Goal: Task Accomplishment & Management: Use online tool/utility

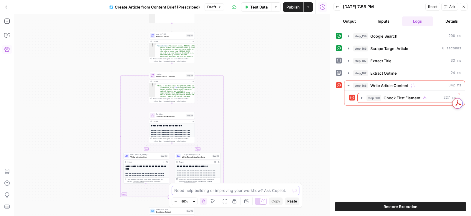
click at [227, 193] on textarea at bounding box center [232, 191] width 116 height 6
click at [444, 91] on div "step_169 Check First Element 227 ms" at bounding box center [404, 98] width 120 height 15
click at [440, 93] on button "step_169 Check First Element 227 ms" at bounding box center [409, 97] width 102 height 9
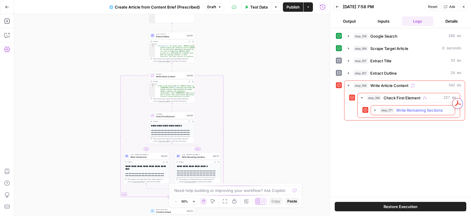
click at [428, 109] on span "Write Remaining Sections" at bounding box center [419, 110] width 47 height 6
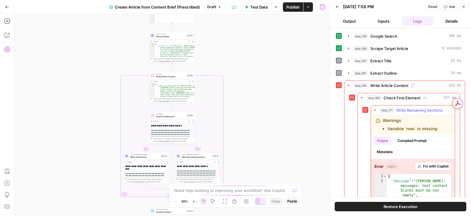
click at [431, 164] on span "Fix with Copilot" at bounding box center [436, 166] width 26 height 5
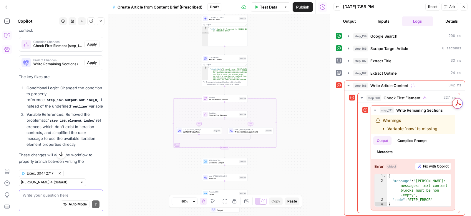
scroll to position [121, 0]
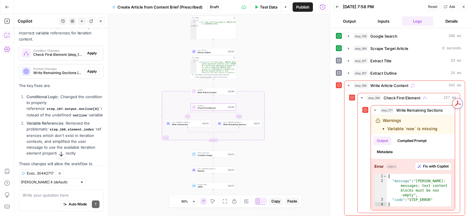
click at [91, 52] on span "Apply" at bounding box center [92, 53] width 10 height 5
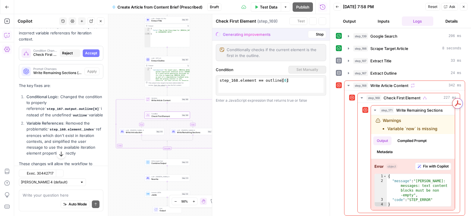
click at [92, 53] on span "Accept" at bounding box center [91, 53] width 12 height 5
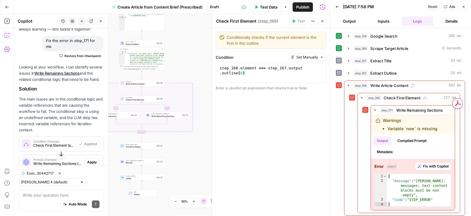
scroll to position [0, 0]
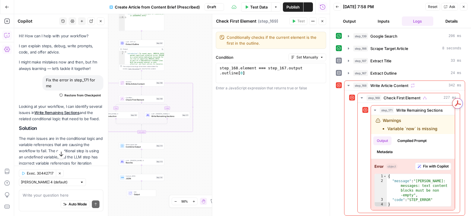
click at [59, 199] on div "Auto Mode Send" at bounding box center [61, 205] width 77 height 13
paste textarea "remove the "Essential Steps in the Prescription Process", Safety and Legal Cons…"
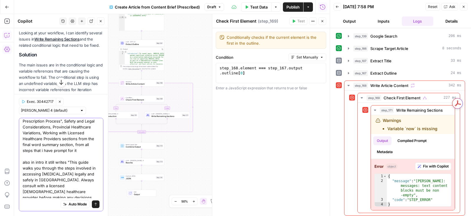
scroll to position [168, 0]
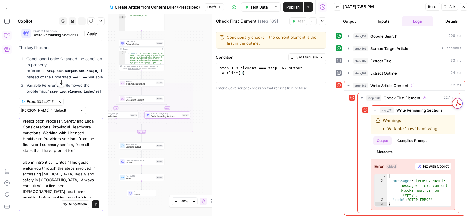
type textarea "remove the "Essential Steps in the Prescription Process", Safety and Legal Cons…"
click at [89, 34] on span "Apply" at bounding box center [92, 33] width 10 height 5
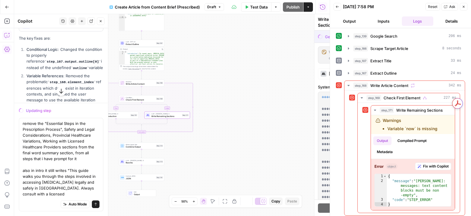
scroll to position [159, 0]
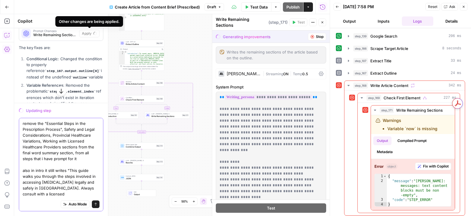
click at [76, 178] on textarea "remove the "Essential Steps in the Prescription Process", Safety and Legal Cons…" at bounding box center [61, 174] width 77 height 106
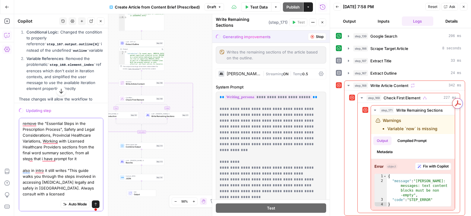
scroll to position [222, 0]
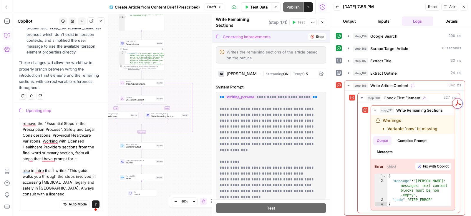
click at [277, 5] on icon "button" at bounding box center [276, 7] width 4 height 4
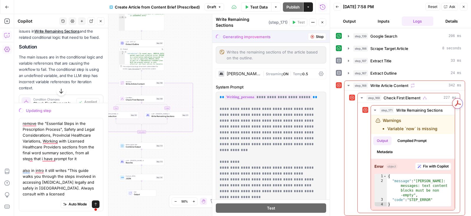
scroll to position [115, 0]
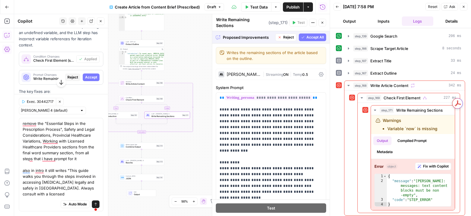
click at [88, 77] on span "Accept" at bounding box center [91, 77] width 12 height 5
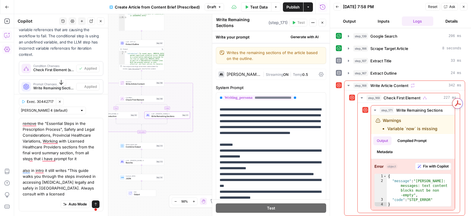
scroll to position [125, 0]
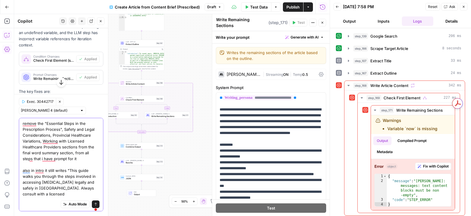
click at [78, 141] on textarea "remove the "Essential Steps in the Prescription Process", Safety and Legal Cons…" at bounding box center [61, 174] width 77 height 106
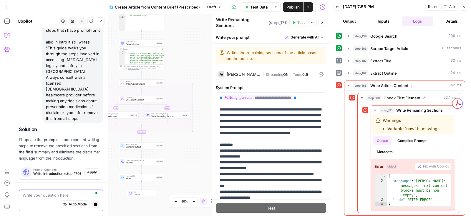
scroll to position [360, 0]
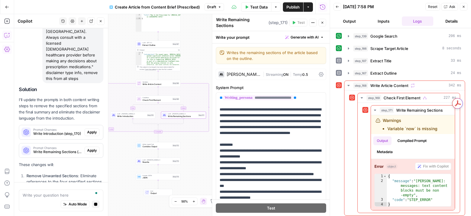
click at [93, 144] on div "Prompt Changes Write Remaining Sections (step_171) Apply" at bounding box center [61, 151] width 84 height 14
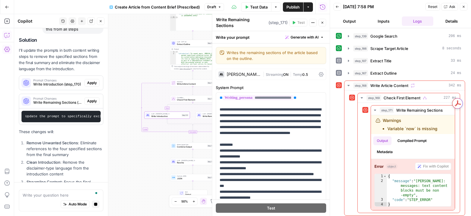
click at [92, 78] on div "Prompt Changes Write Introduction (step_170) Apply" at bounding box center [61, 82] width 84 height 9
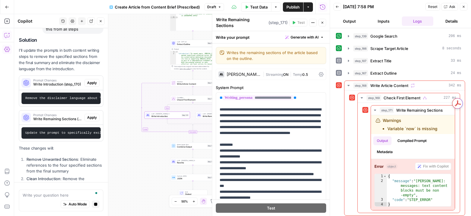
scroll to position [433, 0]
click at [94, 81] on span "Apply" at bounding box center [92, 83] width 10 height 5
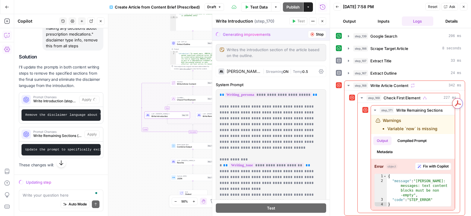
scroll to position [416, 0]
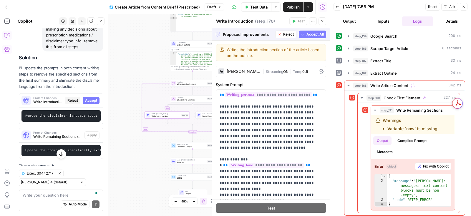
click at [93, 98] on span "Accept" at bounding box center [91, 100] width 12 height 5
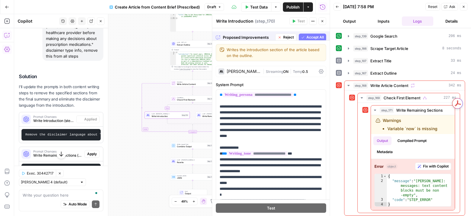
scroll to position [426, 0]
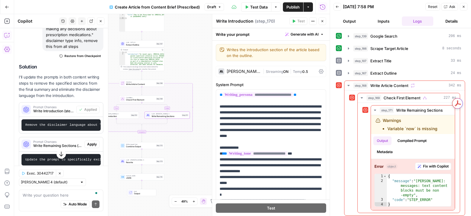
click at [90, 141] on button "Apply" at bounding box center [91, 145] width 15 height 8
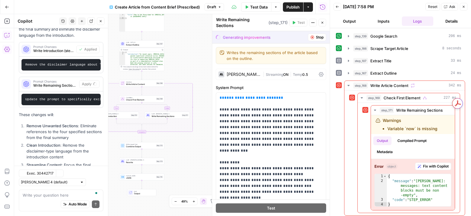
scroll to position [475, 0]
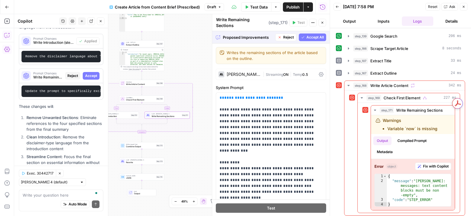
click at [93, 73] on span "Accept" at bounding box center [91, 75] width 12 height 5
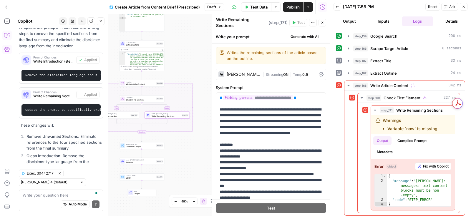
scroll to position [495, 0]
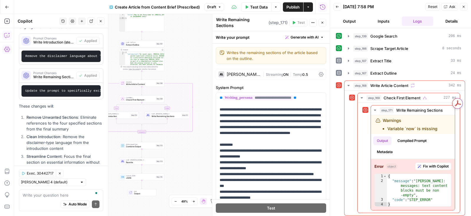
click at [258, 9] on span "Test Data" at bounding box center [258, 7] width 17 height 6
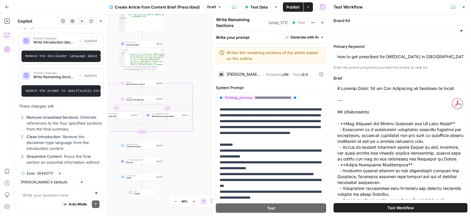
type input "Maple"
type input "Maple Medical Advisory Committee 2024"
click at [346, 210] on button "Test Workflow" at bounding box center [401, 207] width 134 height 9
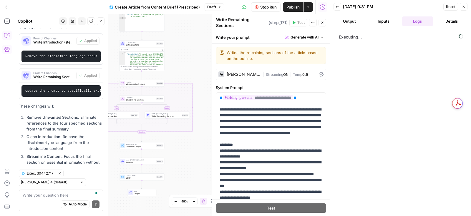
click at [288, 10] on button "Publish" at bounding box center [293, 6] width 20 height 9
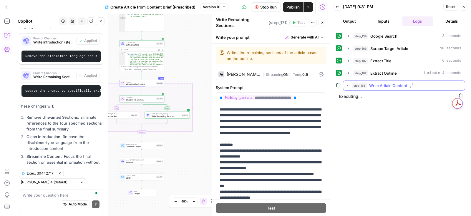
click at [343, 84] on button "step_168 Write Article Content" at bounding box center [404, 85] width 122 height 9
click at [359, 98] on icon "button" at bounding box center [360, 98] width 5 height 5
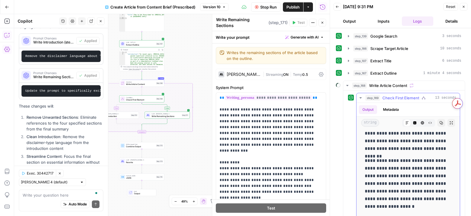
scroll to position [207, 0]
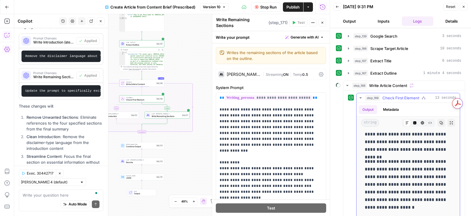
click at [361, 97] on icon "button" at bounding box center [360, 98] width 5 height 5
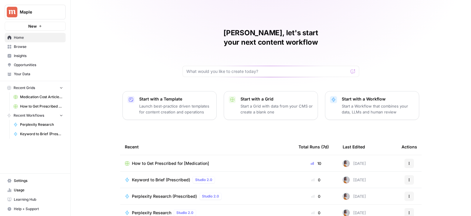
click at [26, 189] on span "Usage" at bounding box center [38, 190] width 49 height 5
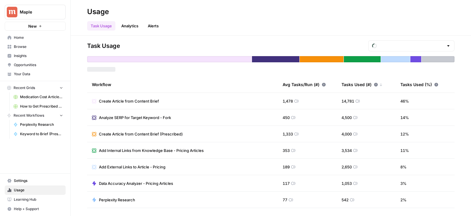
type input "September Tasks"
click at [132, 25] on link "Analytics" at bounding box center [130, 25] width 24 height 9
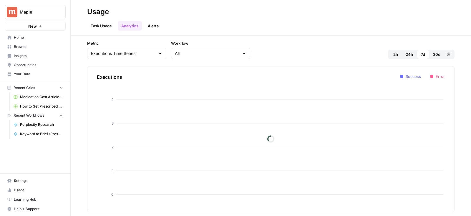
click at [158, 27] on link "Alerts" at bounding box center [153, 25] width 18 height 9
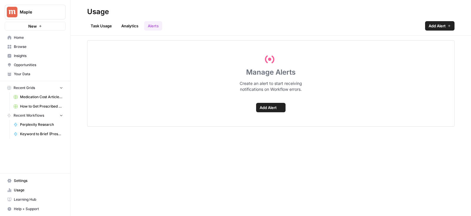
click at [93, 26] on link "Task Usage" at bounding box center [101, 25] width 28 height 9
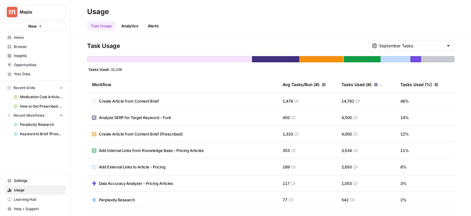
click at [27, 54] on span "Insights" at bounding box center [38, 55] width 49 height 5
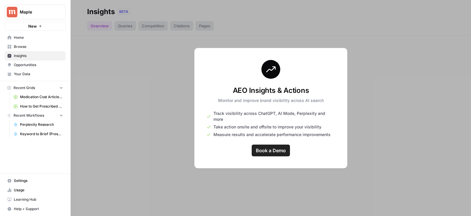
click at [31, 47] on span "Browse" at bounding box center [38, 46] width 49 height 5
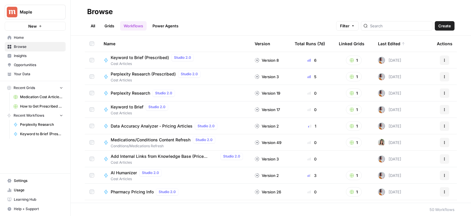
click at [36, 66] on span "Opportunities" at bounding box center [38, 64] width 49 height 5
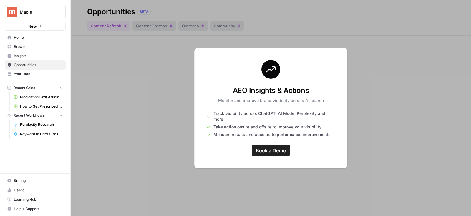
click at [38, 74] on span "Your Data" at bounding box center [38, 74] width 49 height 5
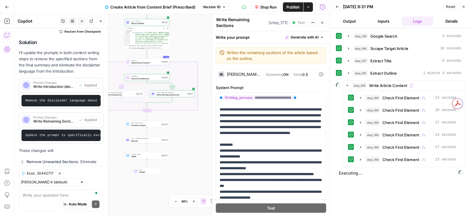
scroll to position [495, 0]
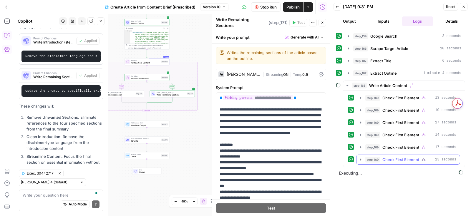
click at [361, 157] on icon "button" at bounding box center [360, 159] width 5 height 5
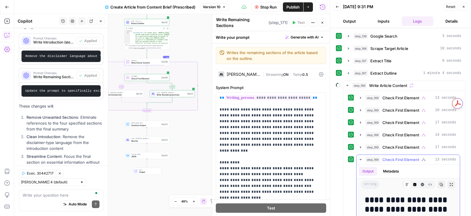
click at [361, 157] on icon "button" at bounding box center [360, 159] width 5 height 5
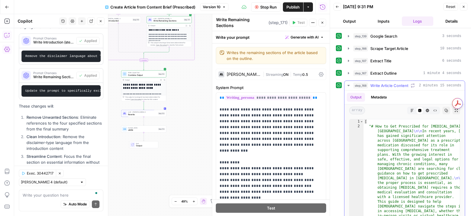
click at [407, 110] on div "Markdown Code Editor HTML Viewer Raw Output" at bounding box center [423, 111] width 33 height 8
click at [411, 110] on icon "button" at bounding box center [412, 111] width 4 height 4
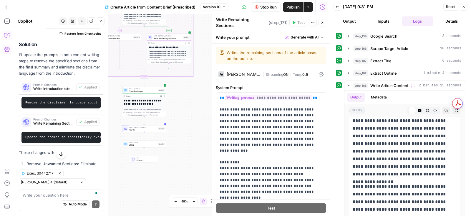
scroll to position [447, 0]
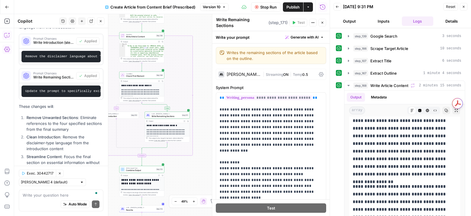
click at [61, 190] on div "Write your question here Auto Mode Send" at bounding box center [61, 201] width 84 height 22
type textarea "also in rewrite step"
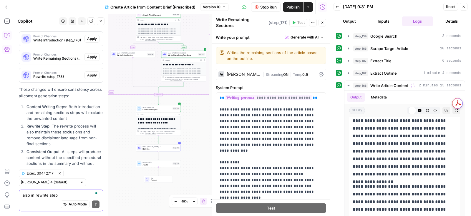
scroll to position [691, 0]
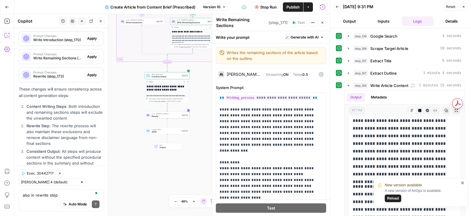
click at [188, 154] on div "true false Workflow Input Settings Inputs Google Search Google Search Step 139 …" at bounding box center [172, 115] width 316 height 202
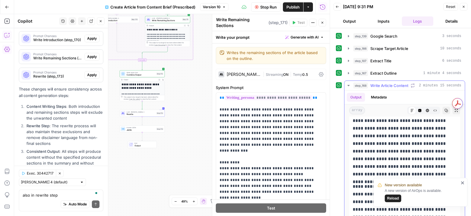
click at [348, 84] on icon "button" at bounding box center [348, 85] width 5 height 5
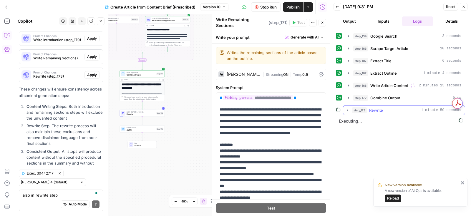
click at [349, 108] on icon "button" at bounding box center [347, 110] width 5 height 5
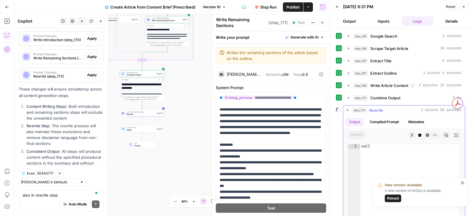
click at [347, 108] on icon "button" at bounding box center [347, 110] width 5 height 5
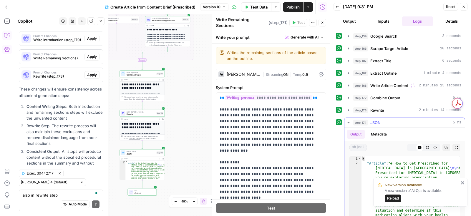
click at [412, 147] on button "Markdown" at bounding box center [412, 148] width 8 height 8
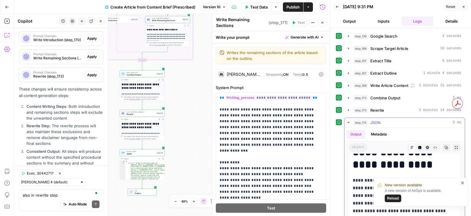
scroll to position [92, 0]
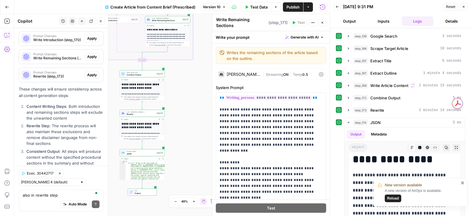
click at [461, 183] on icon "close" at bounding box center [463, 183] width 4 height 5
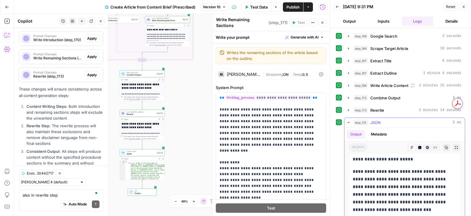
scroll to position [278, 0]
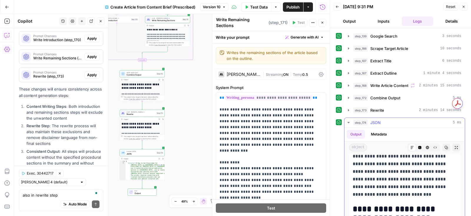
click at [387, 177] on p "**********" at bounding box center [405, 176] width 104 height 46
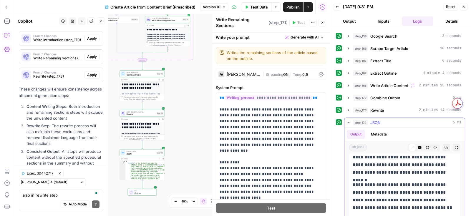
scroll to position [59, 0]
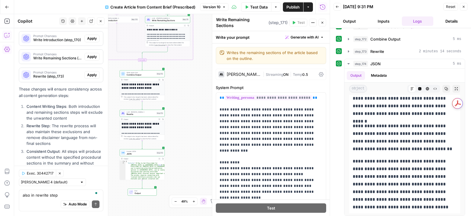
click at [221, 9] on button "Version 10" at bounding box center [214, 7] width 28 height 8
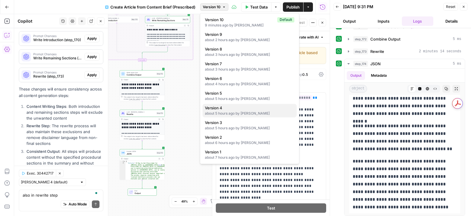
click at [223, 113] on div "about 5 hours ago by Maria Harutyunyan" at bounding box center [249, 113] width 89 height 5
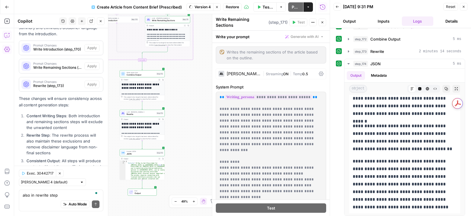
scroll to position [701, 0]
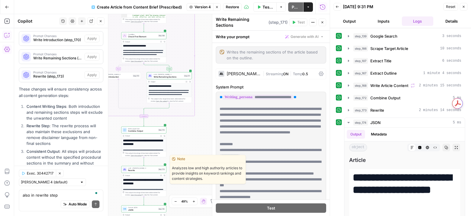
click at [137, 172] on div "LLM · Claude Sonnet 4 Rewrite Step 173" at bounding box center [143, 169] width 45 height 7
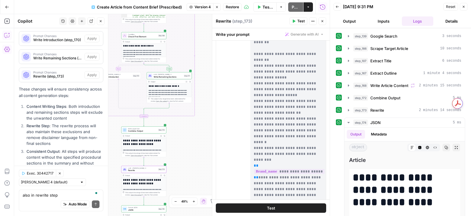
scroll to position [1384, 0]
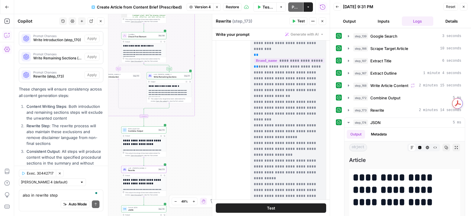
click at [203, 8] on span "Version 4" at bounding box center [203, 6] width 16 height 5
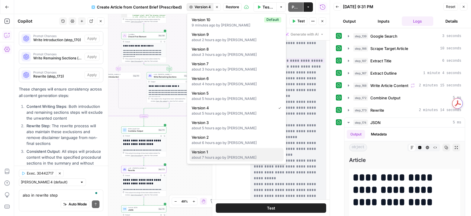
click at [221, 156] on div "about 7 hours ago by Maria Harutyunyan" at bounding box center [236, 157] width 89 height 5
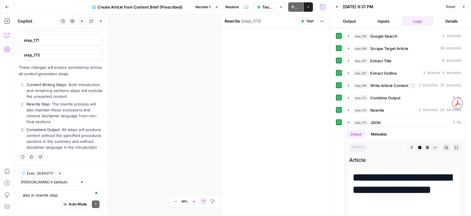
scroll to position [644, 0]
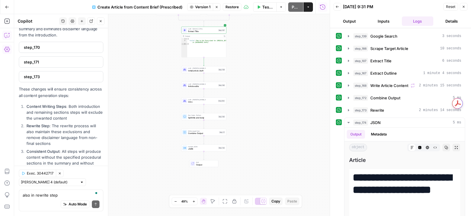
click at [197, 9] on span "Version 1" at bounding box center [202, 6] width 15 height 5
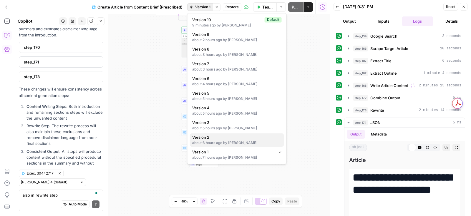
click at [217, 137] on span "Version 2" at bounding box center [235, 138] width 87 height 6
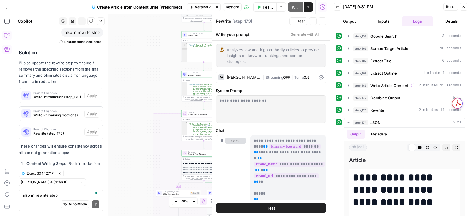
scroll to position [701, 0]
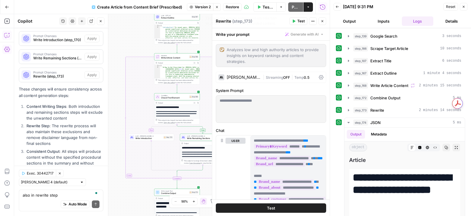
click at [197, 8] on span "Version 2" at bounding box center [203, 6] width 16 height 5
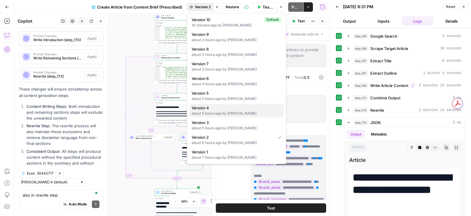
click at [215, 107] on span "Version 4" at bounding box center [235, 108] width 87 height 6
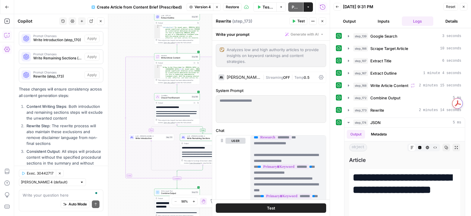
scroll to position [529, 0]
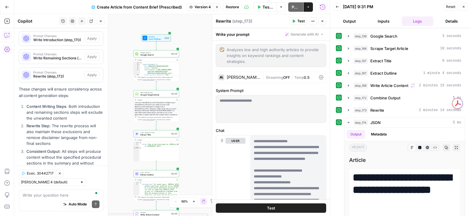
click at [155, 95] on span "Scrape Target Article" at bounding box center [154, 95] width 29 height 3
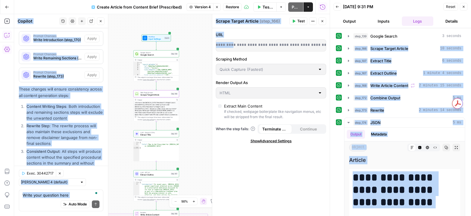
drag, startPoint x: 285, startPoint y: 45, endPoint x: 333, endPoint y: 45, distance: 48.0
click at [334, 45] on body "Maple New Home Browse Insights Opportunities Your Data Recent Grids Medication …" at bounding box center [235, 108] width 471 height 216
click at [150, 135] on span "Extract Title" at bounding box center [154, 135] width 29 height 3
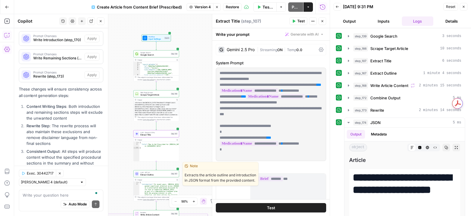
click at [160, 175] on span "Extract Outline" at bounding box center [154, 175] width 29 height 3
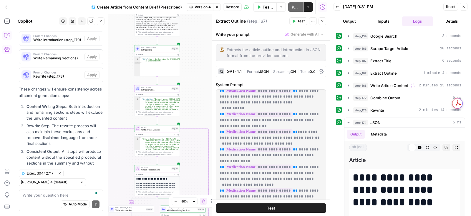
scroll to position [573, 0]
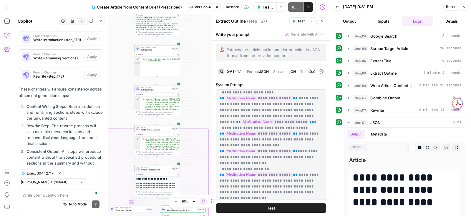
click at [203, 7] on span "Version 4" at bounding box center [203, 6] width 16 height 5
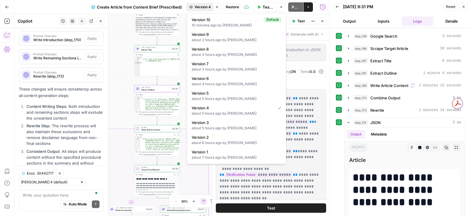
click at [216, 8] on icon "button" at bounding box center [217, 7] width 4 height 4
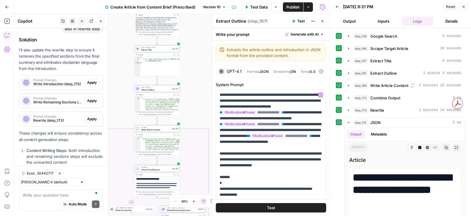
scroll to position [691, 0]
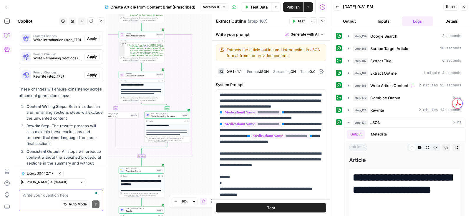
click at [78, 194] on textarea "To enrich screen reader interactions, please activate Accessibility in Grammarl…" at bounding box center [61, 196] width 77 height 6
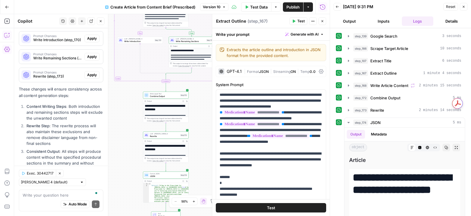
click at [214, 3] on div "Create Article from Content Brief (Prescribed) Version 10" at bounding box center [165, 6] width 127 height 9
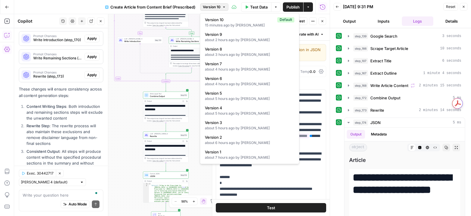
click at [213, 7] on span "Version 10" at bounding box center [212, 6] width 18 height 5
click at [235, 26] on div "15 minutes ago by [PERSON_NAME]" at bounding box center [249, 25] width 89 height 5
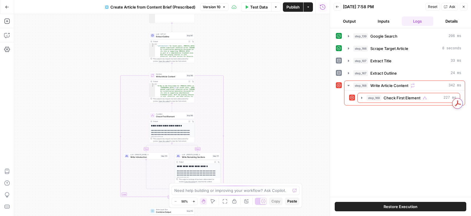
click at [222, 6] on icon "button" at bounding box center [224, 7] width 4 height 4
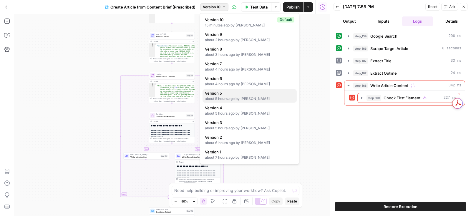
click at [238, 97] on div "about 5 hours ago by [PERSON_NAME]" at bounding box center [249, 98] width 89 height 5
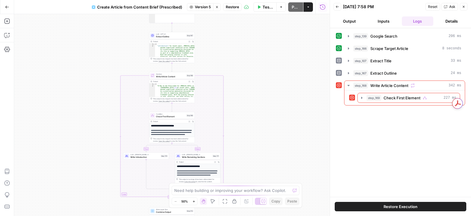
click at [230, 9] on span "Restore" at bounding box center [232, 6] width 13 height 5
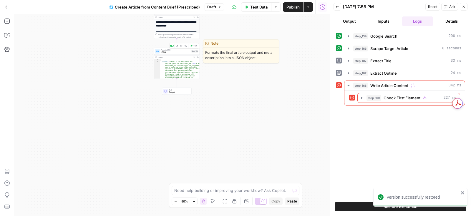
click at [172, 51] on span "JSON" at bounding box center [175, 52] width 29 height 3
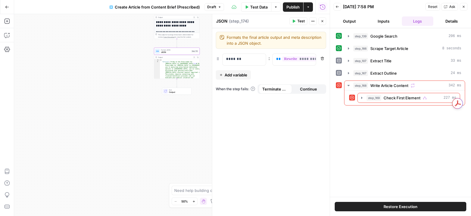
click at [194, 57] on icon "button" at bounding box center [194, 58] width 2 height 2
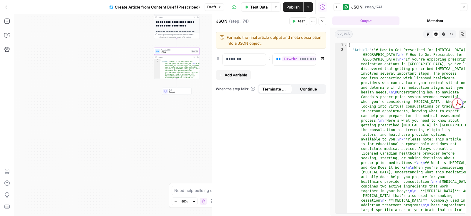
click at [336, 8] on icon "button" at bounding box center [338, 7] width 4 height 4
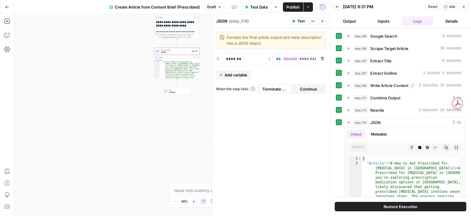
click at [465, 6] on icon "button" at bounding box center [464, 7] width 4 height 4
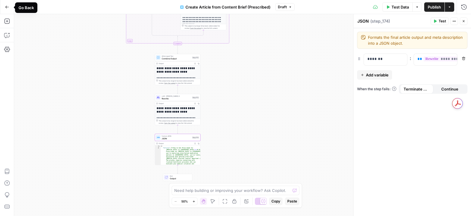
click at [131, 40] on div "true false Workflow Input Settings Inputs Google Search Google Search Step 139 …" at bounding box center [242, 115] width 457 height 202
click at [417, 8] on icon "button" at bounding box center [417, 7] width 4 height 4
click at [461, 6] on icon "button" at bounding box center [464, 7] width 6 height 6
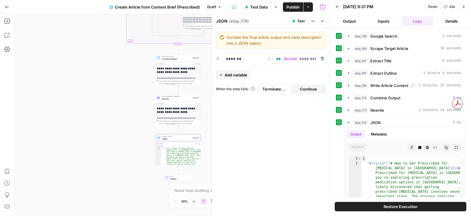
click at [346, 22] on button "Output" at bounding box center [350, 20] width 32 height 9
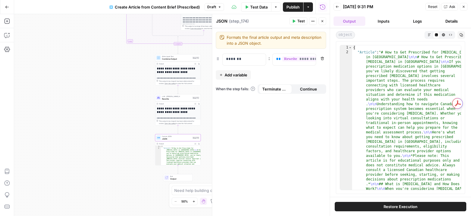
click at [334, 4] on div "Back" at bounding box center [338, 7] width 8 height 8
click at [220, 6] on icon "button" at bounding box center [220, 7] width 4 height 4
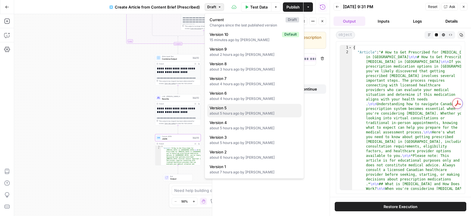
click at [251, 115] on div "about 5 hours ago by Maria Harutyunyan" at bounding box center [254, 113] width 89 height 5
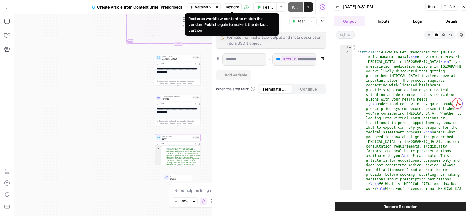
click at [227, 8] on span "Restore" at bounding box center [232, 6] width 13 height 5
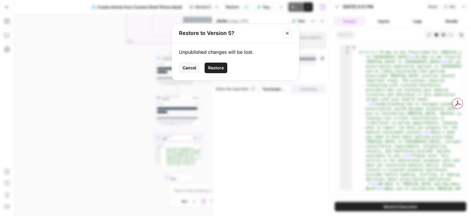
click at [192, 67] on span "Cancel" at bounding box center [190, 68] width 14 height 6
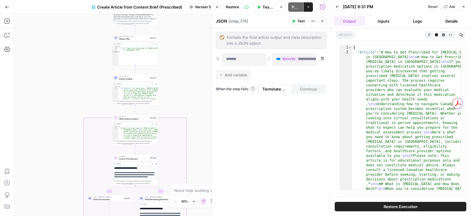
click at [133, 79] on span "Extract Outline" at bounding box center [133, 78] width 29 height 3
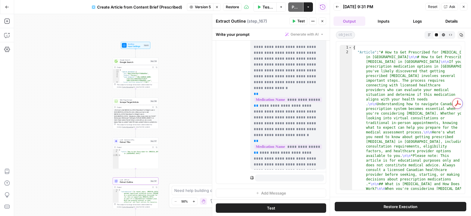
scroll to position [0, 0]
click at [196, 9] on span "Version 5" at bounding box center [203, 6] width 16 height 5
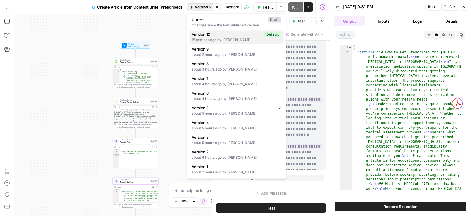
click at [200, 36] on span "Version 10" at bounding box center [227, 34] width 70 height 6
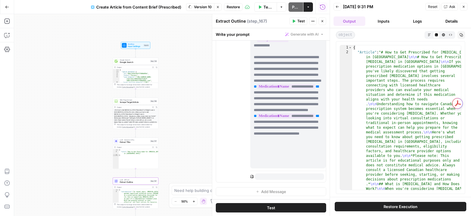
scroll to position [0, 0]
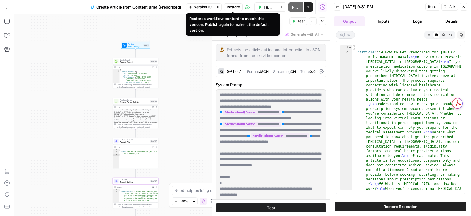
click at [229, 8] on span "Restore" at bounding box center [233, 6] width 13 height 5
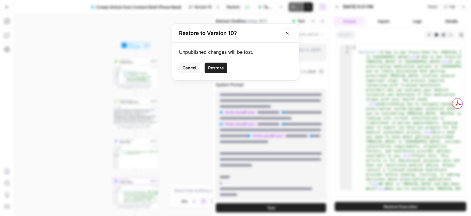
click at [195, 66] on span "Cancel" at bounding box center [190, 68] width 14 height 6
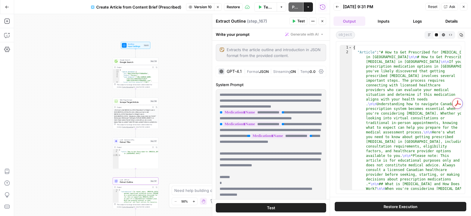
click at [206, 6] on span "Version 10" at bounding box center [203, 6] width 18 height 5
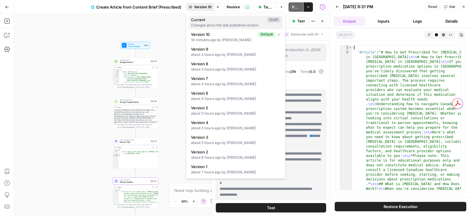
click at [206, 27] on div "Changes since the last published version" at bounding box center [235, 25] width 89 height 5
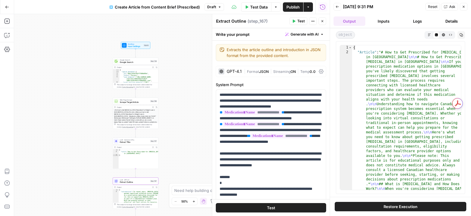
click at [292, 5] on span "Publish" at bounding box center [292, 7] width 13 height 6
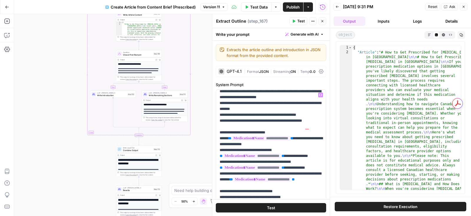
click at [461, 5] on button "Close" at bounding box center [464, 7] width 8 height 8
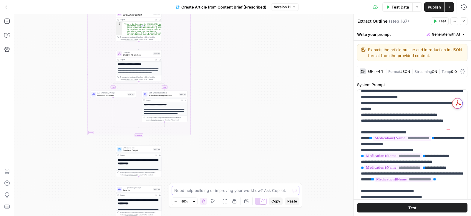
click at [182, 191] on textarea at bounding box center [232, 191] width 116 height 6
type textarea "review the whole workflow and fix steps based on my point"
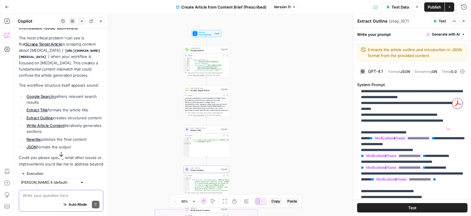
scroll to position [169, 0]
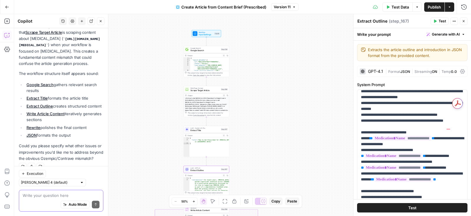
click at [65, 197] on textarea at bounding box center [61, 196] width 77 height 6
type textarea "i mean"
click at [200, 129] on span "Extract Title" at bounding box center [204, 130] width 29 height 3
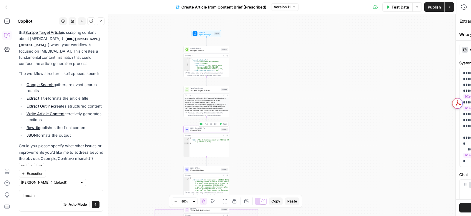
type textarea "Extract Title"
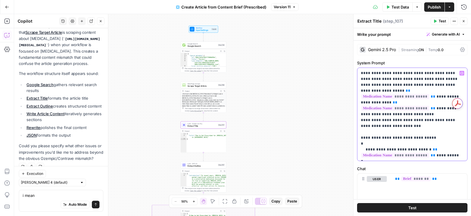
click at [380, 92] on p "**********" at bounding box center [412, 114] width 103 height 88
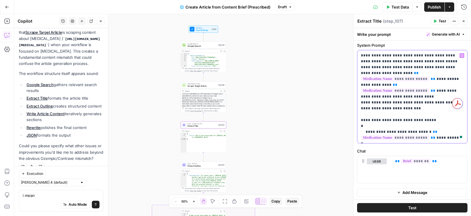
click at [436, 131] on p "**********" at bounding box center [412, 97] width 103 height 88
click at [357, 131] on div "**********" at bounding box center [412, 96] width 110 height 93
click at [358, 131] on div "**********" at bounding box center [412, 96] width 110 height 93
click at [198, 167] on span "Extract Outline" at bounding box center [202, 166] width 29 height 3
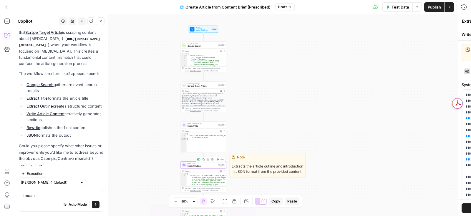
type textarea "Extract Outline"
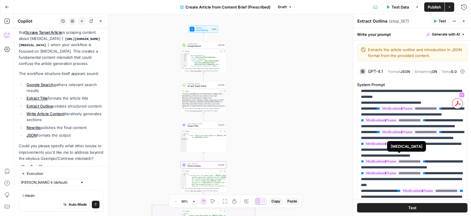
scroll to position [341, 0]
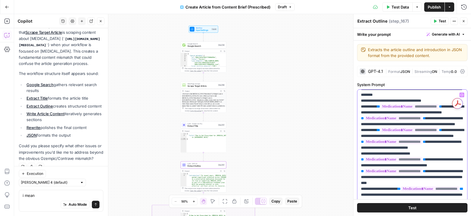
click at [439, 102] on p "**********" at bounding box center [412, 198] width 103 height 895
click at [412, 122] on p "**********" at bounding box center [412, 201] width 103 height 901
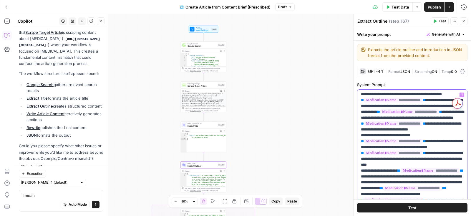
scroll to position [361, 0]
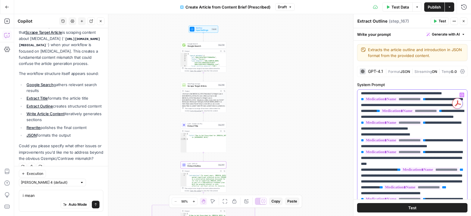
drag, startPoint x: 409, startPoint y: 145, endPoint x: 360, endPoint y: 127, distance: 52.3
click at [360, 127] on div "**********" at bounding box center [412, 210] width 110 height 240
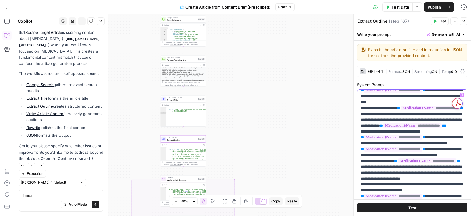
scroll to position [411, 0]
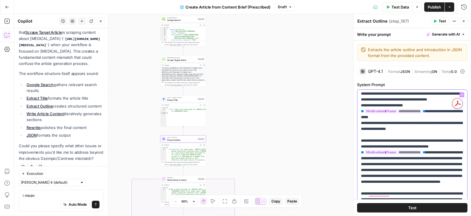
drag, startPoint x: 439, startPoint y: 135, endPoint x: 405, endPoint y: 149, distance: 36.8
drag, startPoint x: 402, startPoint y: 151, endPoint x: 355, endPoint y: 146, distance: 47.1
click at [355, 146] on div "**********" at bounding box center [412, 115] width 118 height 203
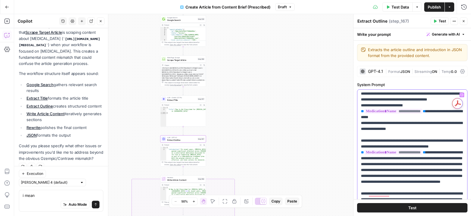
drag, startPoint x: 453, startPoint y: 146, endPoint x: 362, endPoint y: 146, distance: 91.3
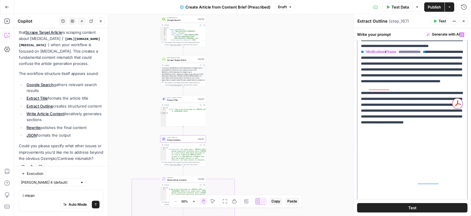
drag, startPoint x: 361, startPoint y: 81, endPoint x: 451, endPoint y: 86, distance: 90.8
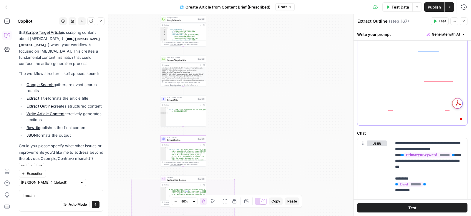
drag, startPoint x: 383, startPoint y: 72, endPoint x: 408, endPoint y: 78, distance: 26.0
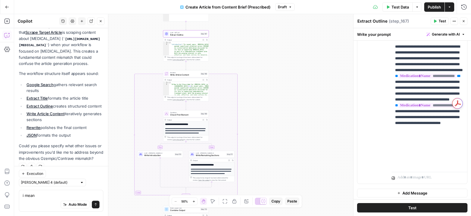
click at [186, 75] on span "Write Article Content" at bounding box center [184, 75] width 29 height 3
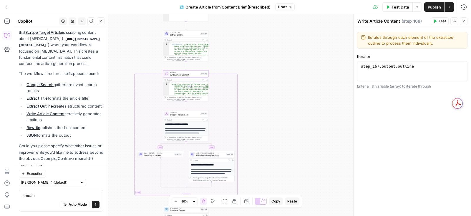
click at [158, 155] on span "Write Introduction" at bounding box center [158, 155] width 29 height 3
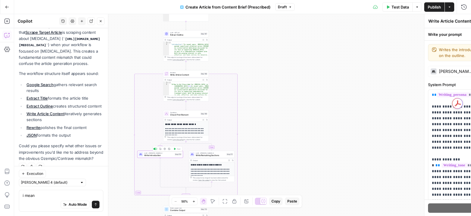
type textarea "Write Introduction"
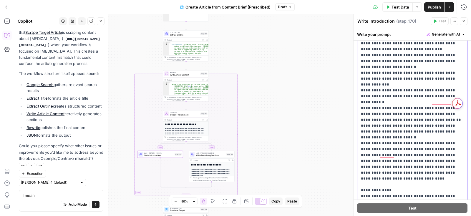
drag, startPoint x: 403, startPoint y: 59, endPoint x: 412, endPoint y: 84, distance: 26.4
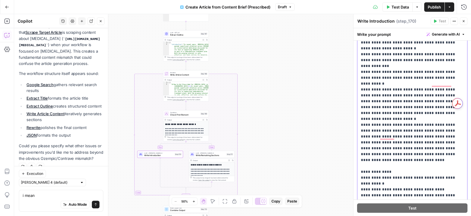
drag, startPoint x: 461, startPoint y: 89, endPoint x: 404, endPoint y: 43, distance: 73.3
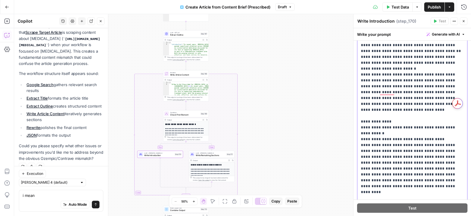
drag, startPoint x: 380, startPoint y: 67, endPoint x: 412, endPoint y: 73, distance: 32.3
drag, startPoint x: 421, startPoint y: 74, endPoint x: 361, endPoint y: 63, distance: 61.4
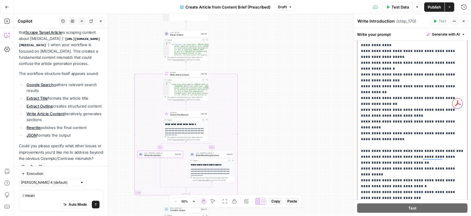
drag, startPoint x: 361, startPoint y: 86, endPoint x: 463, endPoint y: 120, distance: 107.5
drag, startPoint x: 401, startPoint y: 114, endPoint x: 361, endPoint y: 84, distance: 49.9
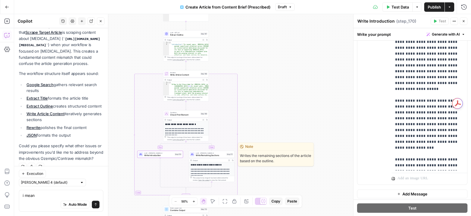
click at [195, 156] on div "LLM · Claude Sonnet 4 Write Remaining Sections Step 171 Copy step Delete step E…" at bounding box center [211, 154] width 43 height 5
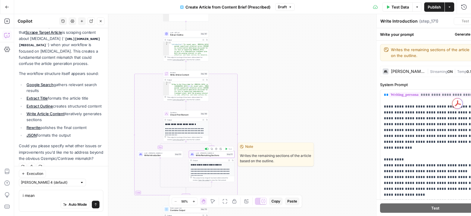
type textarea "Write Remaining Sections"
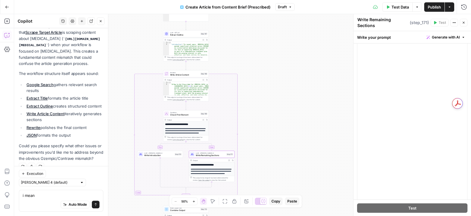
scroll to position [1024, 0]
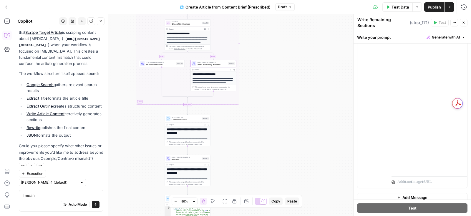
click at [178, 161] on span "Rewrite" at bounding box center [186, 159] width 29 height 3
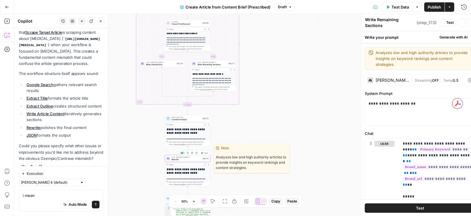
type textarea "Rewrite"
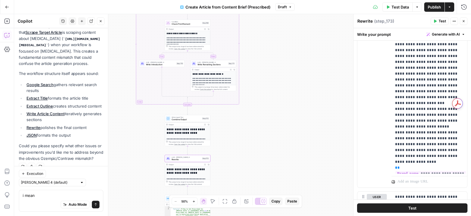
scroll to position [962, 0]
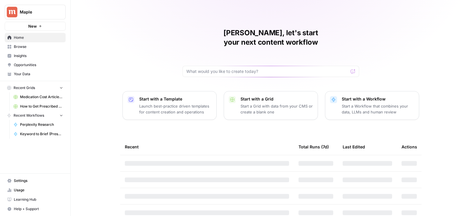
click at [41, 105] on span "How to Get Prescribed for [Medication]" at bounding box center [41, 106] width 43 height 5
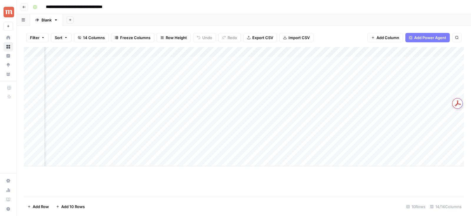
scroll to position [0, 414]
click at [379, 61] on div "Add Column" at bounding box center [244, 107] width 440 height 120
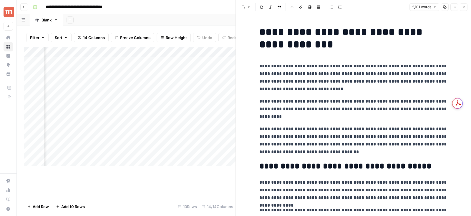
scroll to position [0, 709]
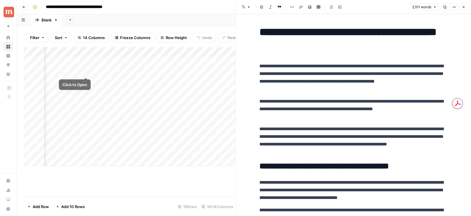
click at [84, 72] on div "Add Column" at bounding box center [130, 107] width 212 height 120
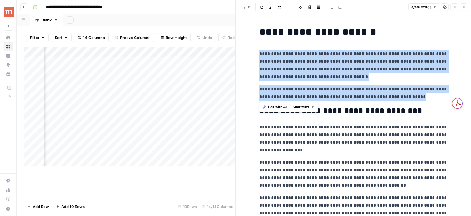
drag, startPoint x: 258, startPoint y: 54, endPoint x: 416, endPoint y: 96, distance: 163.1
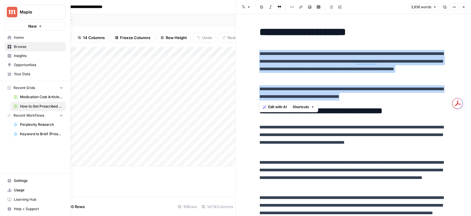
click at [36, 97] on span "Medication Cost Articles Grid" at bounding box center [41, 96] width 43 height 5
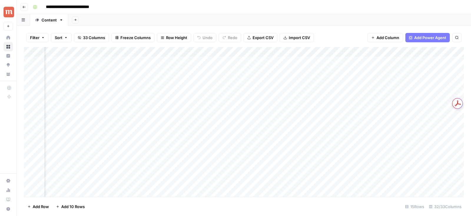
scroll to position [0, 510]
click at [158, 55] on div "Add Column" at bounding box center [244, 122] width 440 height 150
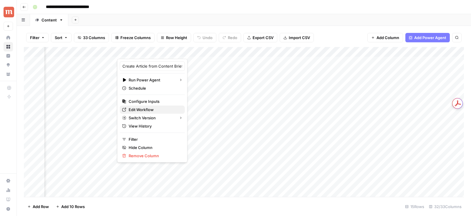
click at [144, 108] on span "Edit Workflow" at bounding box center [155, 110] width 52 height 6
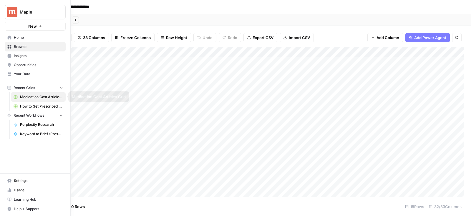
click at [33, 104] on span "How to Get Prescribed for [Medication]" at bounding box center [41, 106] width 43 height 5
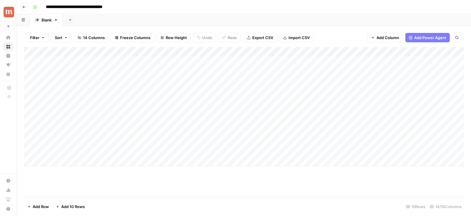
click at [437, 52] on div "Add Column" at bounding box center [244, 107] width 440 height 120
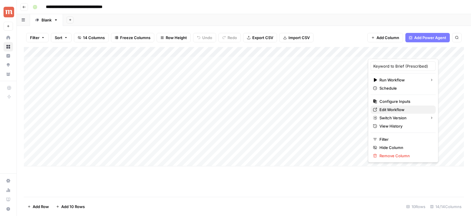
click at [390, 107] on span "Edit Workflow" at bounding box center [405, 110] width 52 height 6
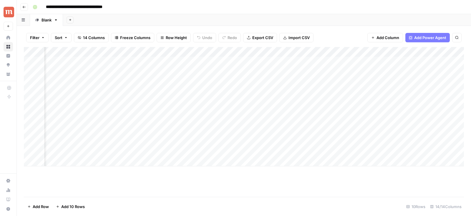
scroll to position [0, 520]
click at [276, 61] on div "Add Column" at bounding box center [244, 107] width 440 height 120
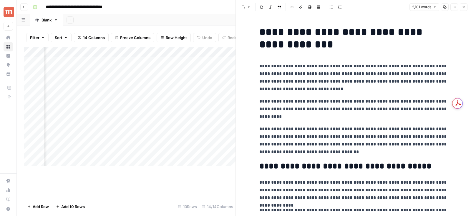
click at [464, 6] on icon "button" at bounding box center [464, 7] width 4 height 4
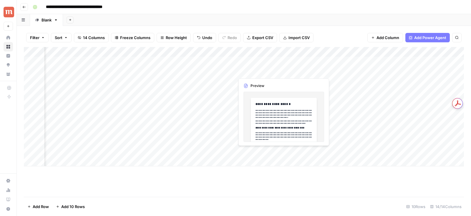
click at [276, 71] on div "Add Column" at bounding box center [244, 107] width 440 height 120
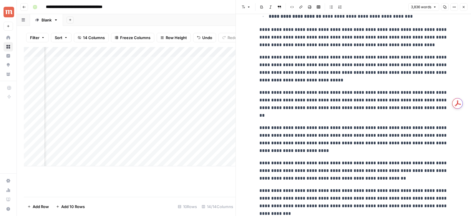
scroll to position [4583, 0]
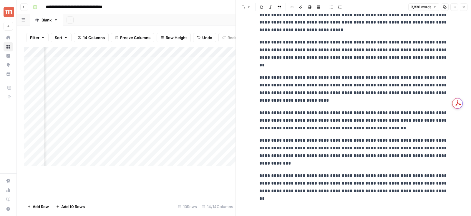
click at [466, 6] on button "Close" at bounding box center [464, 7] width 8 height 8
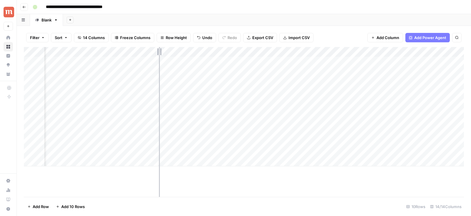
drag, startPoint x: 235, startPoint y: 52, endPoint x: 159, endPoint y: 54, distance: 76.3
click at [159, 54] on div "Add Column" at bounding box center [244, 107] width 440 height 120
click at [389, 200] on span "Reload" at bounding box center [393, 198] width 12 height 5
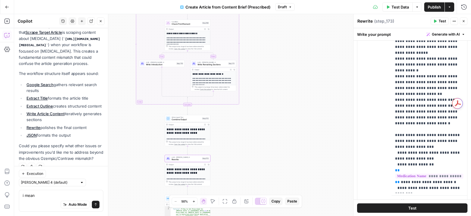
scroll to position [715, 0]
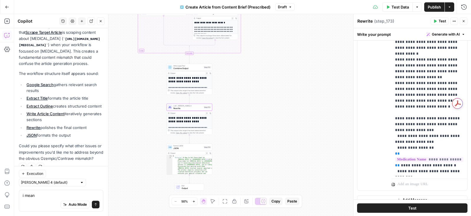
click at [434, 10] on button "Publish" at bounding box center [434, 6] width 20 height 9
click at [391, 7] on span "Test Data" at bounding box center [394, 7] width 17 height 6
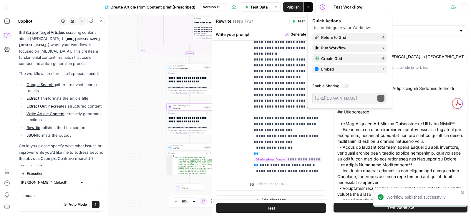
type input "Maple"
type input "Maple Medical Advisory Committee 2024"
click at [348, 207] on button "Test Workflow" at bounding box center [401, 207] width 134 height 9
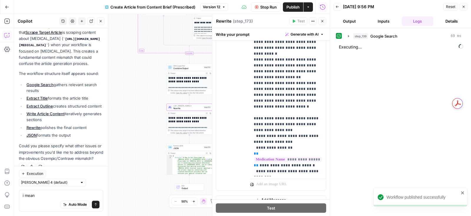
click at [323, 20] on icon "button" at bounding box center [323, 21] width 4 height 4
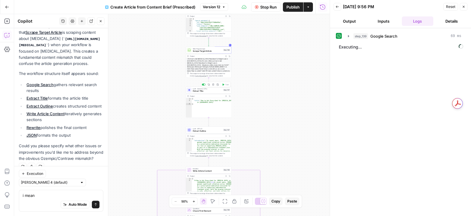
click at [216, 91] on span "Extract Title" at bounding box center [207, 91] width 29 height 3
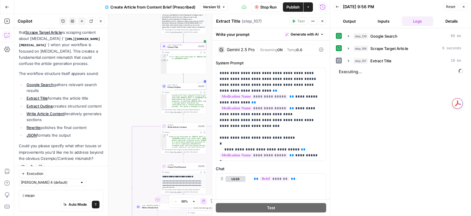
scroll to position [30, 0]
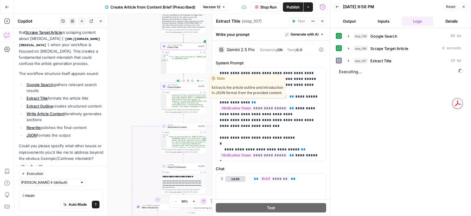
click at [190, 88] on span "Extract Outline" at bounding box center [182, 87] width 29 height 3
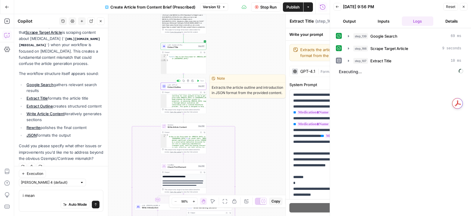
type textarea "Extract Outline"
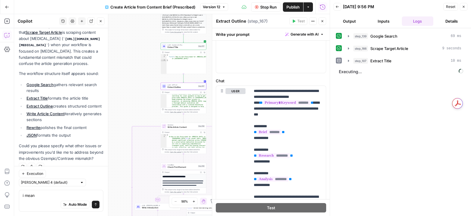
scroll to position [407, 0]
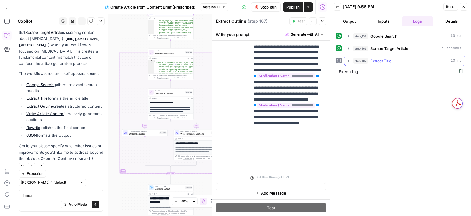
click at [347, 59] on icon "button" at bounding box center [348, 61] width 5 height 5
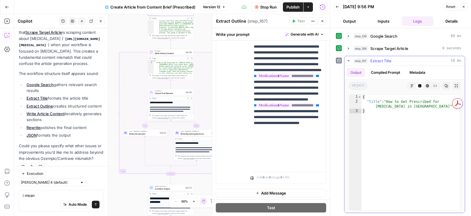
click at [347, 59] on icon "button" at bounding box center [348, 61] width 5 height 5
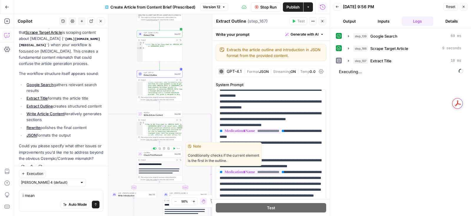
scroll to position [61, 0]
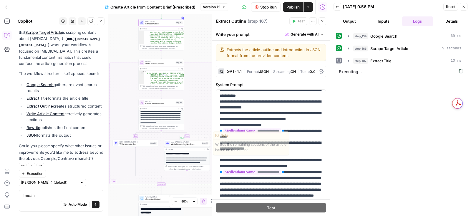
click at [177, 143] on span "Write Remaining Sections" at bounding box center [185, 144] width 29 height 3
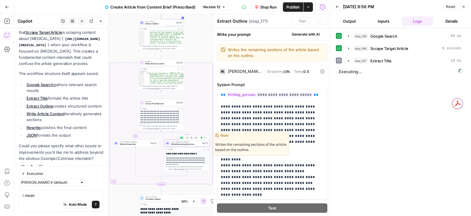
type textarea "Write Remaining Sections"
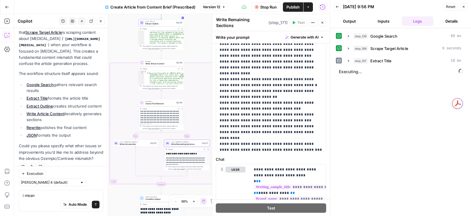
scroll to position [1521, 0]
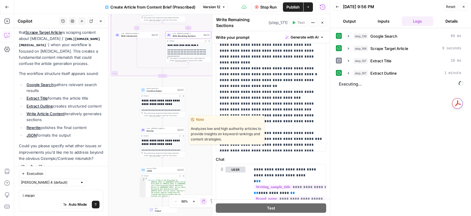
click at [151, 131] on span "Rewrite" at bounding box center [161, 131] width 29 height 3
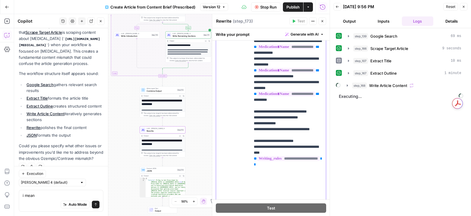
scroll to position [3271, 0]
drag, startPoint x: 253, startPoint y: 86, endPoint x: 286, endPoint y: 86, distance: 32.7
click at [345, 86] on icon "button" at bounding box center [347, 85] width 5 height 5
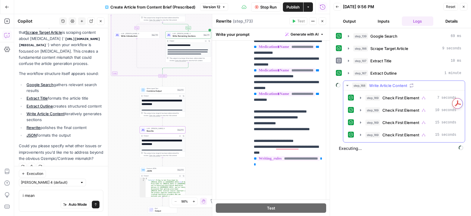
click at [345, 85] on icon "button" at bounding box center [347, 85] width 5 height 5
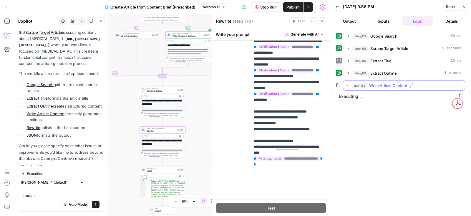
click at [346, 86] on icon "button" at bounding box center [347, 85] width 5 height 5
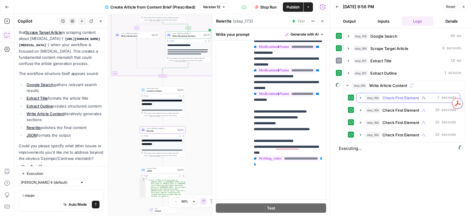
click at [358, 94] on button "step_169 Check First Element 7 seconds" at bounding box center [407, 97] width 103 height 9
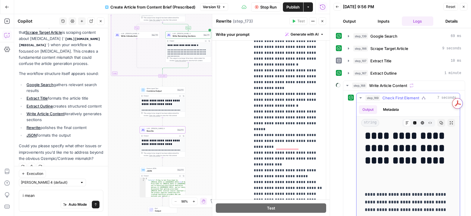
scroll to position [0, 0]
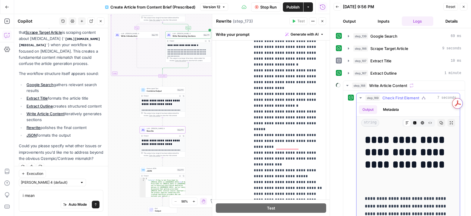
click at [359, 97] on icon "button" at bounding box center [360, 98] width 5 height 5
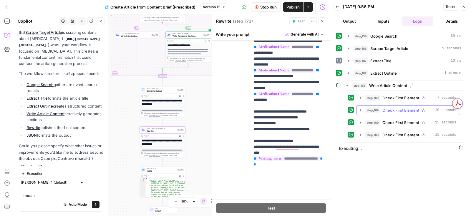
click at [359, 110] on icon "button" at bounding box center [360, 110] width 5 height 5
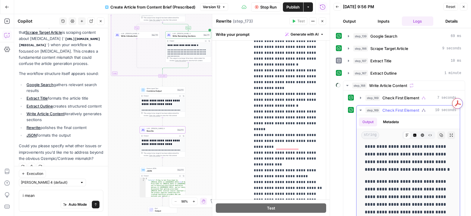
scroll to position [387, 0]
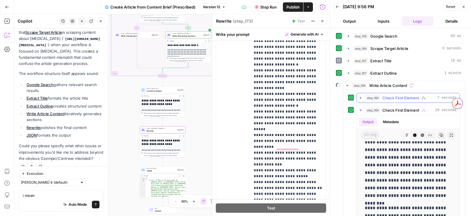
click at [360, 97] on icon "button" at bounding box center [360, 98] width 1 height 2
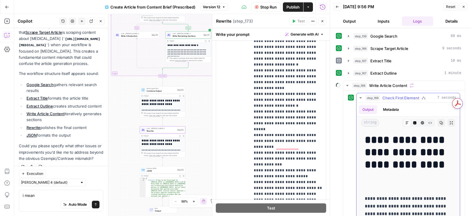
click at [360, 97] on icon "button" at bounding box center [360, 98] width 5 height 5
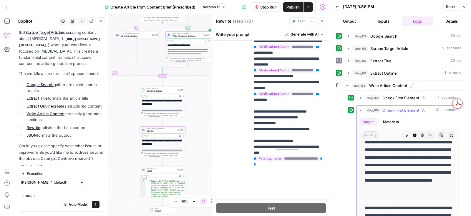
click at [360, 108] on icon "button" at bounding box center [360, 110] width 5 height 5
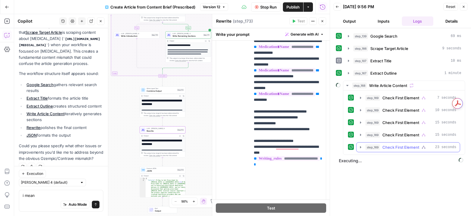
click at [358, 145] on icon "button" at bounding box center [360, 147] width 5 height 5
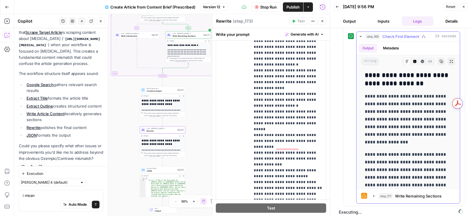
scroll to position [1372, 0]
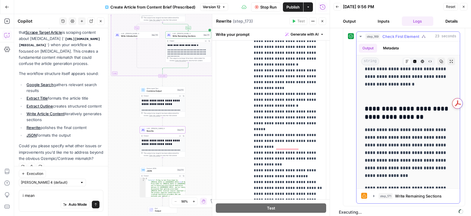
click at [361, 36] on button "step_169 Check First Element 23 seconds" at bounding box center [407, 36] width 103 height 9
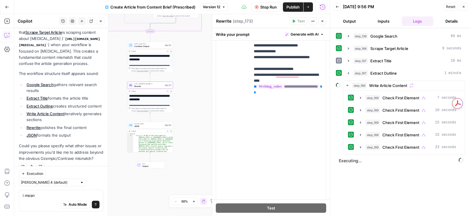
scroll to position [3334, 0]
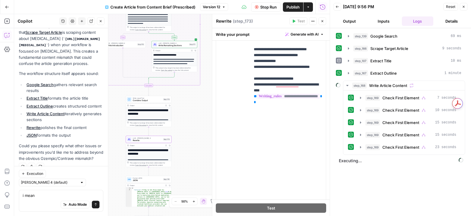
click at [161, 45] on span "Write Remaining Sections" at bounding box center [172, 45] width 29 height 3
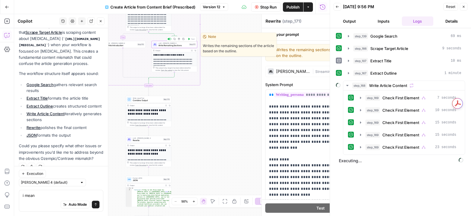
type textarea "Write Remaining Sections"
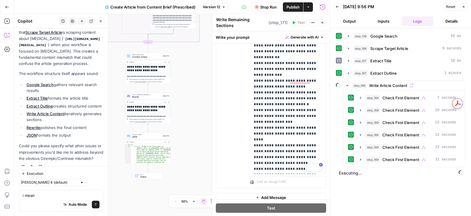
click at [142, 97] on span "Rewrite" at bounding box center [146, 97] width 29 height 3
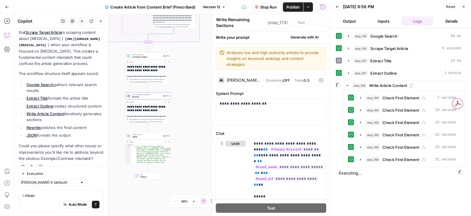
type textarea "Rewrite"
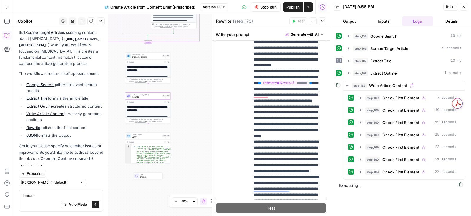
drag, startPoint x: 253, startPoint y: 116, endPoint x: 313, endPoint y: 189, distance: 94.7
click at [313, 189] on div "**********" at bounding box center [288, 130] width 76 height 240
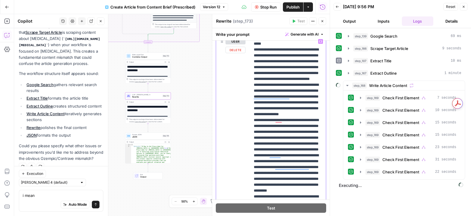
drag, startPoint x: 320, startPoint y: 118, endPoint x: 253, endPoint y: 84, distance: 75.4
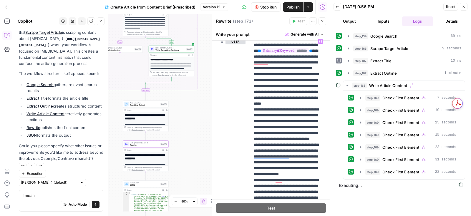
click at [169, 50] on span "Write Remaining Sections" at bounding box center [169, 50] width 29 height 3
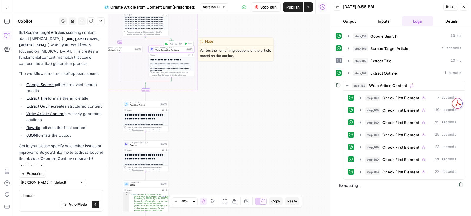
type textarea "Write Remaining Sections"
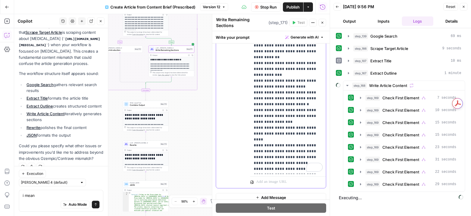
drag, startPoint x: 252, startPoint y: 121, endPoint x: 315, endPoint y: 169, distance: 78.6
click at [315, 169] on div "**********" at bounding box center [288, 55] width 76 height 240
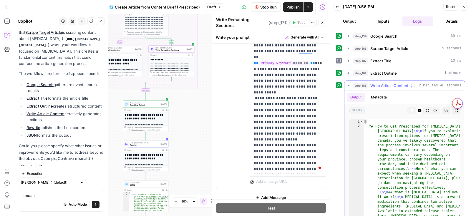
click at [409, 109] on button "Markdown" at bounding box center [412, 111] width 8 height 8
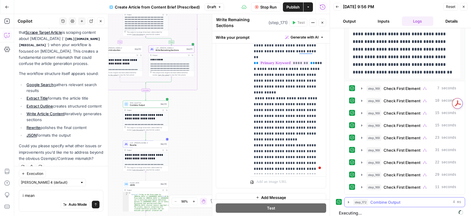
click at [345, 198] on button "step_172 Combine Output 4 ms" at bounding box center [404, 202] width 120 height 9
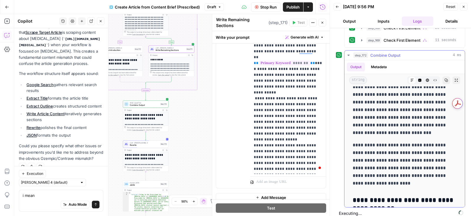
click at [349, 53] on icon "button" at bounding box center [348, 55] width 5 height 5
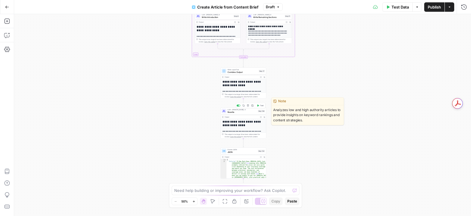
click at [228, 112] on span "Rewrite" at bounding box center [242, 112] width 29 height 3
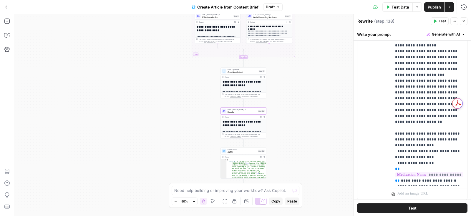
scroll to position [1062, 0]
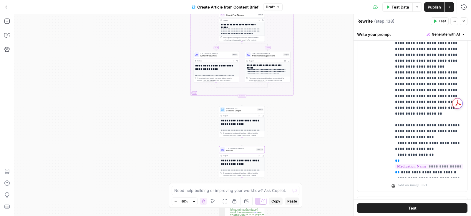
click at [213, 56] on span "Write Introduction" at bounding box center [215, 55] width 31 height 3
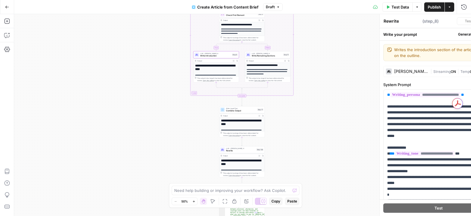
type textarea "Write Introduction"
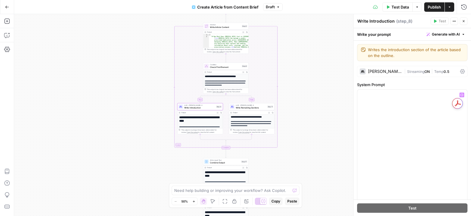
scroll to position [2720, 0]
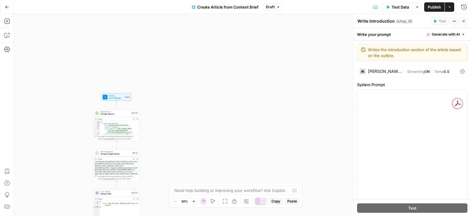
click at [112, 101] on div "true false Workflow Input Settings Inputs Google Search Google Search Step 139 …" at bounding box center [242, 115] width 457 height 202
click at [110, 97] on span "Input Settings" at bounding box center [116, 98] width 15 height 3
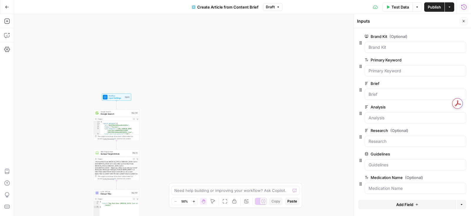
click at [463, 5] on icon "button" at bounding box center [464, 7] width 6 height 6
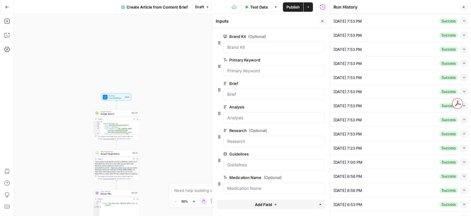
click at [463, 21] on icon "button" at bounding box center [464, 21] width 2 height 1
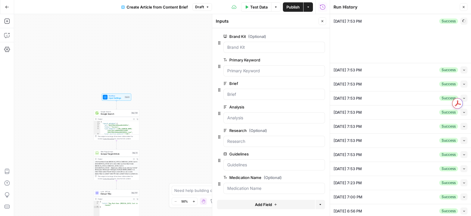
type input "Maple"
type input "Maple Medical Advisory Committee 2024"
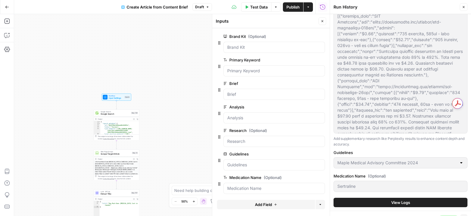
scroll to position [70, 0]
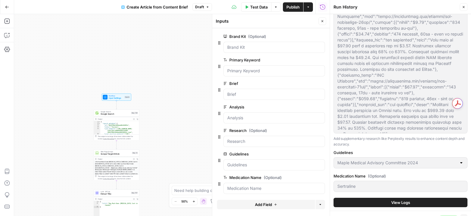
click at [385, 201] on button "View Logs" at bounding box center [401, 202] width 134 height 9
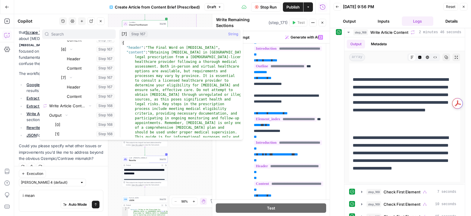
click at [186, 20] on div "true false Workflow Input Settings Inputs Google Search Google Search Step 139 …" at bounding box center [172, 115] width 316 height 202
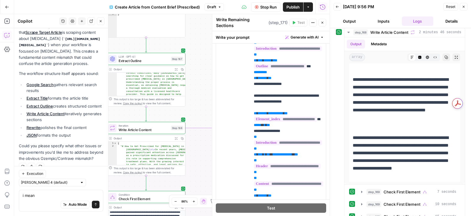
click at [175, 69] on icon "button" at bounding box center [176, 69] width 3 height 3
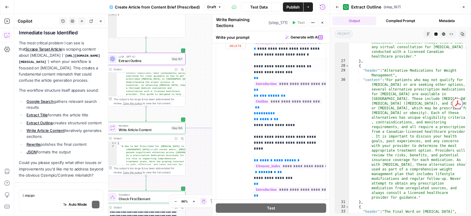
scroll to position [178, 0]
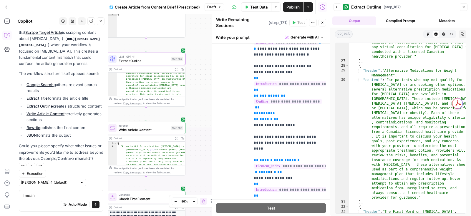
click at [341, 9] on div "Back Extract Outline ( step_167 ) Close" at bounding box center [401, 6] width 134 height 9
click at [340, 8] on button "Back" at bounding box center [338, 7] width 8 height 8
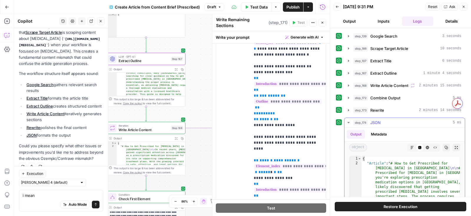
click at [414, 145] on button "Markdown" at bounding box center [412, 148] width 8 height 8
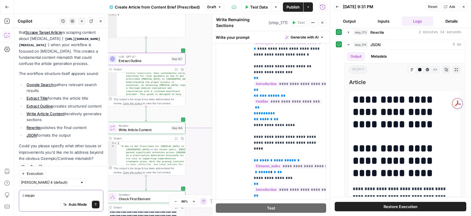
click at [65, 196] on textarea "i mean" at bounding box center [61, 196] width 77 height 6
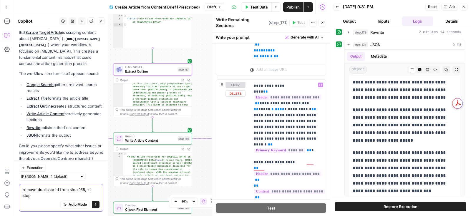
scroll to position [351, 0]
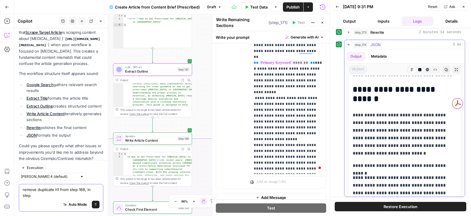
type textarea "remove duplicate h1 from step 168, in step"
click at [411, 169] on p "**********" at bounding box center [405, 166] width 104 height 8
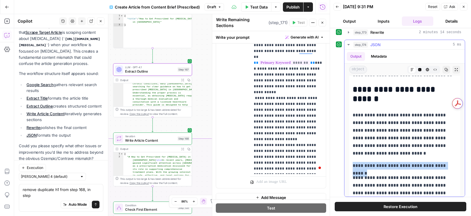
click at [411, 169] on p "**********" at bounding box center [405, 166] width 104 height 8
copy p "**********"
click at [405, 155] on p "**********" at bounding box center [405, 135] width 104 height 46
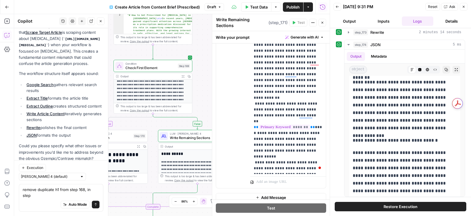
scroll to position [1136, 0]
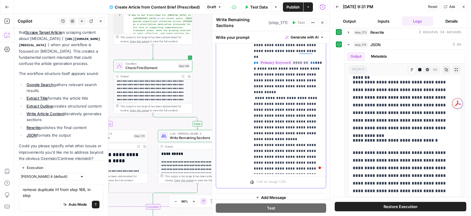
drag, startPoint x: 252, startPoint y: 98, endPoint x: 318, endPoint y: 165, distance: 93.9
click at [318, 165] on div "**********" at bounding box center [288, 54] width 76 height 240
copy p "**********"
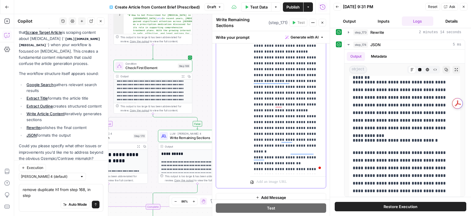
drag, startPoint x: 313, startPoint y: 87, endPoint x: 250, endPoint y: 87, distance: 62.7
click at [250, 87] on div "**********" at bounding box center [288, 54] width 76 height 240
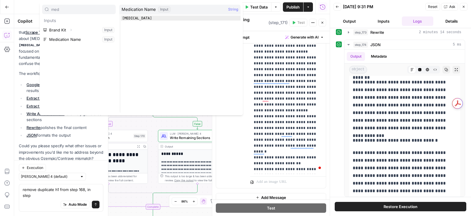
type input "med"
click at [56, 44] on button "Select variable Medication Name" at bounding box center [79, 39] width 74 height 9
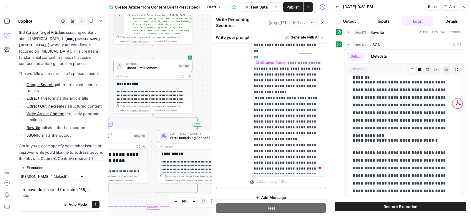
drag, startPoint x: 252, startPoint y: 69, endPoint x: 319, endPoint y: 164, distance: 116.6
click at [319, 164] on div "**********" at bounding box center [288, 54] width 76 height 240
copy p "**********"
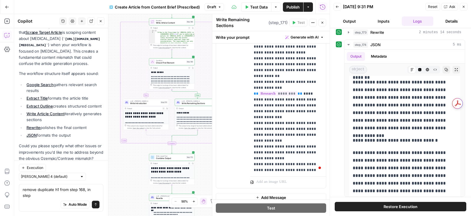
click at [137, 102] on span "Write Introduction" at bounding box center [144, 103] width 29 height 3
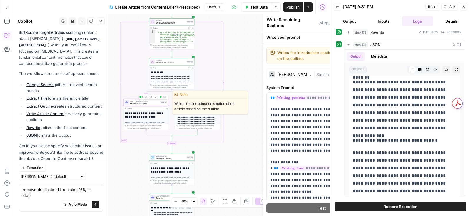
type textarea "Write Introduction"
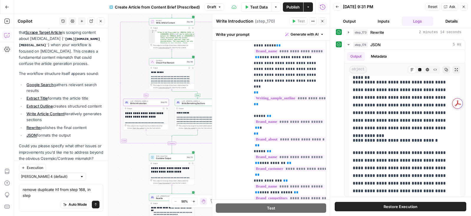
click at [334, 6] on button "Back" at bounding box center [338, 7] width 8 height 8
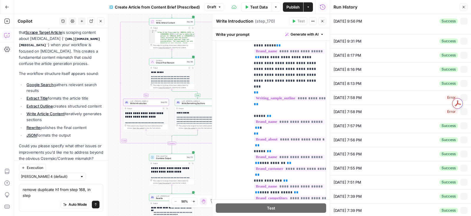
type input "Maple"
type input "how to get prescibed for [MEDICAL_DATA] in [GEOGRAPHIC_DATA]"
type input "Maple Medical Advisory Committee 2024"
type textarea "# Content Brief: How to Get Prescribed for Contrave in Canada --- ## Introducti…"
type textarea "<think> The user wants a comprehensive report about getting prescribed Contrave…"
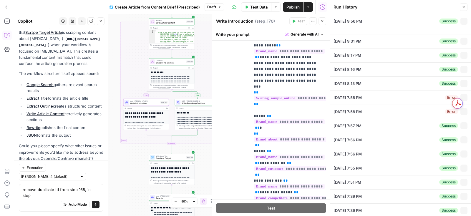
type textarea "## Persona and Search Intent Analysis 1. **Types of People Searching** - Indivi…"
type textarea "[MEDICAL_DATA]"
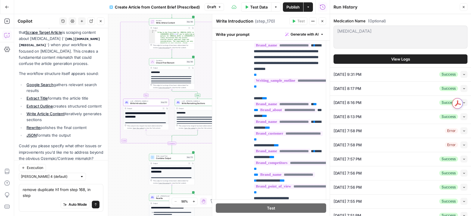
scroll to position [535, 0]
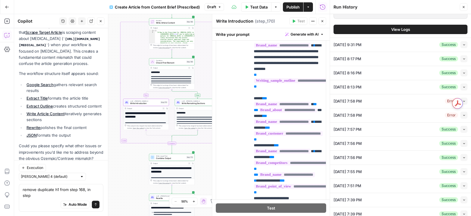
click at [395, 32] on button "View Logs" at bounding box center [401, 29] width 134 height 9
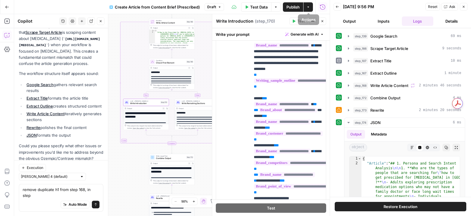
click at [275, 9] on button "Options" at bounding box center [275, 6] width 9 height 9
click at [336, 5] on icon "button" at bounding box center [338, 7] width 4 height 4
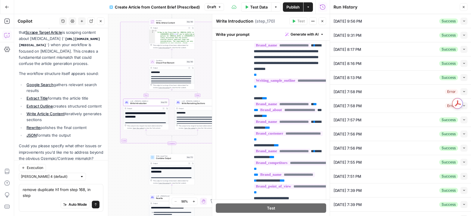
click at [287, 9] on span "Publish" at bounding box center [292, 7] width 13 height 6
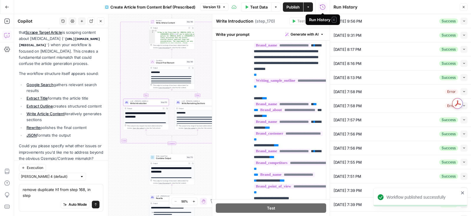
click at [321, 7] on icon "button" at bounding box center [323, 7] width 6 height 6
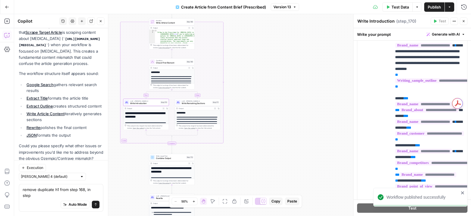
click at [459, 4] on div "Test Data Options Publish Actions Run History" at bounding box center [385, 7] width 172 height 14
click at [462, 5] on icon "button" at bounding box center [464, 7] width 6 height 6
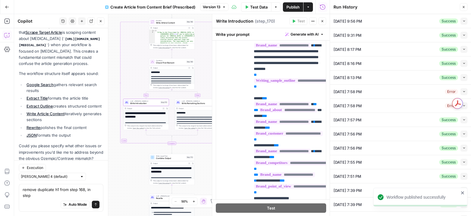
click at [462, 22] on button "Collapse" at bounding box center [463, 21] width 7 height 7
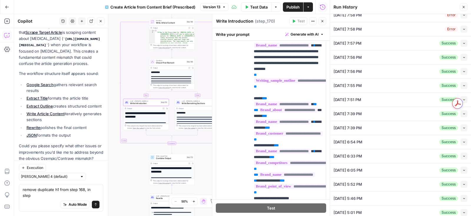
scroll to position [526, 0]
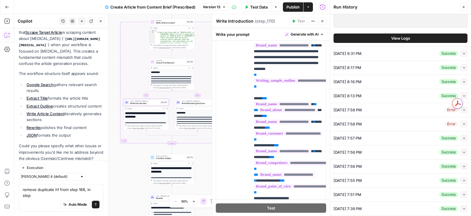
click at [404, 35] on span "View Logs" at bounding box center [400, 38] width 19 height 6
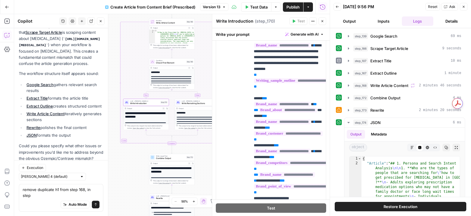
click at [390, 207] on span "Restore Execution" at bounding box center [401, 207] width 34 height 6
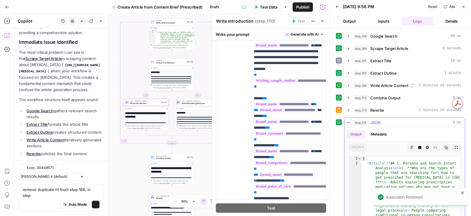
scroll to position [187, 0]
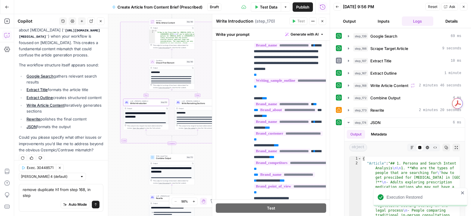
click at [354, 24] on button "Output" at bounding box center [350, 20] width 32 height 9
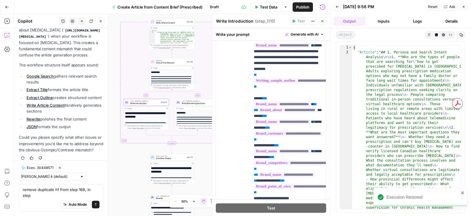
click at [385, 19] on button "Inputs" at bounding box center [384, 20] width 32 height 9
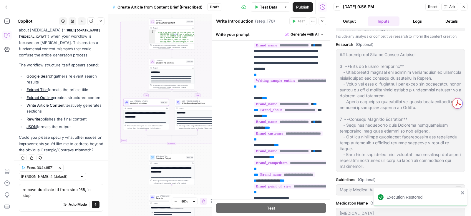
scroll to position [347, 0]
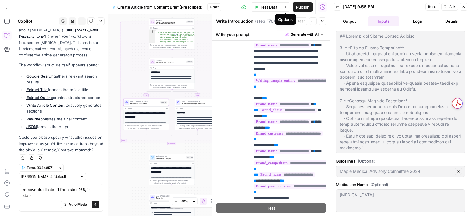
click at [283, 8] on button "Options" at bounding box center [285, 6] width 9 height 9
click at [234, 9] on div "Test Data Options Publish Run History" at bounding box center [275, 7] width 109 height 14
click at [268, 9] on span "Test Data" at bounding box center [268, 7] width 17 height 6
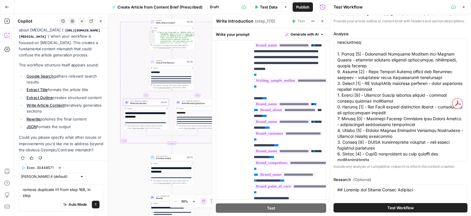
scroll to position [67, 0]
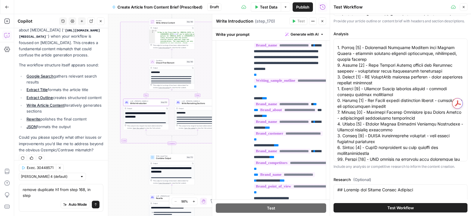
click at [454, 33] on label "Analysis" at bounding box center [401, 34] width 134 height 6
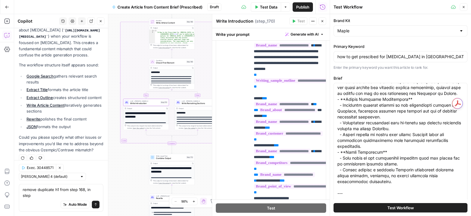
scroll to position [0, 0]
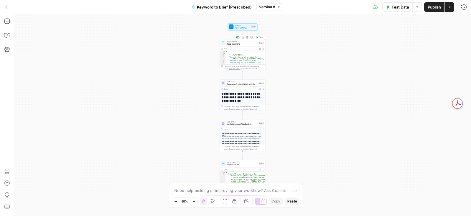
click at [244, 85] on span "Generate Content Brief with Regional Costs" at bounding box center [242, 84] width 31 height 3
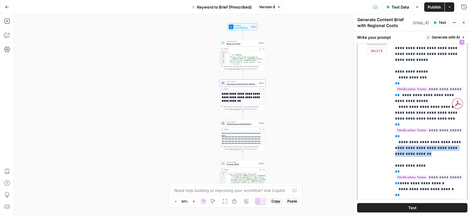
scroll to position [230, 0]
drag, startPoint x: 427, startPoint y: 131, endPoint x: 392, endPoint y: 118, distance: 38.4
click at [392, 118] on div "**********" at bounding box center [430, 157] width 76 height 240
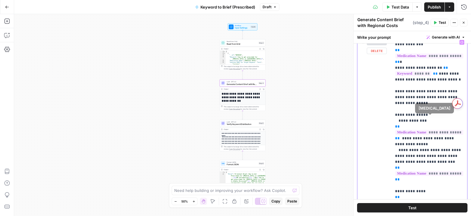
scroll to position [198, 0]
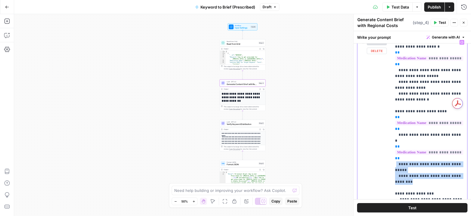
drag, startPoint x: 395, startPoint y: 97, endPoint x: 432, endPoint y: 113, distance: 40.3
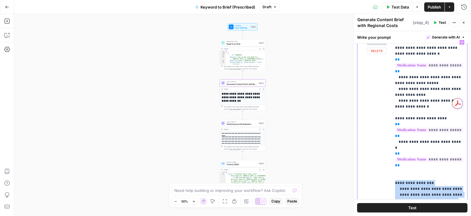
drag, startPoint x: 392, startPoint y: 117, endPoint x: 445, endPoint y: 145, distance: 59.7
click at [445, 145] on div "**********" at bounding box center [430, 157] width 76 height 240
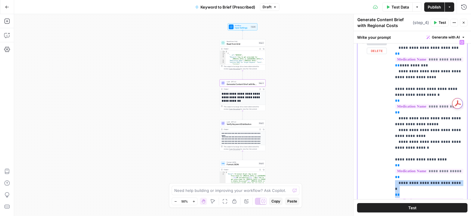
drag, startPoint x: 394, startPoint y: 125, endPoint x: 412, endPoint y: 135, distance: 20.8
click at [412, 135] on div "**********" at bounding box center [430, 157] width 76 height 240
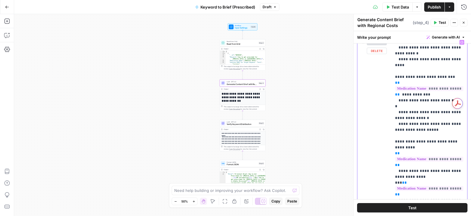
scroll to position [524, 0]
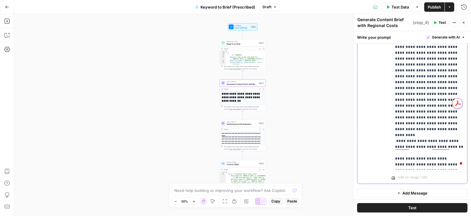
click at [246, 123] on span "Verify Keyword Distribution" at bounding box center [242, 124] width 31 height 3
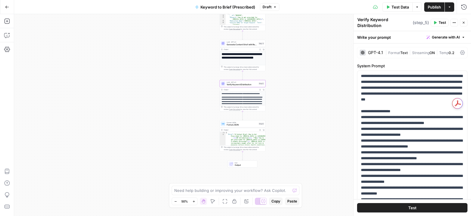
click at [435, 7] on span "Publish" at bounding box center [434, 7] width 13 height 6
click at [461, 7] on button "Run History" at bounding box center [463, 6] width 9 height 9
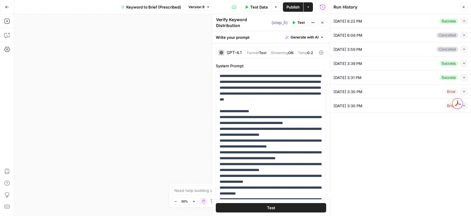
click at [468, 20] on li "09/30/25 at 6:22 PM Success Collapse View Logs" at bounding box center [400, 21] width 141 height 14
click at [466, 20] on button "Collapse" at bounding box center [463, 21] width 7 height 7
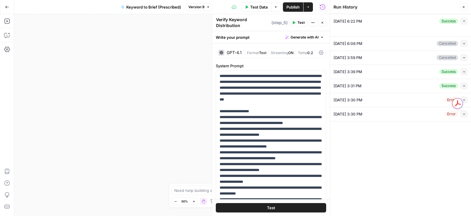
type input "Maple"
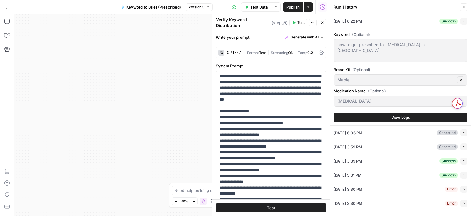
click at [391, 118] on span "View Logs" at bounding box center [400, 118] width 19 height 6
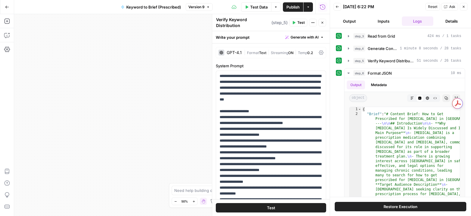
click at [367, 208] on button "Restore Execution" at bounding box center [401, 206] width 132 height 9
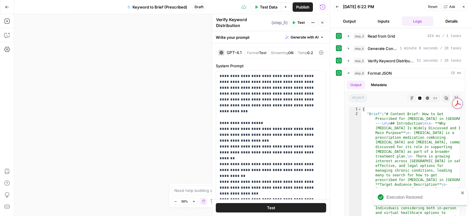
click at [272, 7] on span "Test Data" at bounding box center [268, 7] width 17 height 6
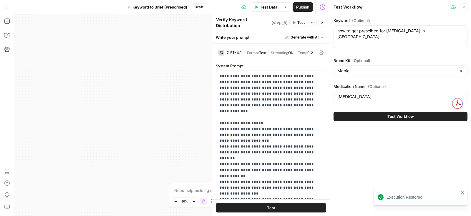
click at [402, 119] on button "Test Workflow" at bounding box center [401, 116] width 134 height 9
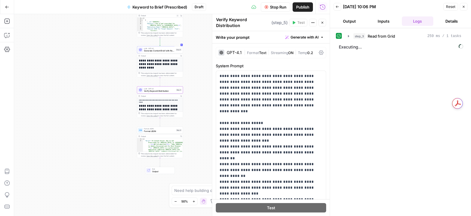
click at [300, 10] on button "Publish" at bounding box center [303, 6] width 20 height 9
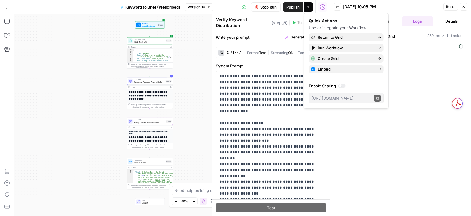
click at [417, 55] on div "step_3 Read from Grid 259 ms / 1 tasks Executing..." at bounding box center [400, 122] width 129 height 182
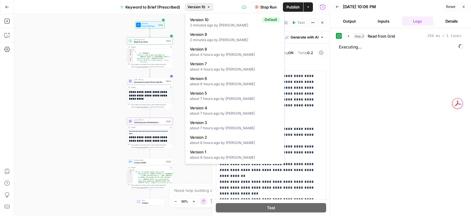
click at [201, 10] on button "Version 10" at bounding box center [199, 7] width 28 height 8
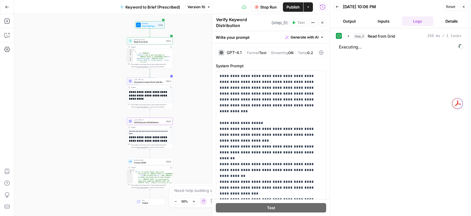
click at [202, 9] on span "Version 10" at bounding box center [197, 6] width 18 height 5
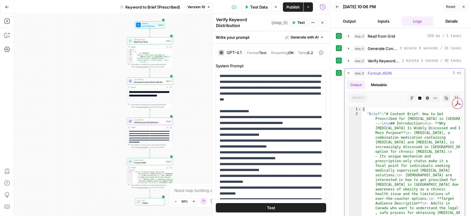
click at [411, 94] on button "Markdown" at bounding box center [412, 98] width 8 height 8
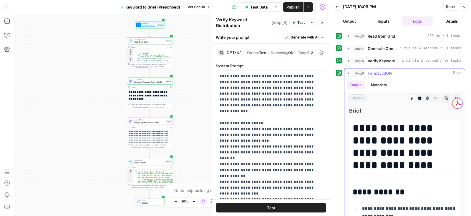
click at [424, 97] on button "HTML Viewer" at bounding box center [428, 98] width 8 height 8
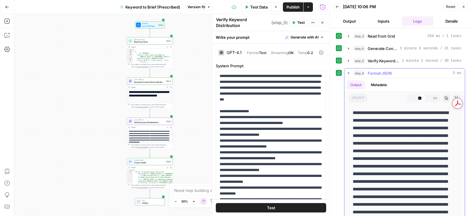
click at [421, 97] on icon "button" at bounding box center [419, 98] width 3 height 3
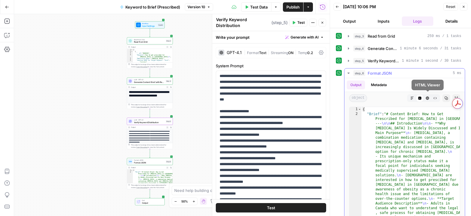
click at [433, 97] on icon "button" at bounding box center [435, 99] width 4 height 4
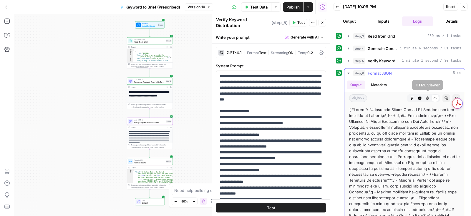
click at [427, 97] on icon "button" at bounding box center [428, 99] width 4 height 4
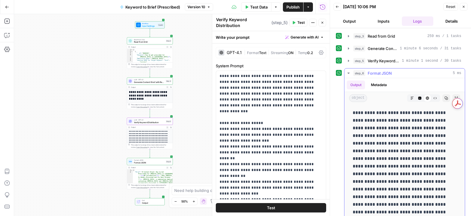
click at [419, 97] on icon "button" at bounding box center [420, 99] width 4 height 4
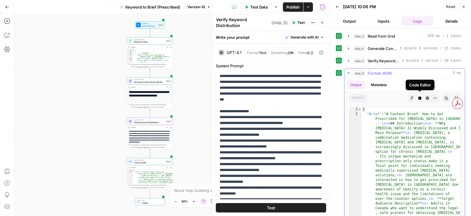
click at [414, 97] on icon "button" at bounding box center [412, 99] width 4 height 4
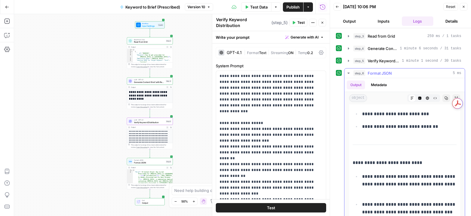
scroll to position [3483, 0]
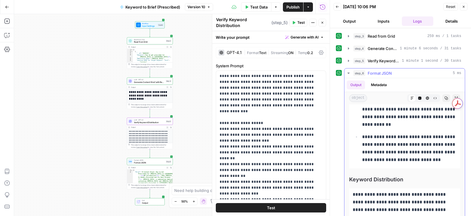
click at [447, 98] on icon "button" at bounding box center [447, 99] width 4 height 4
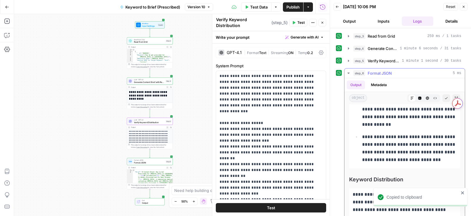
click at [421, 97] on icon "button" at bounding box center [419, 98] width 3 height 3
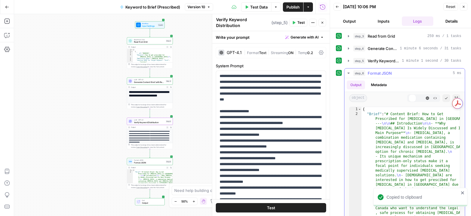
scroll to position [0, 0]
type textarea "**********"
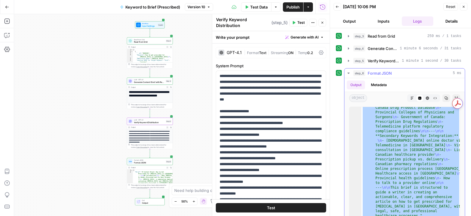
scroll to position [11, 0]
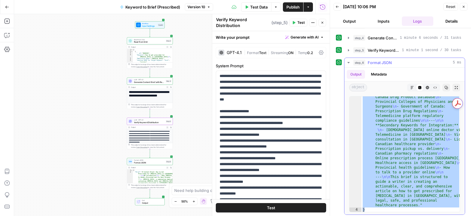
click at [447, 86] on icon "button" at bounding box center [447, 88] width 4 height 4
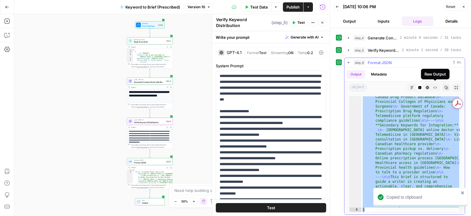
click at [426, 87] on icon "button" at bounding box center [428, 88] width 4 height 4
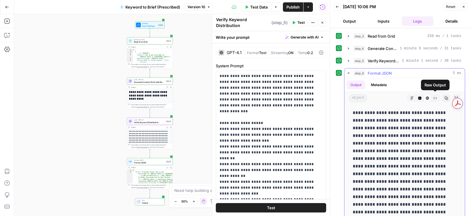
click at [437, 97] on icon "button" at bounding box center [435, 99] width 4 height 4
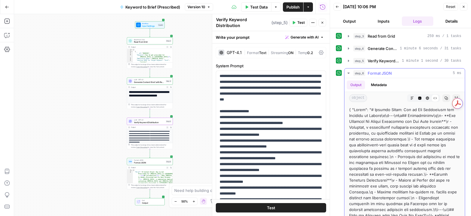
click at [413, 98] on icon "button" at bounding box center [412, 99] width 4 height 4
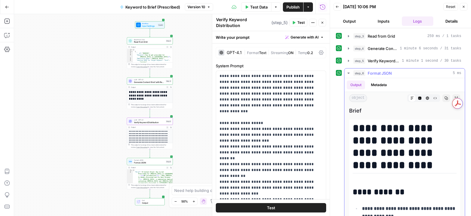
click at [420, 97] on icon "button" at bounding box center [419, 98] width 3 height 3
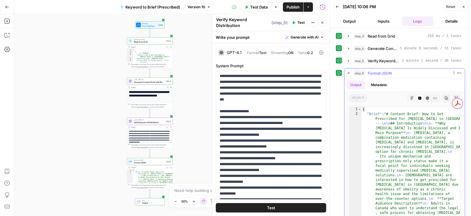
type textarea "**********"
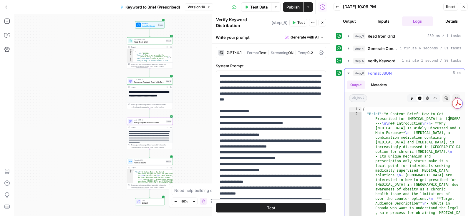
click at [411, 98] on icon "button" at bounding box center [412, 98] width 3 height 3
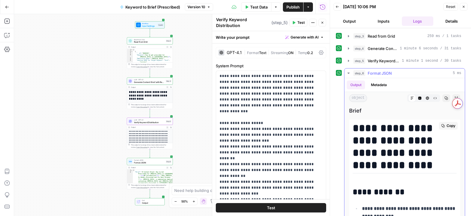
click at [452, 125] on span "Copy" at bounding box center [451, 125] width 9 height 5
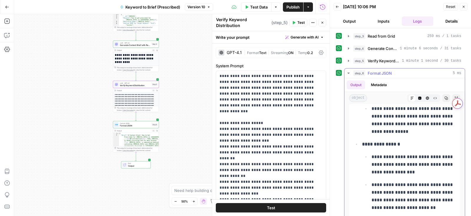
scroll to position [3911, 0]
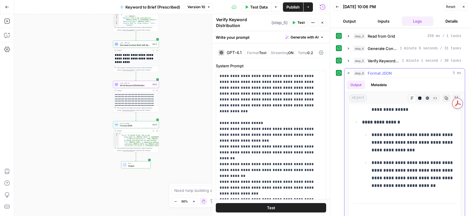
drag, startPoint x: 362, startPoint y: 118, endPoint x: 432, endPoint y: 180, distance: 94.0
click at [432, 180] on li "**********" at bounding box center [408, 154] width 96 height 72
copy li "**********"
click at [181, 193] on textarea at bounding box center [232, 191] width 116 height 6
paste textarea "Clear Disclaimer This guide is for educational purposes only and should not be …"
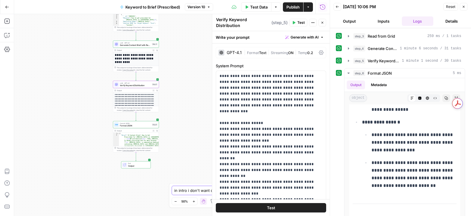
scroll to position [33, 0]
type textarea "in intro i don't want disclaimer like "Clear Disclaimer This guide is for educa…"
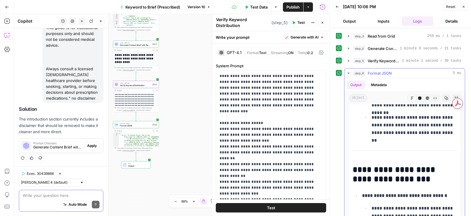
scroll to position [0, 0]
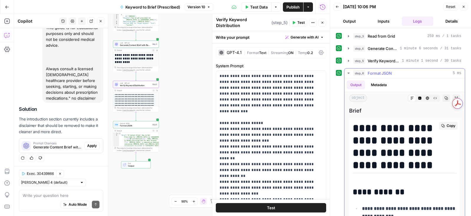
click at [454, 126] on span "Copy" at bounding box center [451, 125] width 9 height 5
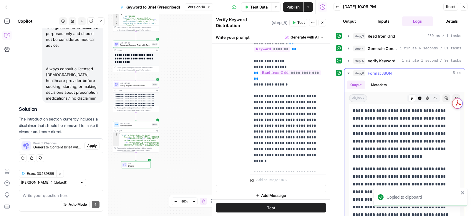
scroll to position [3866, 0]
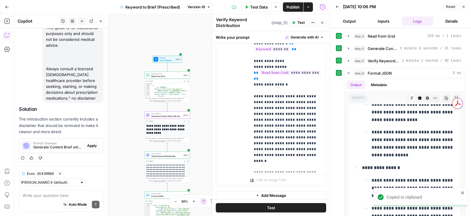
click at [91, 146] on span "Apply" at bounding box center [92, 145] width 10 height 5
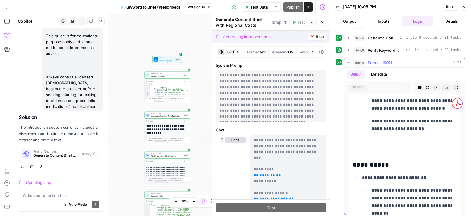
scroll to position [6189, 0]
click at [337, 9] on button "Back" at bounding box center [338, 7] width 8 height 8
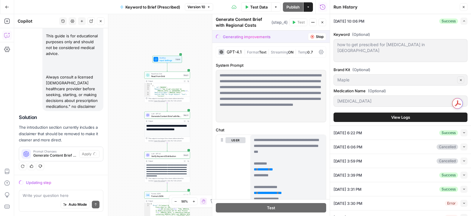
click at [402, 115] on span "View Logs" at bounding box center [400, 118] width 19 height 6
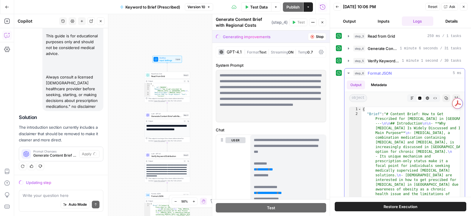
click at [414, 98] on icon "button" at bounding box center [412, 99] width 4 height 4
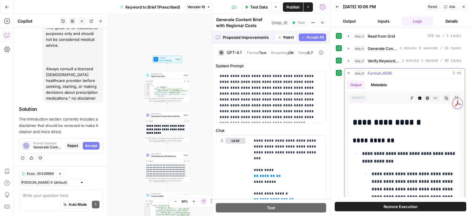
scroll to position [3649, 0]
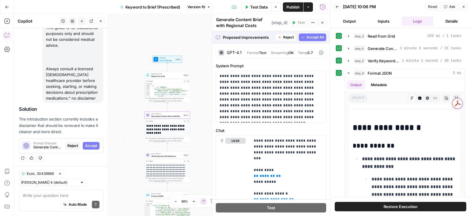
click at [97, 145] on span "Accept" at bounding box center [91, 145] width 12 height 5
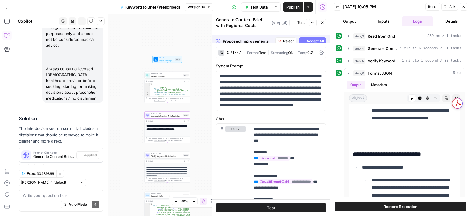
scroll to position [0, 0]
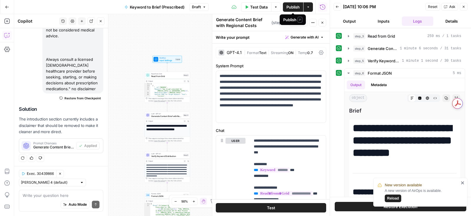
click at [291, 8] on span "Publish" at bounding box center [292, 7] width 13 height 6
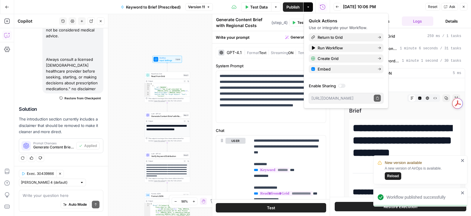
click at [390, 177] on span "Reload" at bounding box center [393, 176] width 12 height 5
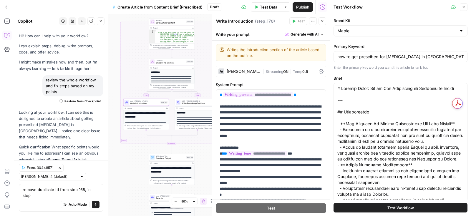
scroll to position [2656, 0]
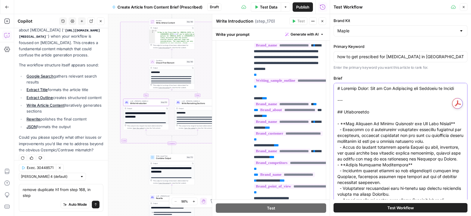
paste textarea "{ "Brief": "# Content Brief: How to Get Prescribed for [MEDICAL_DATA] in [GEOGR…"
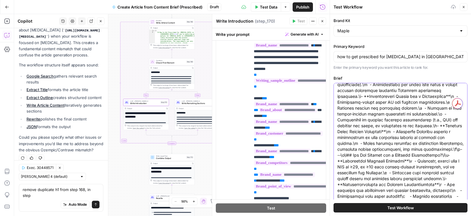
scroll to position [0, 0]
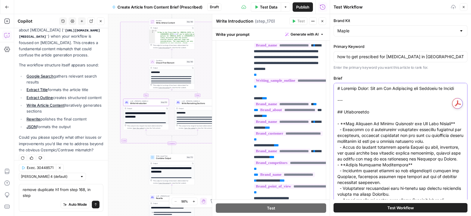
paste textarea ", a combination medication containing bupropion and naltrexone, is increasingly…"
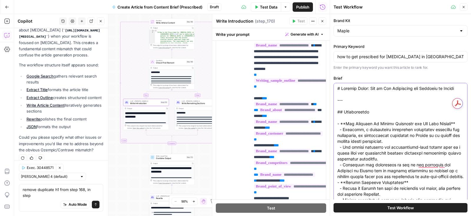
type textarea "# Content Brief: How to Get Prescribed for Contrave in Canada --- ## Introducti…"
click at [374, 206] on button "Test Workflow" at bounding box center [401, 207] width 134 height 9
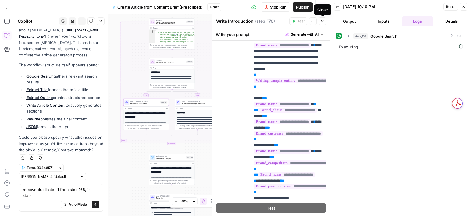
click at [323, 22] on icon "button" at bounding box center [323, 21] width 4 height 4
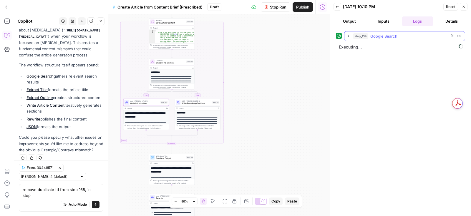
click at [347, 37] on icon "button" at bounding box center [348, 36] width 5 height 5
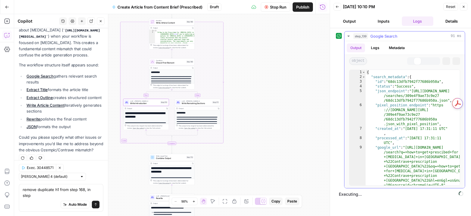
click at [348, 36] on icon "button" at bounding box center [348, 36] width 2 height 1
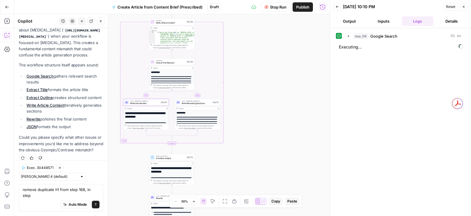
click at [274, 9] on span "Stop Run" at bounding box center [278, 7] width 16 height 6
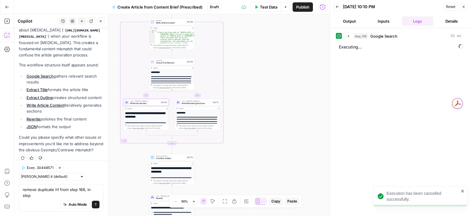
click at [385, 20] on button "Inputs" at bounding box center [384, 20] width 32 height 9
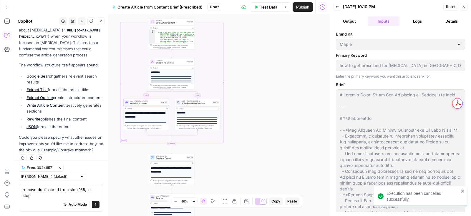
click at [359, 20] on button "Output" at bounding box center [350, 20] width 32 height 9
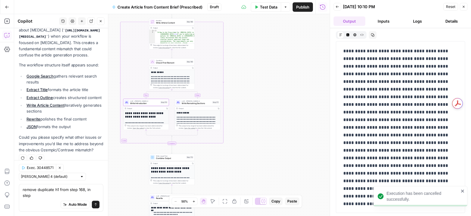
click at [338, 9] on button "Back" at bounding box center [338, 7] width 8 height 8
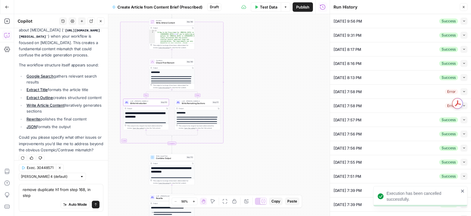
click at [268, 9] on span "Test Data" at bounding box center [268, 7] width 17 height 6
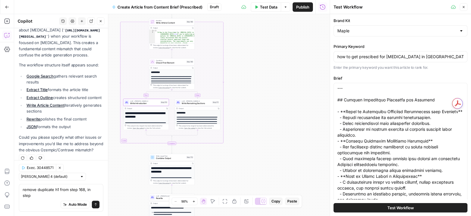
scroll to position [628, 0]
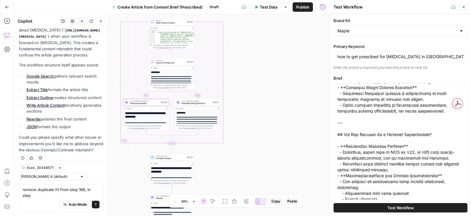
scroll to position [0, 0]
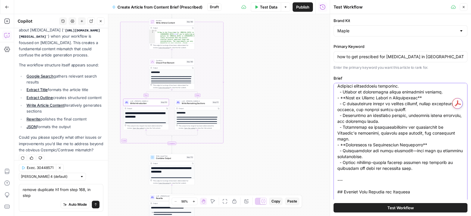
click at [358, 111] on textarea "Brief" at bounding box center [400, 119] width 126 height 1590
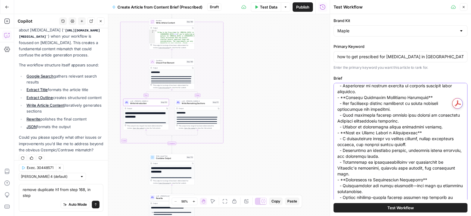
click at [368, 135] on textarea "Brief" at bounding box center [400, 154] width 126 height 1590
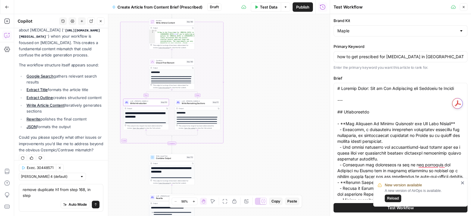
click at [390, 199] on span "Reload" at bounding box center [393, 198] width 12 height 5
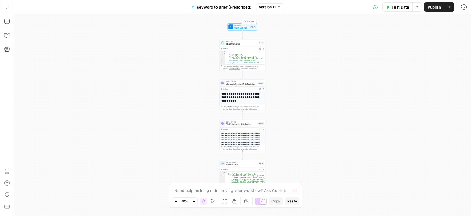
click at [244, 27] on span "Input Settings" at bounding box center [241, 27] width 15 height 3
click at [199, 191] on textarea at bounding box center [232, 191] width 116 height 6
type textarea "i"
click at [243, 85] on span "Generate Content Brief with Regional Costs" at bounding box center [241, 84] width 31 height 3
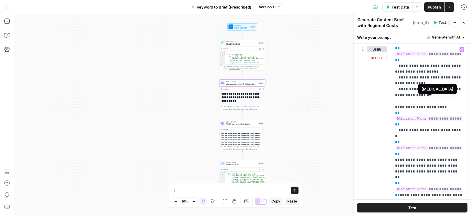
scroll to position [903, 0]
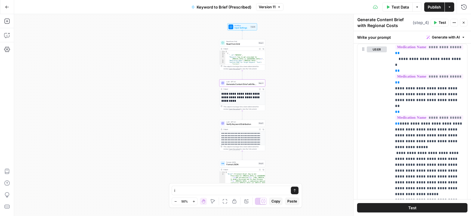
click at [437, 23] on icon "button" at bounding box center [435, 22] width 3 height 3
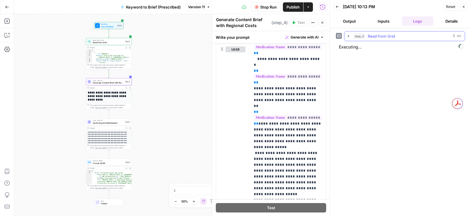
click at [346, 33] on button "step_3 Read from Grid 0 ms" at bounding box center [404, 35] width 120 height 9
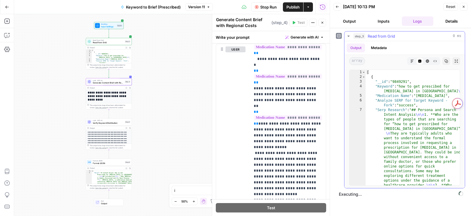
click at [346, 34] on icon "button" at bounding box center [348, 36] width 5 height 5
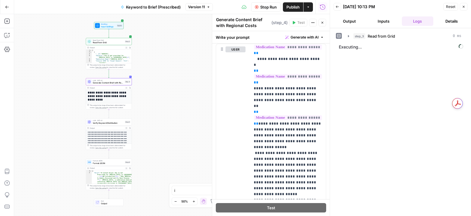
click at [269, 8] on span "Stop Run" at bounding box center [268, 7] width 16 height 6
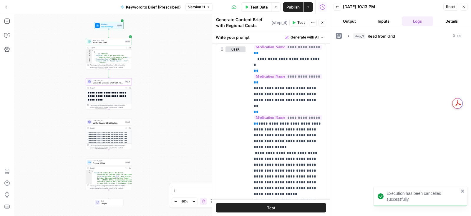
click at [336, 6] on icon "button" at bounding box center [338, 7] width 4 height 4
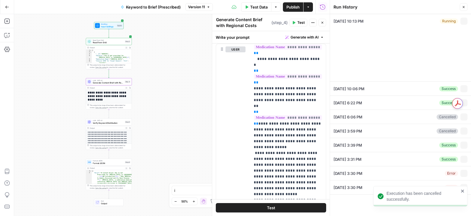
type input "Maple"
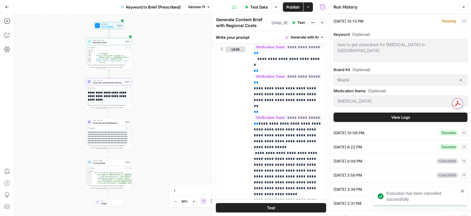
click at [410, 135] on div "[DATE] 10:06 PM Success Collapse" at bounding box center [401, 133] width 134 height 14
click at [464, 132] on icon "button" at bounding box center [464, 132] width 2 height 1
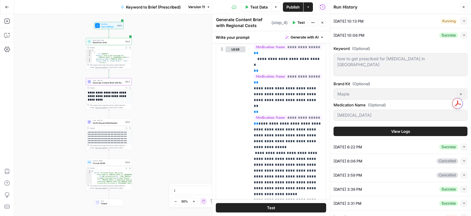
click at [388, 129] on button "View Logs" at bounding box center [401, 131] width 134 height 9
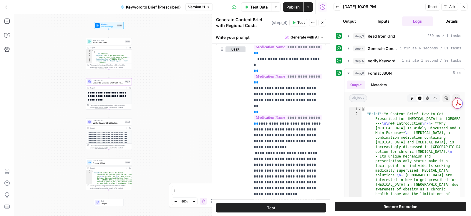
click at [380, 208] on button "Restore Execution" at bounding box center [401, 206] width 132 height 9
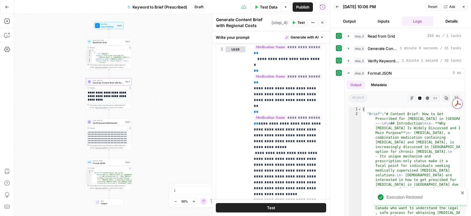
click at [265, 8] on span "Test Data" at bounding box center [268, 7] width 17 height 6
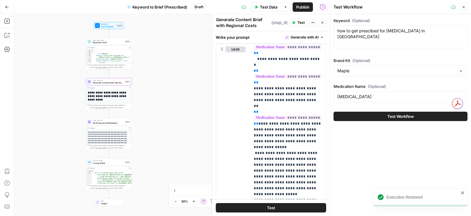
click at [355, 117] on button "Test Workflow" at bounding box center [401, 116] width 134 height 9
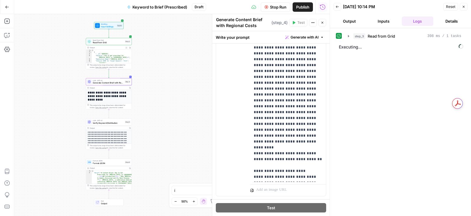
scroll to position [205, 0]
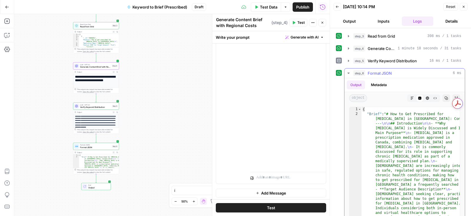
click at [413, 94] on button "Markdown" at bounding box center [412, 98] width 8 height 8
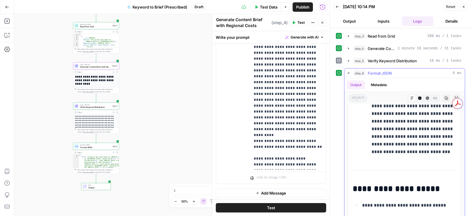
scroll to position [3094, 0]
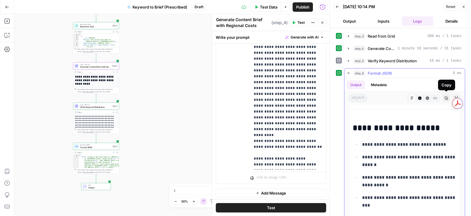
click at [447, 97] on icon "button" at bounding box center [447, 99] width 4 height 4
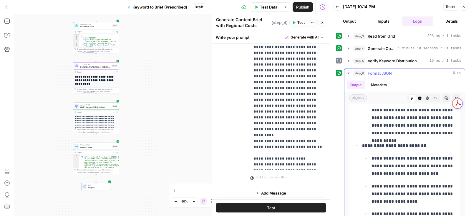
scroll to position [0, 0]
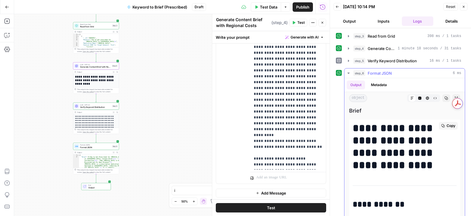
click at [455, 122] on button "Copy" at bounding box center [448, 126] width 19 height 8
click at [300, 6] on span "Publish" at bounding box center [302, 7] width 13 height 6
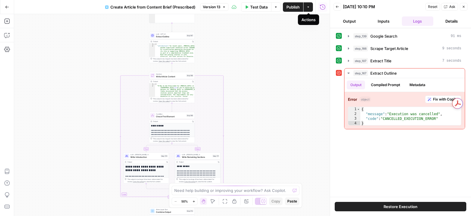
click at [259, 7] on span "Test Data" at bounding box center [258, 7] width 17 height 6
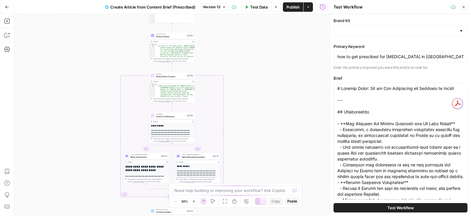
type input "Maple"
type input "Maple Medical Advisory Committee 2024"
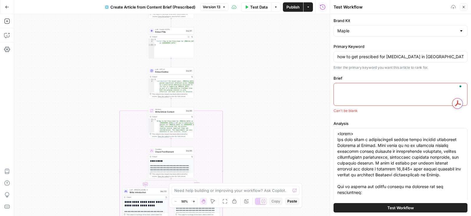
paste textarea "# How to Get Prescribed for [MEDICAL_DATA] in [GEOGRAPHIC_DATA]: Content Brief …"
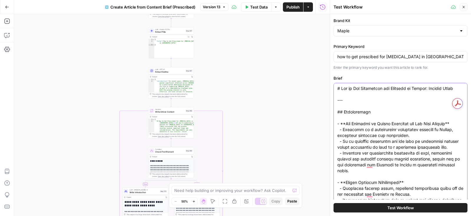
type textarea "# How to Get Prescribed for [MEDICAL_DATA] in [GEOGRAPHIC_DATA]: Content Brief …"
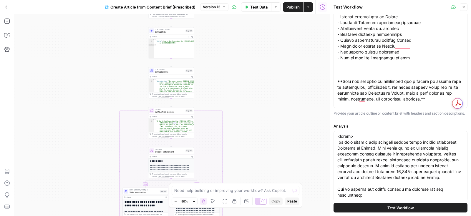
click at [363, 209] on button "Test Workflow" at bounding box center [401, 207] width 134 height 9
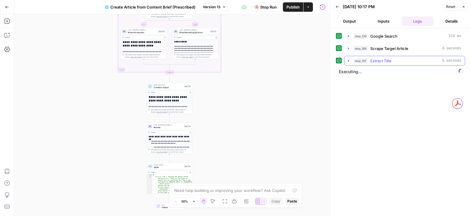
click at [346, 61] on icon "button" at bounding box center [348, 61] width 5 height 5
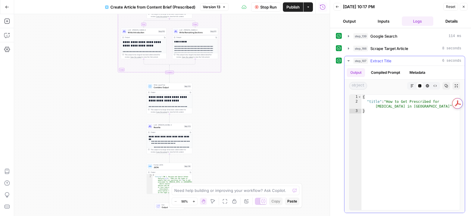
click at [346, 61] on icon "button" at bounding box center [348, 61] width 5 height 5
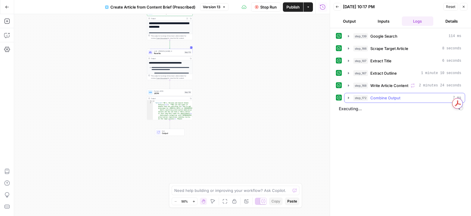
click at [347, 97] on icon "button" at bounding box center [348, 98] width 5 height 5
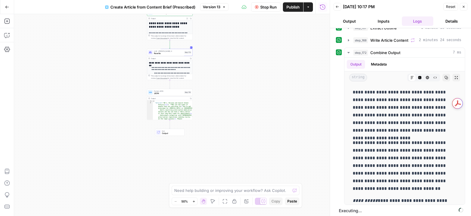
scroll to position [7237, 0]
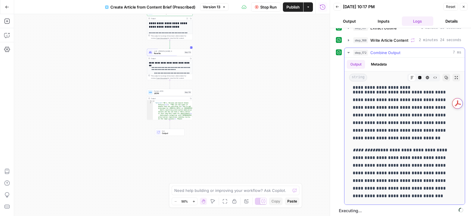
drag, startPoint x: 354, startPoint y: 92, endPoint x: 423, endPoint y: 192, distance: 122.1
copy div "**********"
click at [236, 195] on div "Need help building or improving your workflow? Ask Copilot." at bounding box center [236, 190] width 128 height 9
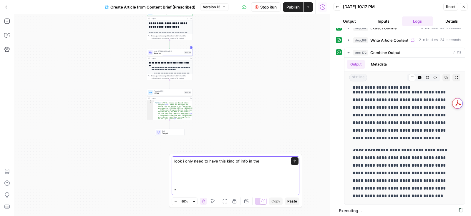
paste textarea "The Final Word on Contrave Getting a Contrave prescription in Canada involves w…"
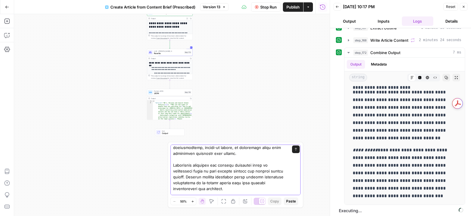
scroll to position [0, 0]
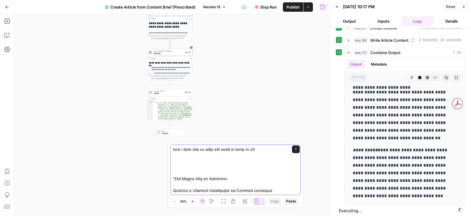
drag, startPoint x: 175, startPoint y: 180, endPoint x: 236, endPoint y: 180, distance: 60.6
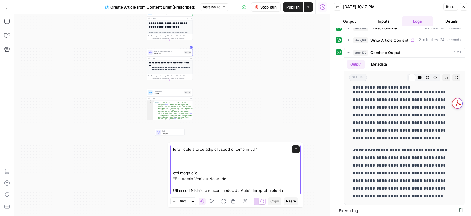
paste textarea "The Final Word on Contrave"
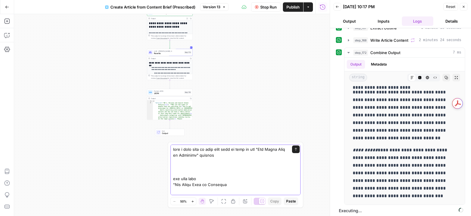
scroll to position [25, 0]
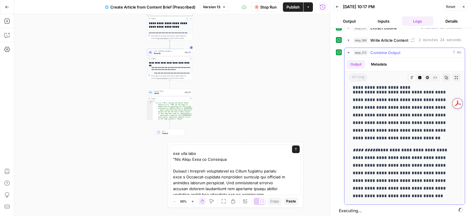
click at [398, 136] on p "**********" at bounding box center [405, 116] width 104 height 54
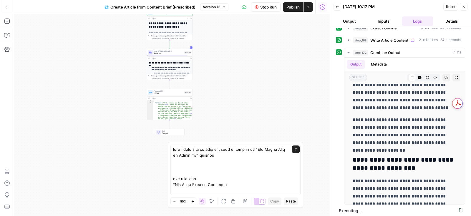
scroll to position [6336, 0]
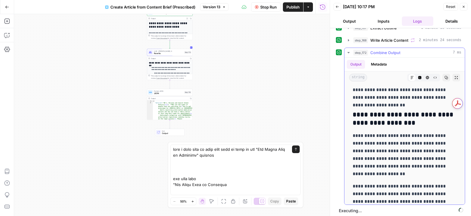
drag, startPoint x: 353, startPoint y: 134, endPoint x: 455, endPoint y: 94, distance: 109.2
copy div "**********"
paste textarea "The final word on Semaglutide What you'll experience when seeking a Semaglutide…"
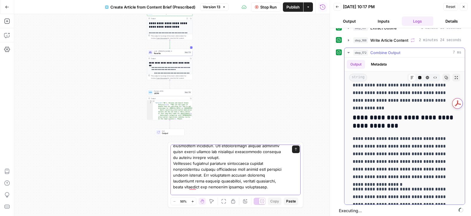
scroll to position [7237, 0]
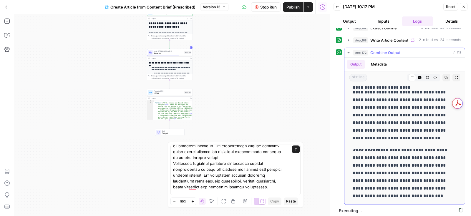
click at [395, 165] on p "**********" at bounding box center [405, 174] width 104 height 54
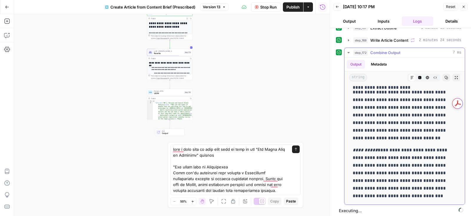
scroll to position [0, 0]
click at [395, 165] on p "**********" at bounding box center [405, 174] width 104 height 54
copy p "**********"
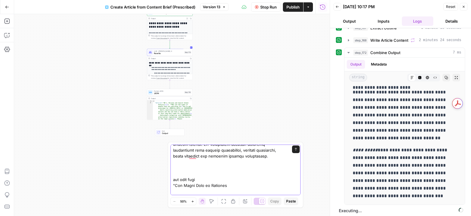
scroll to position [157, 0]
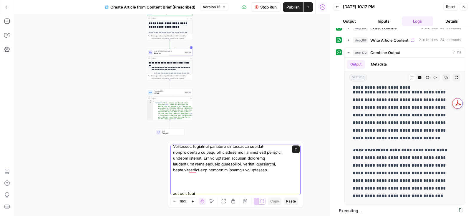
paste textarea "Disclaimer: This content serves educational purposes only and does not substitu…"
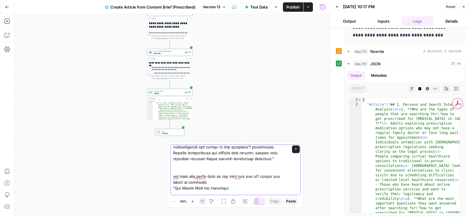
type textarea "look i only need to have this kind of info in the "The Final Word on [MEDICAL_D…"
click at [348, 51] on icon "button" at bounding box center [348, 51] width 5 height 5
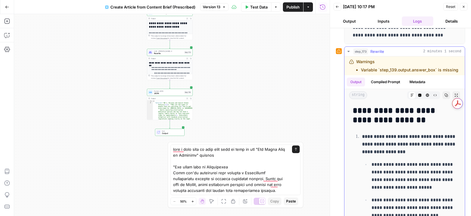
click at [347, 50] on icon "button" at bounding box center [348, 51] width 5 height 5
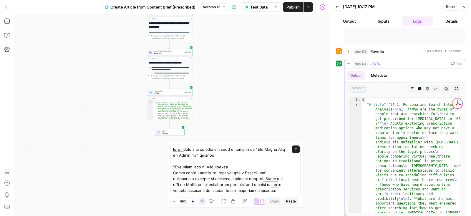
click at [410, 87] on icon "button" at bounding box center [412, 89] width 4 height 4
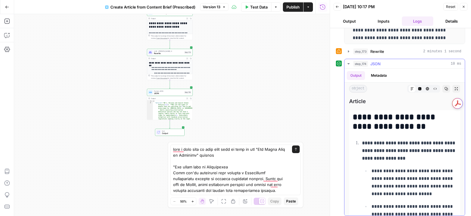
click at [414, 87] on div "Markdown" at bounding box center [412, 89] width 8 height 8
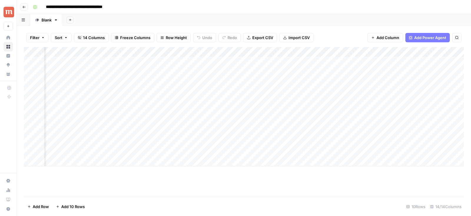
scroll to position [0, 274]
click at [165, 53] on div "Add Column" at bounding box center [244, 107] width 440 height 120
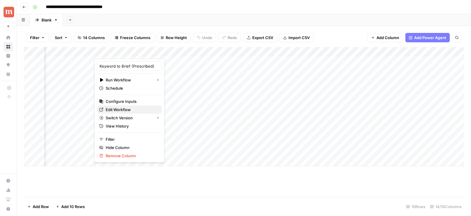
click at [130, 110] on span "Edit Workflow" at bounding box center [132, 110] width 52 height 6
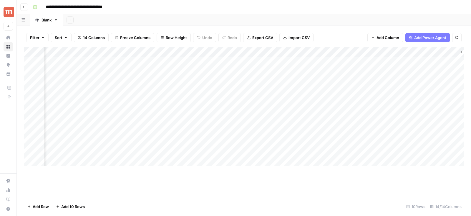
scroll to position [0, 583]
drag, startPoint x: 242, startPoint y: 70, endPoint x: 454, endPoint y: 60, distance: 211.6
click at [454, 60] on div "Add Column" at bounding box center [244, 107] width 440 height 120
click at [198, 62] on div "Add Column" at bounding box center [244, 107] width 440 height 120
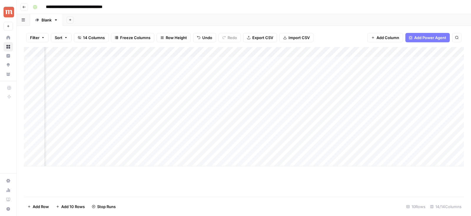
click at [191, 52] on div "Add Column" at bounding box center [244, 107] width 440 height 120
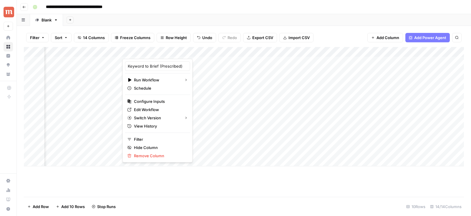
click at [318, 31] on div "Filter Sort 14 Columns Freeze Columns Row Height Undo Redo Export CSV Import CS…" at bounding box center [244, 37] width 440 height 19
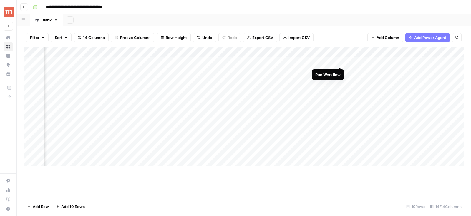
click at [339, 61] on div "Add Column" at bounding box center [244, 107] width 440 height 120
drag, startPoint x: 281, startPoint y: 49, endPoint x: 304, endPoint y: 49, distance: 23.0
click at [304, 49] on div "Add Column" at bounding box center [244, 107] width 440 height 120
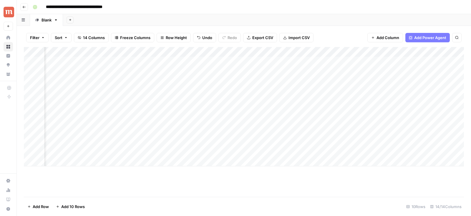
click at [309, 51] on div "Add Column" at bounding box center [244, 107] width 440 height 120
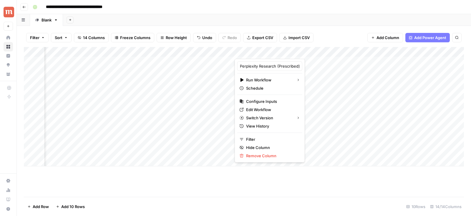
click at [169, 53] on div "Add Column" at bounding box center [244, 107] width 440 height 120
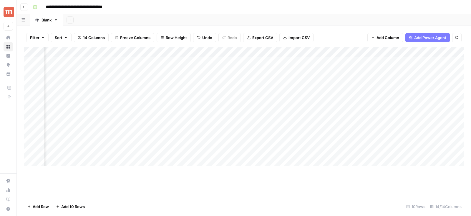
click at [324, 37] on div "Filter Sort 14 Columns Freeze Columns Row Height Undo Redo Export CSV Import CS…" at bounding box center [244, 37] width 440 height 19
click at [268, 63] on div "Add Column" at bounding box center [244, 107] width 440 height 120
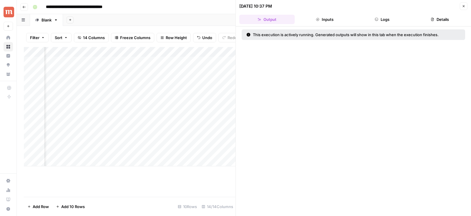
click at [373, 14] on header "09/30/25 at 10:37 PM Close Output Inputs Logs Details" at bounding box center [353, 13] width 235 height 26
click at [374, 18] on button "Logs" at bounding box center [382, 19] width 55 height 9
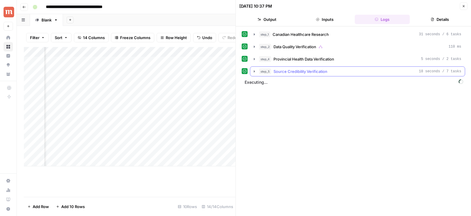
click at [251, 69] on button "step_5 Source Credibility Verification 18 seconds / 7 tasks" at bounding box center [357, 71] width 215 height 9
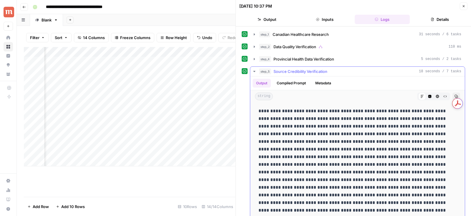
click at [253, 69] on icon "button" at bounding box center [254, 71] width 5 height 5
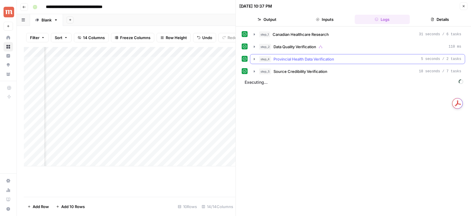
click at [253, 57] on icon "button" at bounding box center [254, 59] width 5 height 5
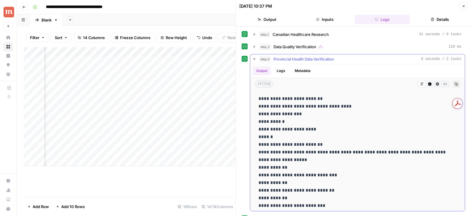
click at [253, 59] on icon "button" at bounding box center [254, 59] width 2 height 1
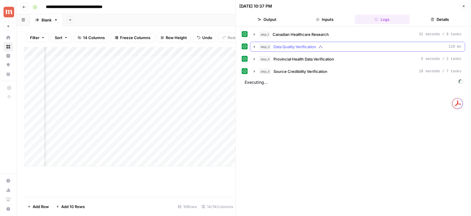
click at [253, 47] on icon "button" at bounding box center [254, 46] width 5 height 5
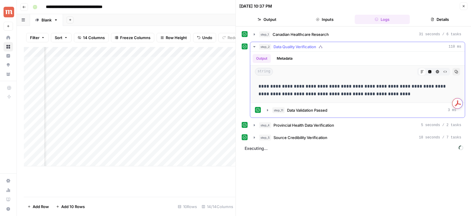
click at [253, 47] on icon "button" at bounding box center [254, 46] width 5 height 5
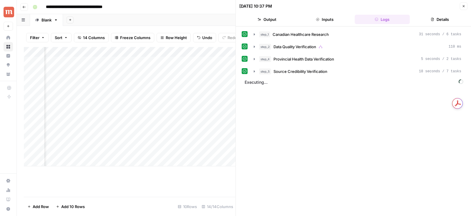
click at [253, 35] on icon "button" at bounding box center [254, 34] width 5 height 5
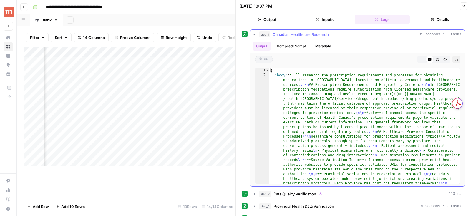
click at [253, 35] on icon "button" at bounding box center [254, 34] width 5 height 5
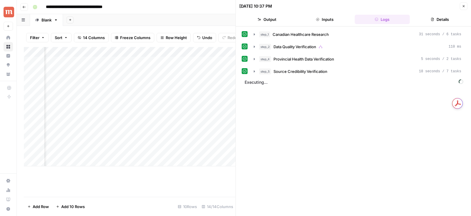
click at [462, 9] on button "Close" at bounding box center [464, 6] width 8 height 8
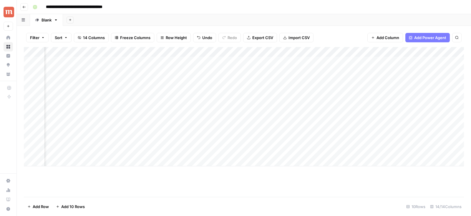
scroll to position [0, 356]
click at [140, 60] on div "Add Column" at bounding box center [244, 107] width 440 height 120
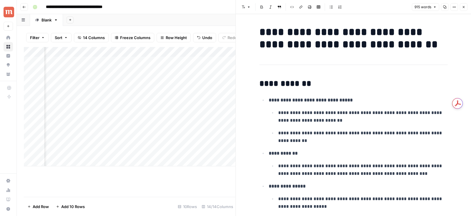
click at [462, 6] on button "Close" at bounding box center [464, 7] width 8 height 8
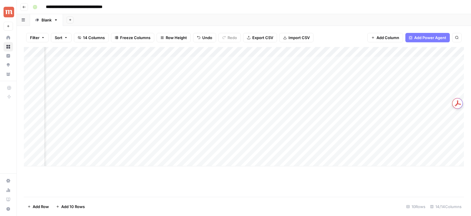
scroll to position [0, 435]
click at [143, 61] on div "Add Column" at bounding box center [244, 107] width 440 height 120
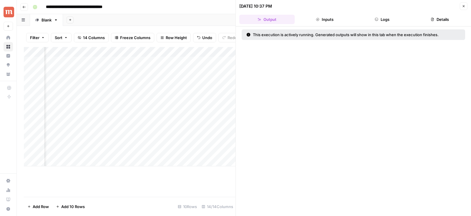
click at [380, 23] on button "Logs" at bounding box center [382, 19] width 55 height 9
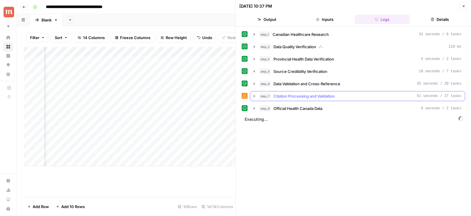
click at [256, 94] on icon "button" at bounding box center [254, 96] width 5 height 5
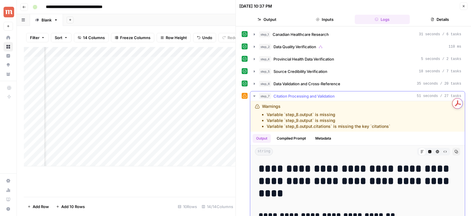
click at [255, 94] on icon "button" at bounding box center [254, 96] width 5 height 5
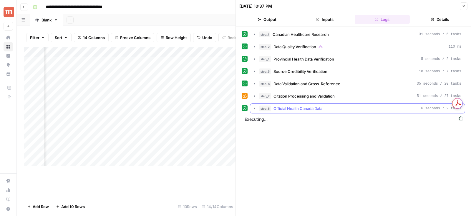
click at [254, 107] on icon "button" at bounding box center [254, 108] width 1 height 2
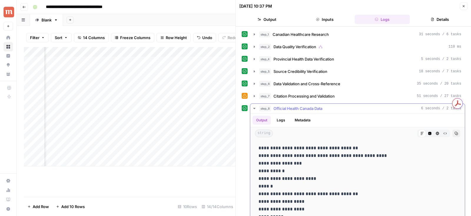
click at [254, 108] on icon "button" at bounding box center [254, 108] width 2 height 1
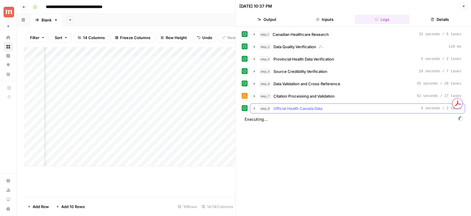
click at [254, 96] on icon "button" at bounding box center [254, 96] width 5 height 5
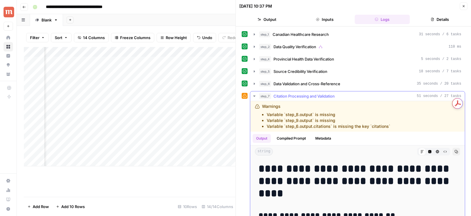
click at [254, 94] on icon "button" at bounding box center [254, 96] width 5 height 5
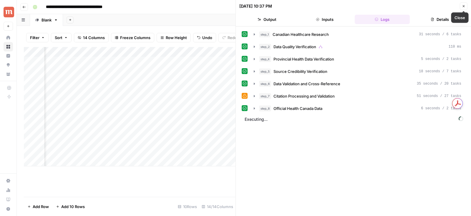
click at [464, 5] on icon "button" at bounding box center [464, 6] width 4 height 4
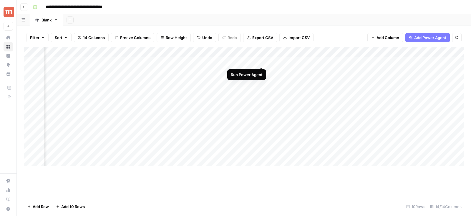
click at [261, 61] on div "Add Column" at bounding box center [244, 107] width 440 height 120
click at [254, 62] on div "Add Column" at bounding box center [244, 107] width 440 height 120
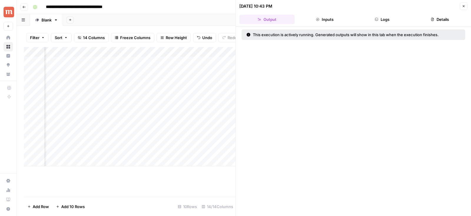
click at [391, 25] on header "09/30/25 at 10:43 PM Close Output Inputs Logs Details" at bounding box center [353, 13] width 235 height 26
click at [387, 16] on button "Logs" at bounding box center [382, 19] width 55 height 9
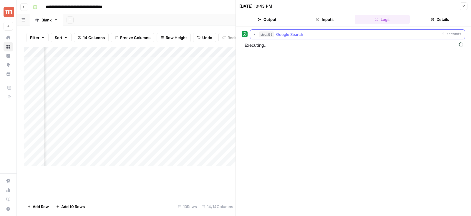
click at [254, 36] on icon "button" at bounding box center [254, 34] width 5 height 5
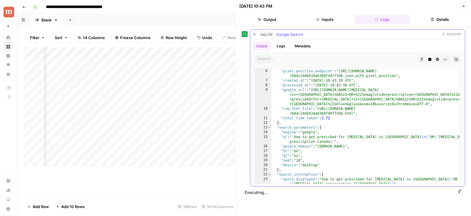
scroll to position [31, 0]
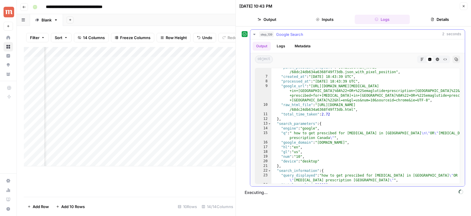
click at [255, 34] on icon "button" at bounding box center [254, 34] width 2 height 1
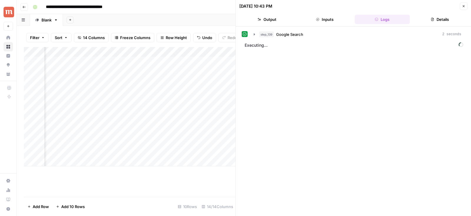
click at [464, 6] on icon "button" at bounding box center [464, 6] width 2 height 2
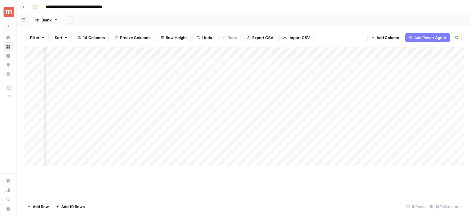
scroll to position [0, 594]
click at [376, 53] on div "Add Column" at bounding box center [244, 107] width 440 height 120
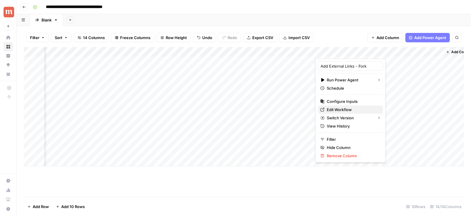
click at [339, 109] on span "Edit Workflow" at bounding box center [353, 110] width 52 height 6
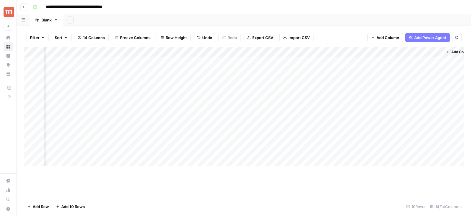
click at [93, 62] on div "Add Column" at bounding box center [244, 107] width 440 height 120
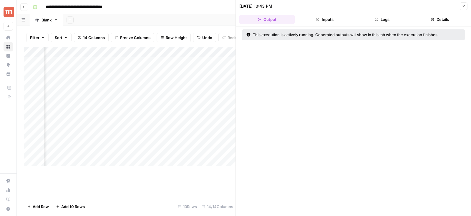
click at [381, 22] on button "Logs" at bounding box center [382, 19] width 55 height 9
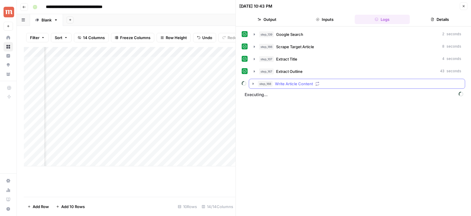
click at [252, 82] on icon "button" at bounding box center [253, 84] width 5 height 5
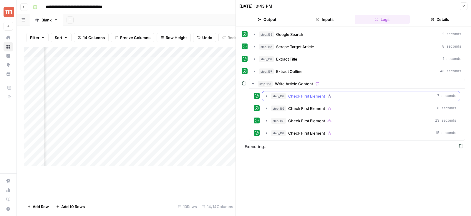
click at [264, 94] on icon "button" at bounding box center [266, 96] width 5 height 5
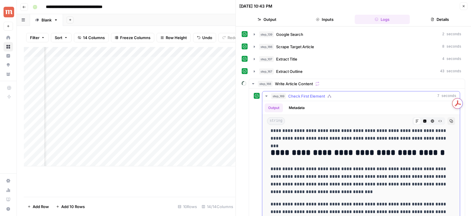
scroll to position [110, 0]
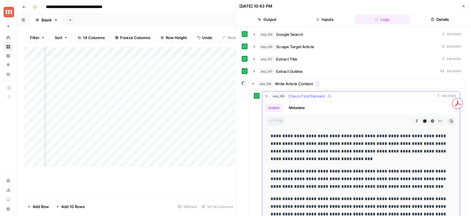
click at [266, 96] on icon "button" at bounding box center [266, 96] width 5 height 5
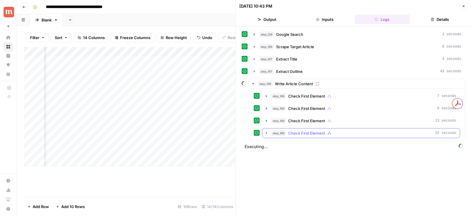
click at [266, 132] on icon "button" at bounding box center [266, 133] width 1 height 2
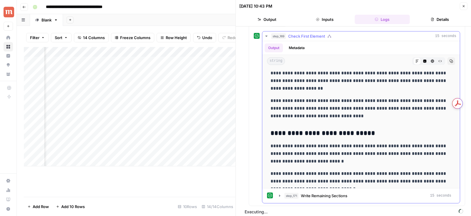
scroll to position [506, 0]
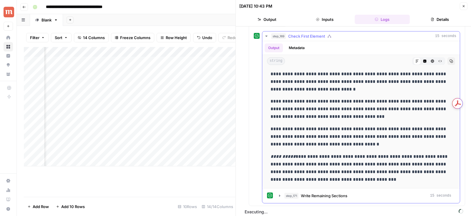
click at [265, 36] on button "step_169 Check First Element 15 seconds" at bounding box center [361, 35] width 198 height 9
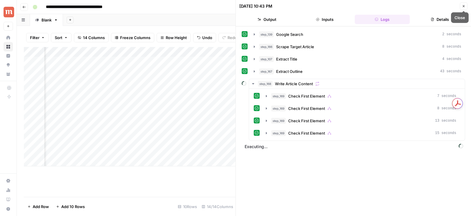
click at [462, 7] on button "Close" at bounding box center [464, 6] width 8 height 8
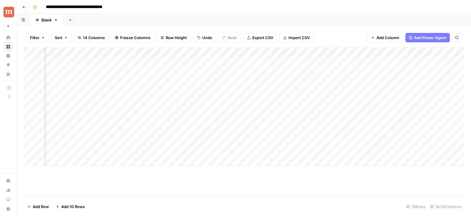
scroll to position [0, 573]
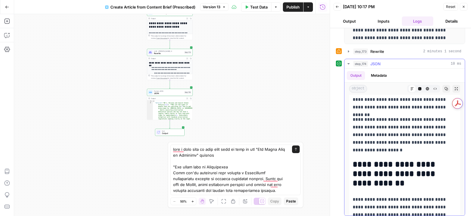
scroll to position [4562, 0]
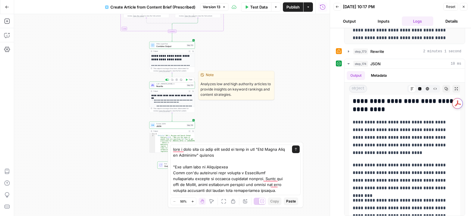
click at [170, 88] on div "LLM · [PERSON_NAME] 4 Rewrite Step 173 Copy step Delete step Edit Note Test" at bounding box center [172, 85] width 46 height 7
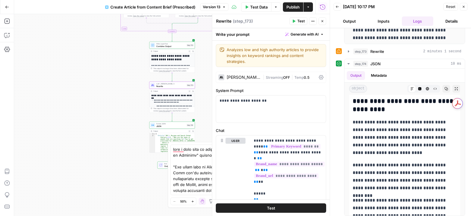
click at [321, 22] on icon "button" at bounding box center [323, 21] width 4 height 4
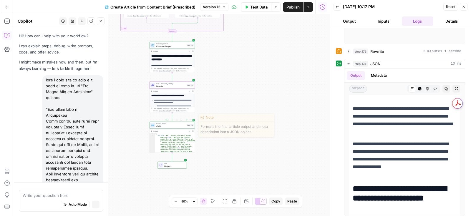
scroll to position [1676, 0]
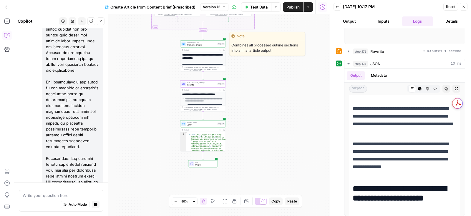
click at [192, 45] on span "Combine Output" at bounding box center [201, 45] width 29 height 3
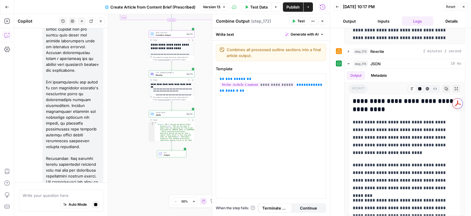
click at [162, 74] on span "Rewrite" at bounding box center [170, 75] width 29 height 3
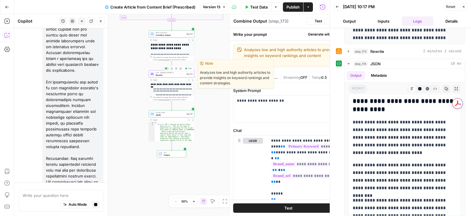
type textarea "Rewrite"
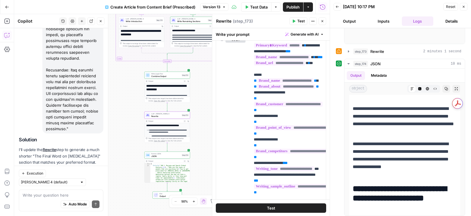
scroll to position [1765, 0]
click at [89, 205] on span "Apply" at bounding box center [92, 207] width 10 height 5
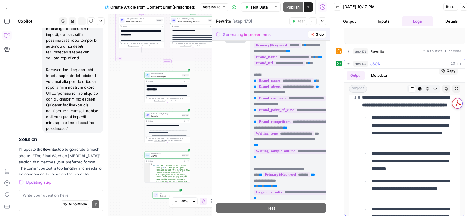
scroll to position [0, 0]
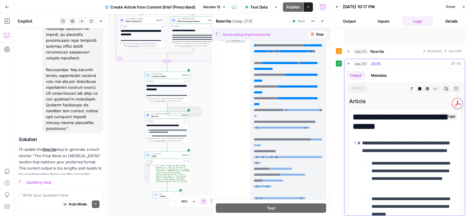
click at [379, 121] on h2 "**********" at bounding box center [405, 122] width 104 height 19
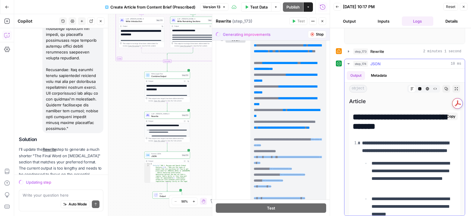
click at [379, 121] on h2 "**********" at bounding box center [405, 122] width 104 height 19
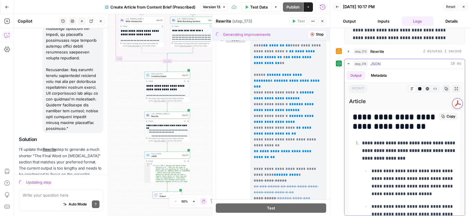
copy h2 "**********"
click at [76, 197] on textarea at bounding box center [61, 196] width 77 height 6
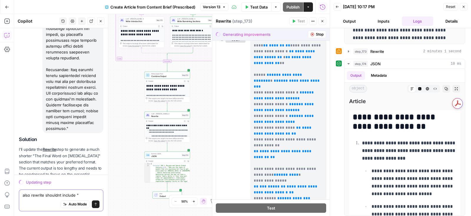
paste textarea "1. Persona and Search Intent Analysis"
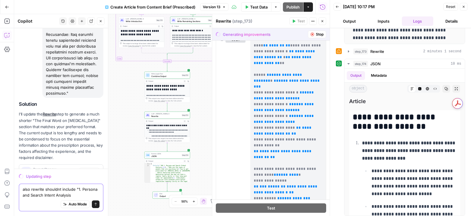
scroll to position [1806, 0]
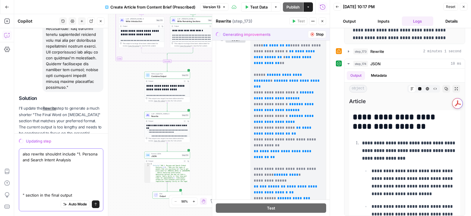
click at [26, 195] on textarea "also rewrite shouldnt include "1. Persona and Search Intent Analysis " section …" at bounding box center [61, 175] width 77 height 47
click at [76, 196] on textarea "also rewrite shouldnt include "1. Persona and Search Intent Analysis " full inf…" at bounding box center [61, 175] width 77 height 47
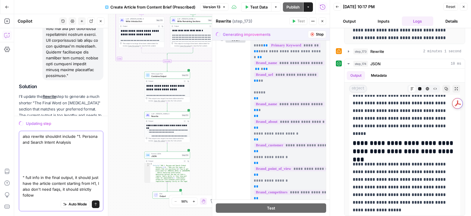
scroll to position [1824, 0]
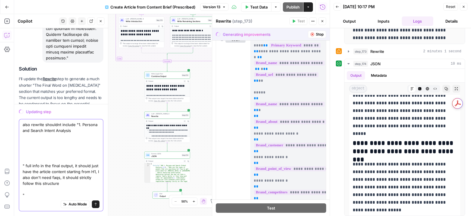
paste textarea "STRICTLY FOLLOW: Mandatory Sections (must be included in this exact order): 1. …"
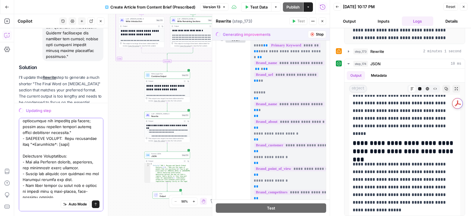
scroll to position [787, 0]
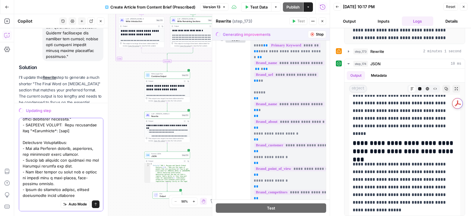
type textarea "also rewrite shouldnt include "1. Persona and Search Intent Analysis " full inf…"
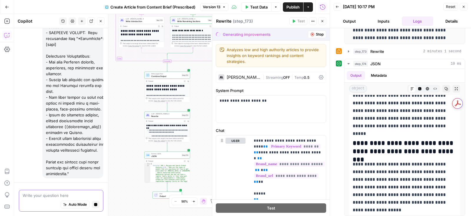
scroll to position [2865, 0]
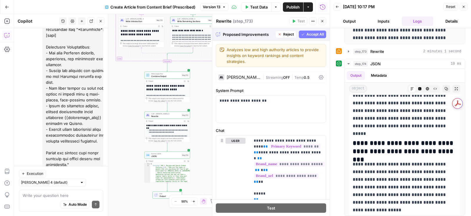
click at [308, 31] on button "Accept All" at bounding box center [312, 35] width 27 height 8
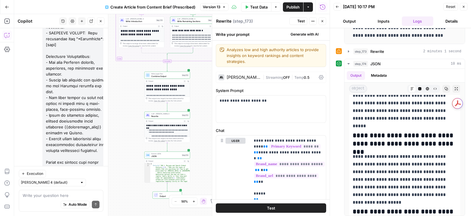
scroll to position [0, 0]
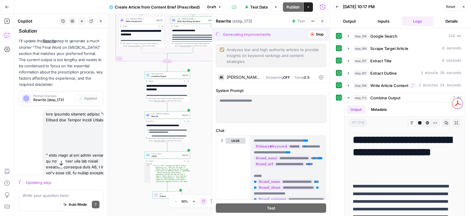
scroll to position [1871, 0]
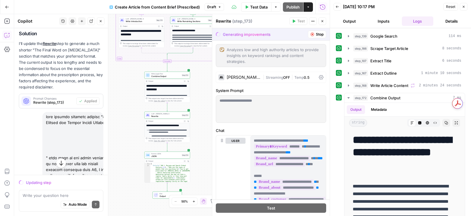
drag, startPoint x: 72, startPoint y: 104, endPoint x: 50, endPoint y: 89, distance: 27.0
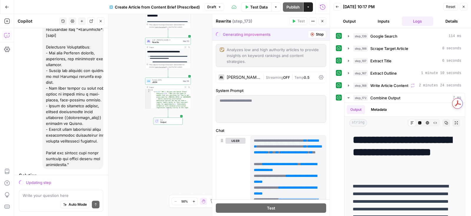
scroll to position [2865, 0]
click at [65, 183] on p "I'll update the Rewrite step to generate only the article content starting with…" at bounding box center [61, 201] width 84 height 37
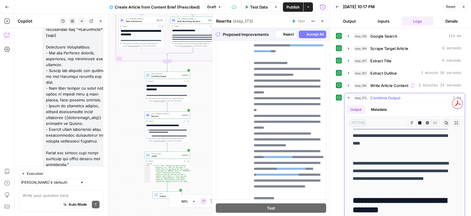
scroll to position [115, 0]
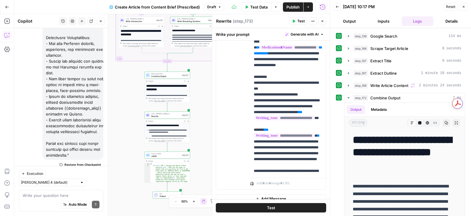
scroll to position [819, 0]
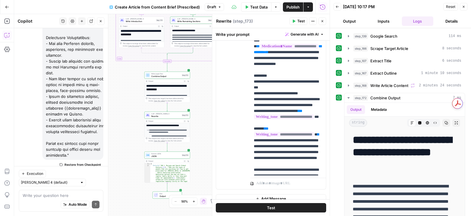
click at [295, 24] on button "Test" at bounding box center [298, 21] width 18 height 8
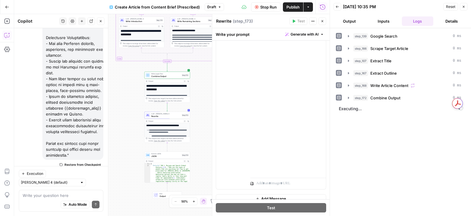
scroll to position [4869, 0]
click at [77, 193] on textarea at bounding box center [61, 196] width 77 height 6
type textarea "c"
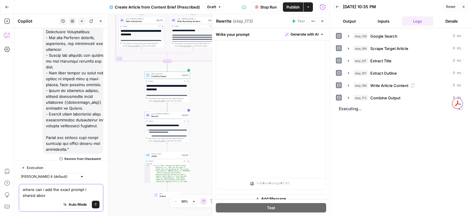
type textarea "where can i add the exact prompt i shared above"
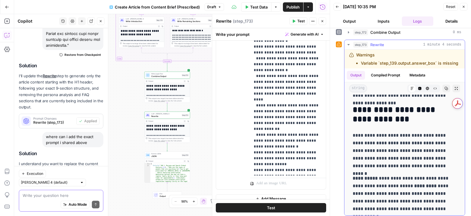
scroll to position [0, 0]
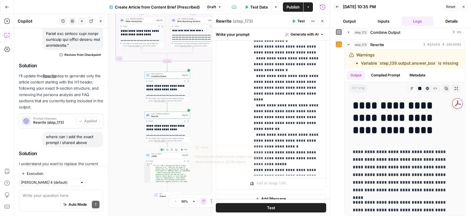
click at [182, 151] on icon "button" at bounding box center [182, 150] width 2 height 2
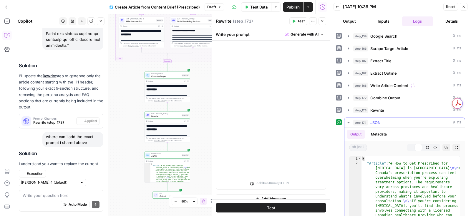
scroll to position [2994, 0]
click at [412, 144] on button "Markdown" at bounding box center [412, 148] width 8 height 8
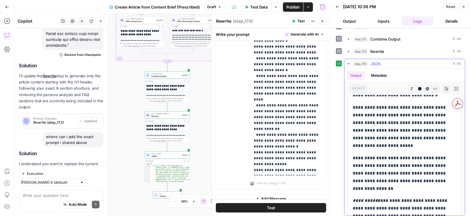
scroll to position [3385, 0]
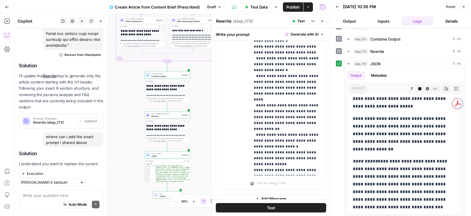
click at [288, 8] on span "Publish" at bounding box center [292, 7] width 13 height 6
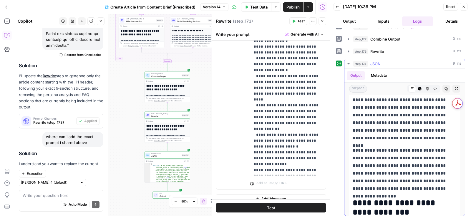
scroll to position [68, 0]
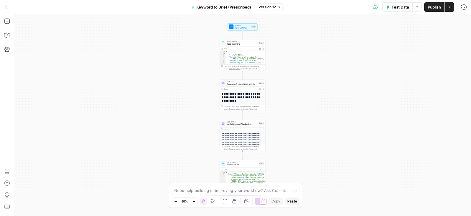
click at [237, 84] on span "Generate Content Brief with Regional Costs" at bounding box center [242, 84] width 31 height 3
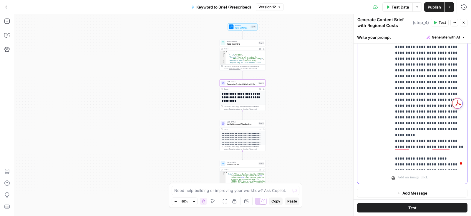
drag, startPoint x: 394, startPoint y: 86, endPoint x: 457, endPoint y: 166, distance: 101.4
click at [457, 166] on div "**********" at bounding box center [430, 50] width 76 height 240
copy p "**********"
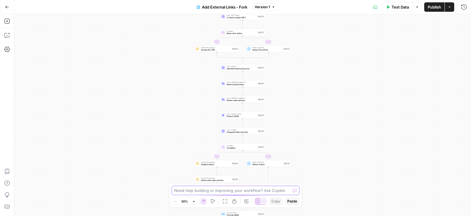
click at [194, 192] on textarea at bounding box center [232, 191] width 116 height 6
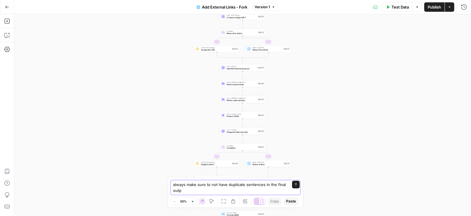
type textarea "always make sure to not have duplicate sentences in the final outpu"
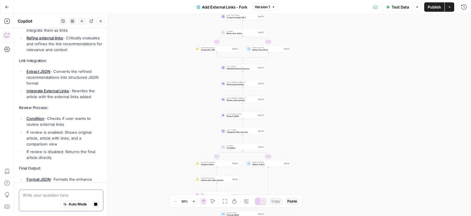
click at [64, 198] on textarea at bounding box center [61, 196] width 77 height 6
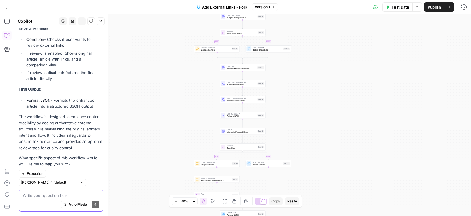
paste textarea "2. Duplicate/Malformed Text (Multiple Instances): "Healthcare providers prescri…"
type textarea "2. Duplicate/Malformed Text (Multiple Instances): "Healthcare providers prescri…"
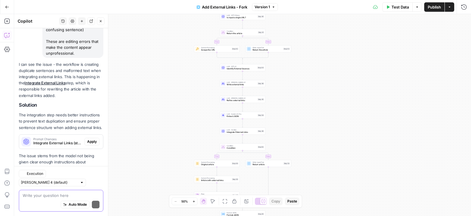
scroll to position [655, 0]
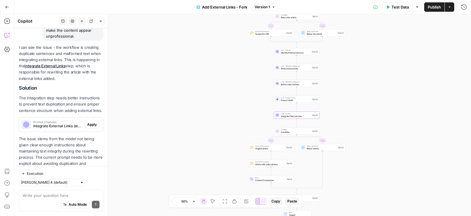
click at [77, 124] on span "Integrate External Links (step_46)" at bounding box center [57, 126] width 49 height 5
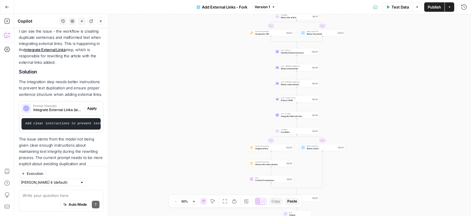
scroll to position [671, 0]
click at [91, 106] on span "Apply" at bounding box center [92, 108] width 10 height 5
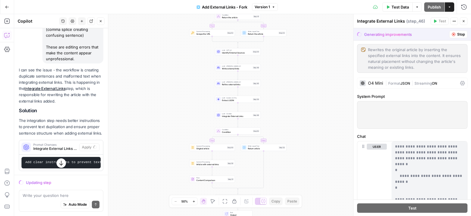
scroll to position [671, 0]
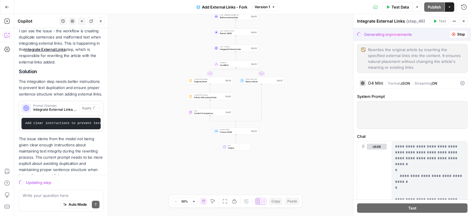
click at [236, 8] on span "Add External Links - Fork" at bounding box center [224, 7] width 45 height 6
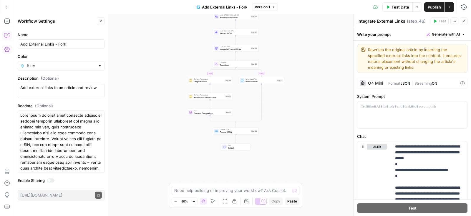
drag, startPoint x: 8, startPoint y: 31, endPoint x: 8, endPoint y: 35, distance: 3.5
click at [8, 35] on icon "button" at bounding box center [7, 35] width 6 height 6
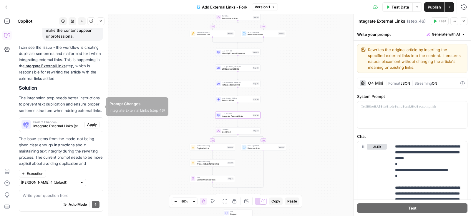
click at [89, 121] on button "Apply" at bounding box center [91, 125] width 15 height 8
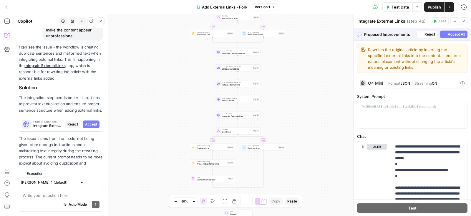
scroll to position [655, 0]
click at [94, 121] on button "Accept" at bounding box center [91, 125] width 17 height 8
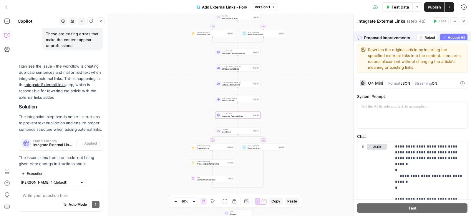
scroll to position [674, 0]
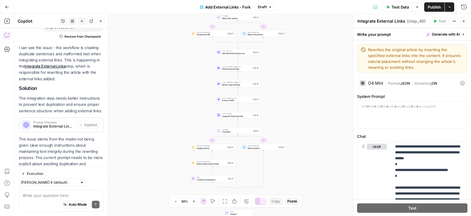
click at [427, 7] on button "Publish" at bounding box center [434, 6] width 20 height 9
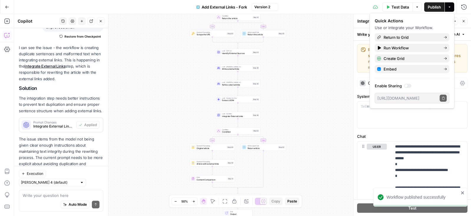
click at [246, 8] on span "Add External Links - Fork" at bounding box center [224, 7] width 45 height 6
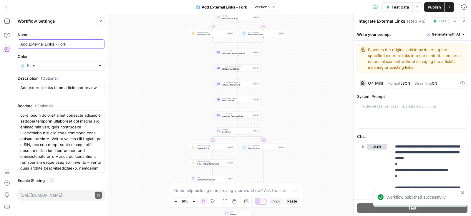
drag, startPoint x: 58, startPoint y: 46, endPoint x: 81, endPoint y: 46, distance: 23.3
click at [81, 46] on input "Add External Links - Fork" at bounding box center [61, 44] width 82 height 6
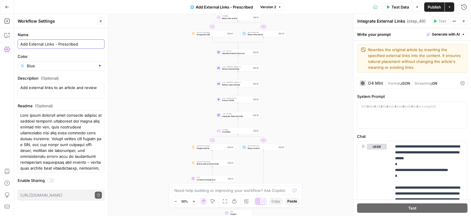
type input "Add External Links - Prescribed"
click at [426, 10] on button "Publish" at bounding box center [434, 6] width 20 height 9
click at [299, 74] on div "true false true false Workflow Input Settings Inputs LLM · GPT-5 Nano Is input …" at bounding box center [242, 115] width 457 height 202
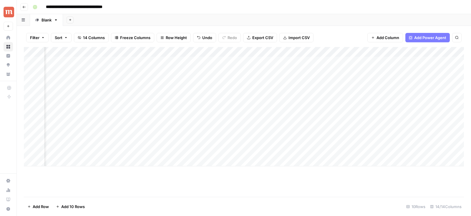
scroll to position [0, 573]
click at [241, 31] on div "Filter Sort 14 Columns Freeze Columns Row Height Undo Redo Export CSV Import CS…" at bounding box center [244, 37] width 440 height 19
click at [114, 63] on div "Add Column" at bounding box center [244, 107] width 440 height 120
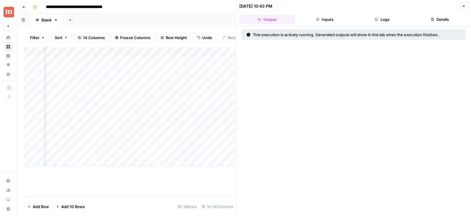
click at [387, 21] on button "Logs" at bounding box center [382, 19] width 55 height 9
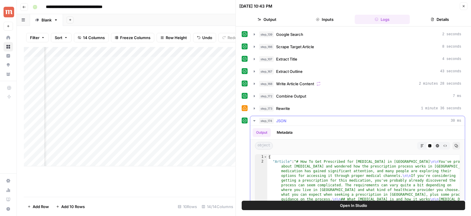
click at [421, 144] on icon "button" at bounding box center [422, 146] width 4 height 4
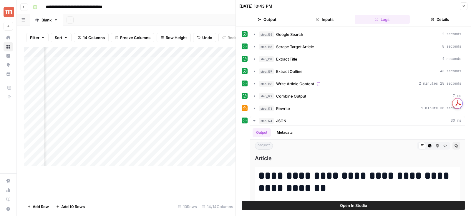
click at [465, 6] on icon "button" at bounding box center [464, 6] width 4 height 4
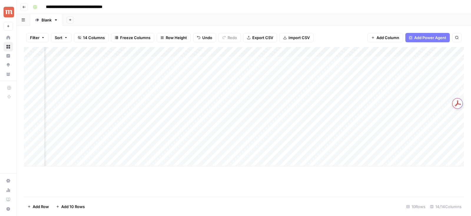
click at [175, 51] on div "Add Column" at bounding box center [244, 107] width 440 height 120
click at [147, 109] on span "Remove Column" at bounding box center [165, 110] width 52 height 6
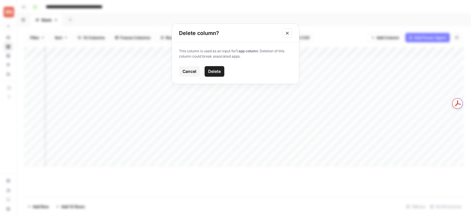
click at [288, 36] on button "Close modal" at bounding box center [287, 33] width 9 height 9
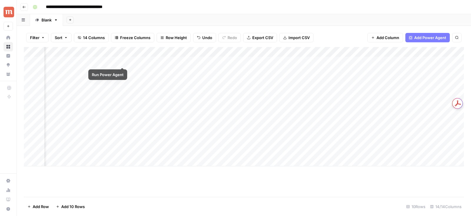
click at [150, 59] on div "Add Column" at bounding box center [244, 107] width 440 height 120
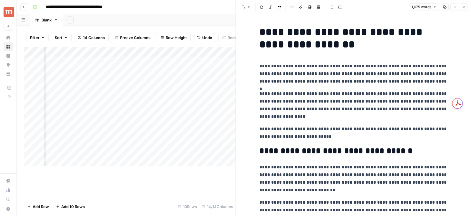
click at [318, 70] on p "**********" at bounding box center [353, 73] width 188 height 23
click at [463, 8] on icon "button" at bounding box center [464, 7] width 4 height 4
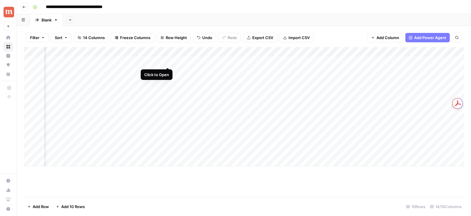
click at [157, 62] on div "Add Column" at bounding box center [244, 107] width 440 height 120
click at [157, 62] on div at bounding box center [154, 61] width 54 height 11
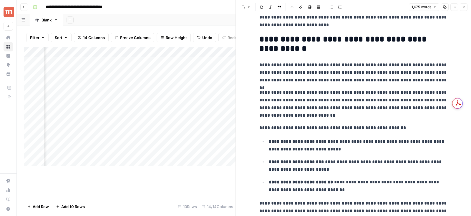
click at [464, 7] on icon "button" at bounding box center [464, 7] width 2 height 2
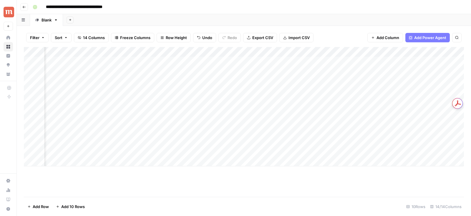
click at [115, 52] on div "Add Column" at bounding box center [244, 107] width 440 height 120
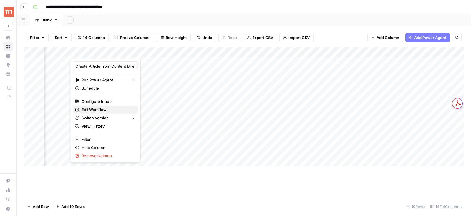
click at [101, 109] on span "Edit Workflow" at bounding box center [108, 110] width 52 height 6
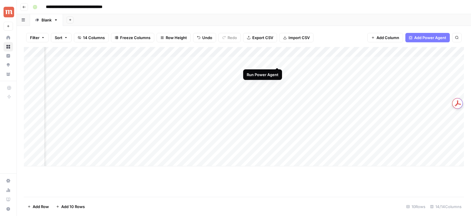
click at [277, 60] on div "Add Column" at bounding box center [244, 107] width 440 height 120
click at [174, 61] on div "Add Column" at bounding box center [244, 107] width 440 height 120
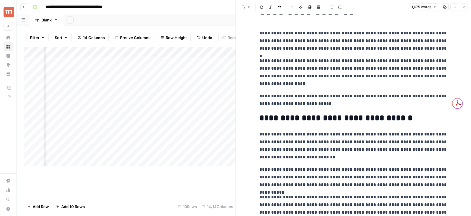
scroll to position [33, 0]
click at [462, 9] on button "Close" at bounding box center [464, 7] width 8 height 8
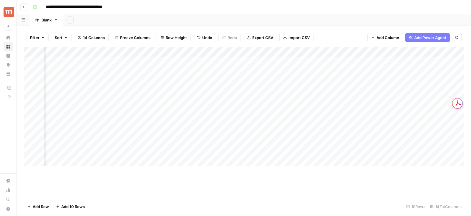
scroll to position [0, 605]
click at [142, 62] on div "Add Column" at bounding box center [244, 107] width 440 height 120
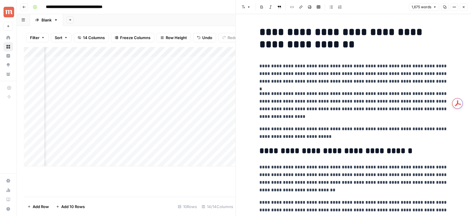
click at [411, 153] on h2 "**********" at bounding box center [353, 151] width 188 height 9
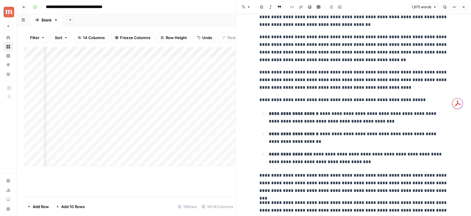
scroll to position [1370, 0]
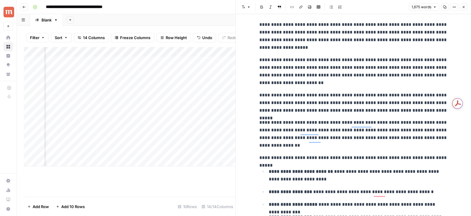
click at [446, 6] on icon "button" at bounding box center [444, 7] width 3 height 3
click at [465, 9] on icon "button" at bounding box center [464, 7] width 4 height 4
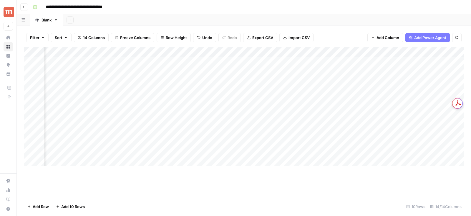
scroll to position [0, 605]
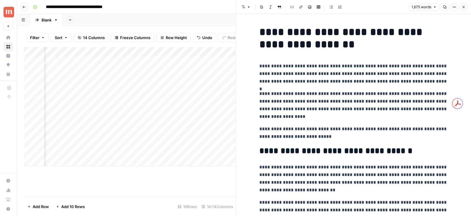
click at [465, 9] on icon "button" at bounding box center [464, 7] width 4 height 4
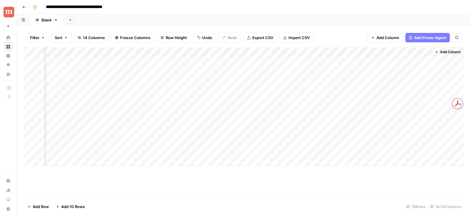
scroll to position [0, 598]
click at [244, 63] on div "Add Column" at bounding box center [244, 107] width 440 height 120
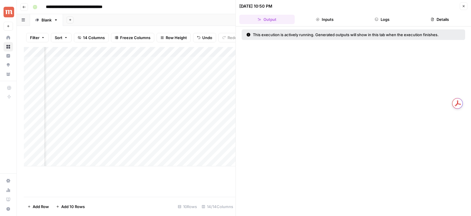
click at [395, 20] on button "Logs" at bounding box center [382, 19] width 55 height 9
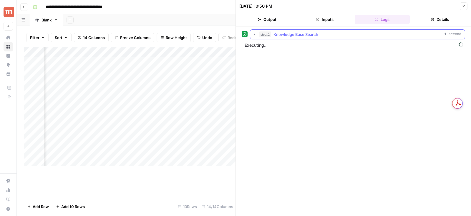
click at [257, 35] on button "step_2 Knowledge Base Search 1 second" at bounding box center [357, 34] width 215 height 9
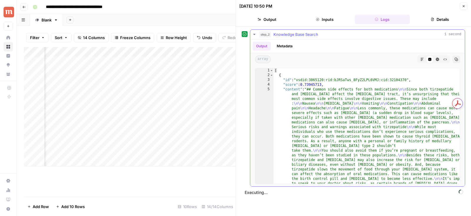
click at [255, 34] on icon "button" at bounding box center [254, 34] width 5 height 5
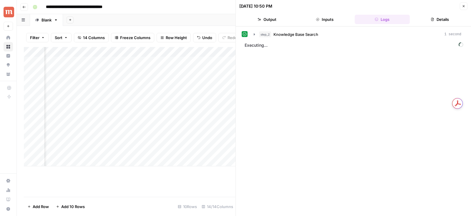
click at [462, 8] on button "Close" at bounding box center [464, 6] width 8 height 8
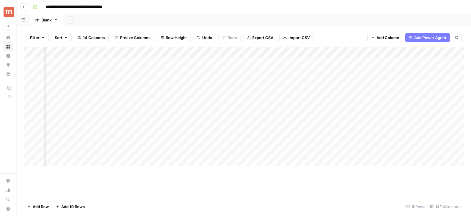
scroll to position [0, 605]
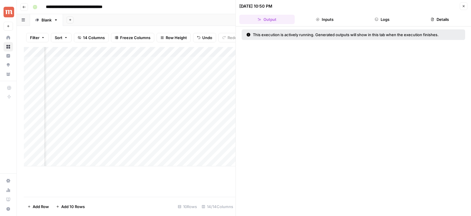
click at [466, 8] on button "Close" at bounding box center [464, 6] width 8 height 8
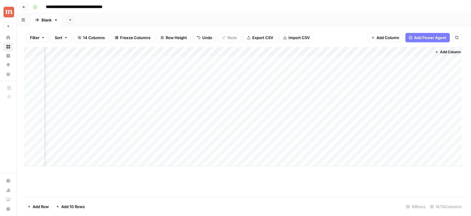
scroll to position [0, 598]
click at [306, 61] on div "Add Column" at bounding box center [244, 107] width 440 height 120
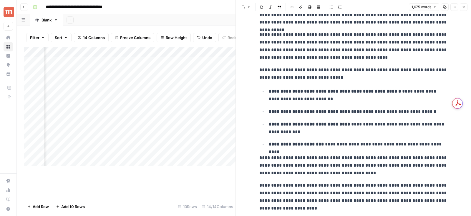
scroll to position [870, 0]
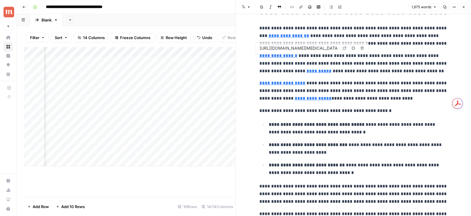
type input "[URL][DOMAIN_NAME]"
click at [462, 7] on icon "button" at bounding box center [464, 7] width 4 height 4
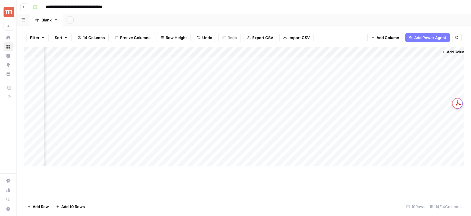
scroll to position [0, 605]
click at [373, 62] on div "Add Column" at bounding box center [244, 107] width 440 height 120
click at [366, 51] on div "Add Column" at bounding box center [244, 107] width 440 height 120
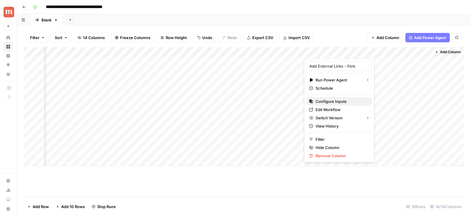
click at [338, 102] on span "Configure Inputs" at bounding box center [342, 102] width 52 height 6
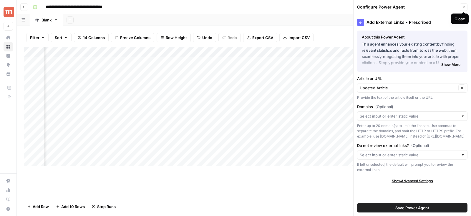
click at [464, 7] on icon "button" at bounding box center [464, 7] width 2 height 2
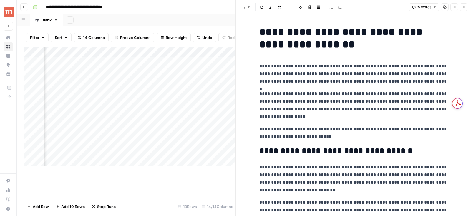
click at [464, 8] on icon "button" at bounding box center [464, 7] width 4 height 4
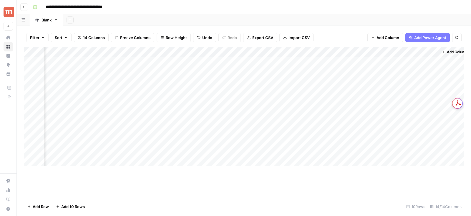
scroll to position [0, 605]
click at [425, 63] on div "Add Column" at bounding box center [244, 107] width 440 height 120
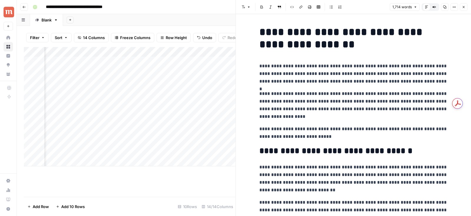
click at [447, 8] on icon "button" at bounding box center [444, 7] width 3 height 3
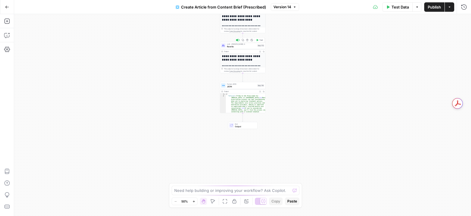
click at [241, 46] on span "Rewrite" at bounding box center [241, 46] width 29 height 3
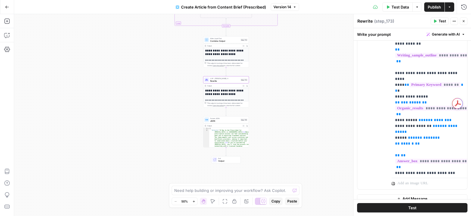
scroll to position [78, 0]
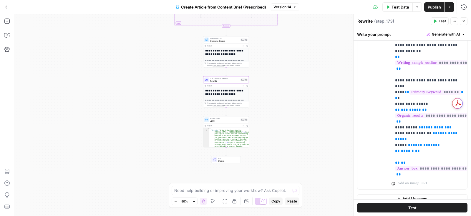
click at [251, 195] on div "Need help building or improving your workflow? Ask Copilot." at bounding box center [236, 190] width 128 height 9
type textarea "also make sure all question type titles have "?" in the end"
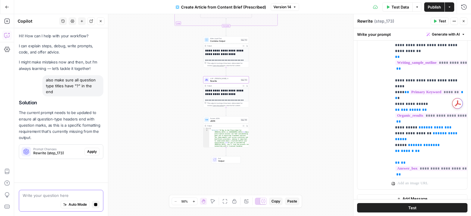
scroll to position [0, 0]
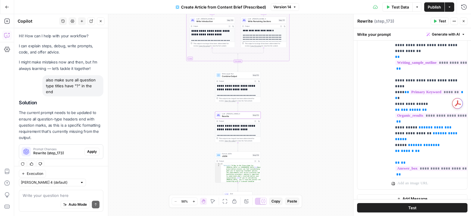
click at [89, 149] on span "Apply" at bounding box center [92, 151] width 10 height 5
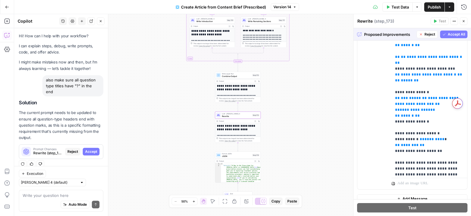
click at [92, 149] on span "Accept" at bounding box center [91, 151] width 12 height 5
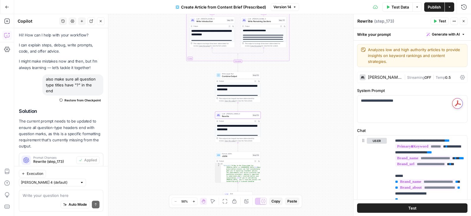
click at [431, 7] on span "Publish" at bounding box center [434, 7] width 13 height 6
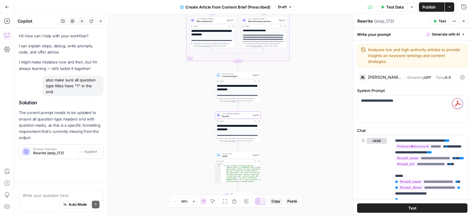
scroll to position [1, 0]
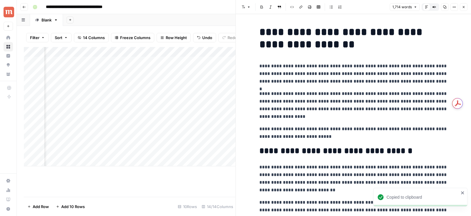
scroll to position [0, 833]
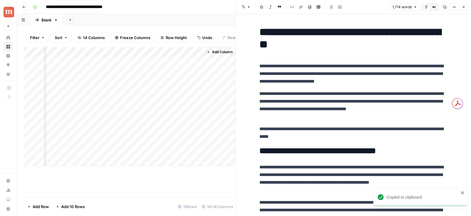
click at [139, 52] on div "Add Column" at bounding box center [130, 107] width 212 height 120
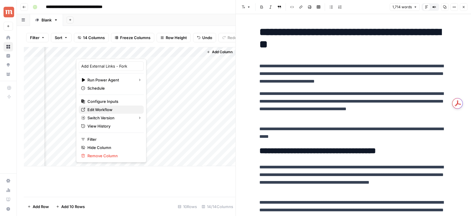
click at [107, 109] on span "Edit Workflow" at bounding box center [113, 110] width 52 height 6
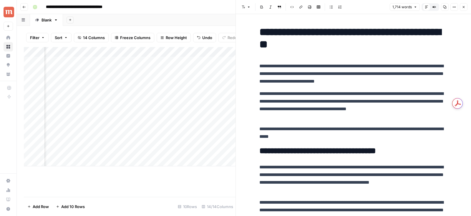
scroll to position [0, 288]
click at [149, 52] on div "Add Column" at bounding box center [130, 107] width 212 height 120
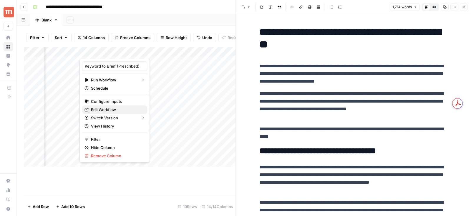
click at [110, 110] on span "Edit Workflow" at bounding box center [117, 110] width 52 height 6
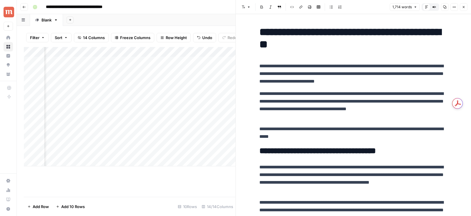
click at [462, 4] on button "Close" at bounding box center [464, 7] width 8 height 8
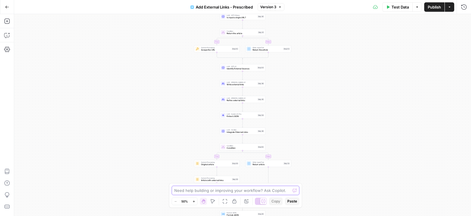
click at [197, 192] on textarea at bounding box center [232, 191] width 116 height 6
paste textarea "- STRICTLY FOLLOW: NEVER write Weight-Related Content as it Violates Guidelines…"
type textarea "add this rule - STRICTLY FOLLOW: NEVER write Weight-Related Content as it Viola…"
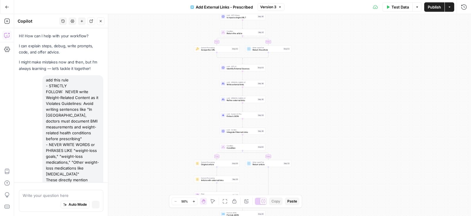
scroll to position [33, 0]
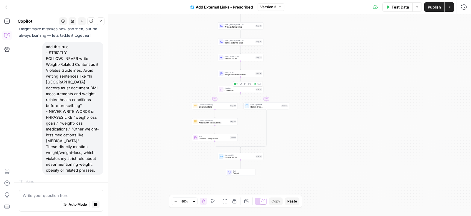
click at [238, 75] on span "Integrate External Links" at bounding box center [240, 74] width 30 height 3
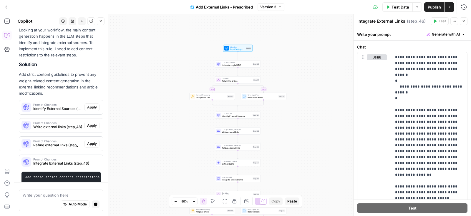
scroll to position [219, 0]
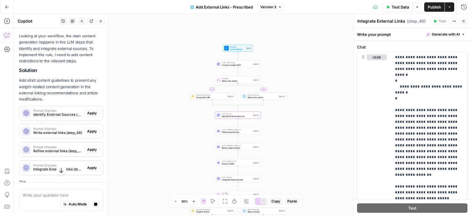
click at [89, 106] on div "Prompt Changes Identify External Sources (step_44) Apply" at bounding box center [61, 113] width 84 height 14
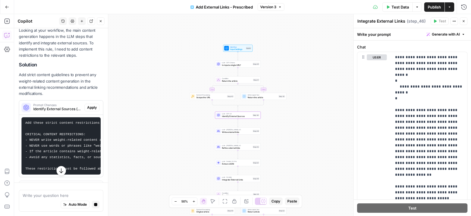
click at [89, 105] on span "Apply" at bounding box center [92, 107] width 10 height 5
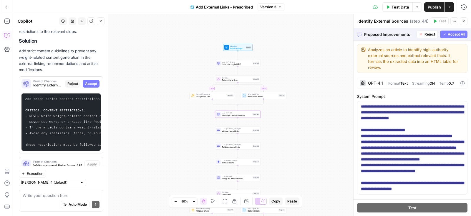
scroll to position [240, 0]
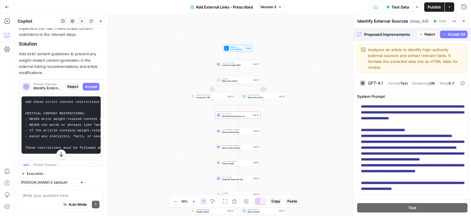
click at [88, 84] on span "Accept" at bounding box center [91, 86] width 12 height 5
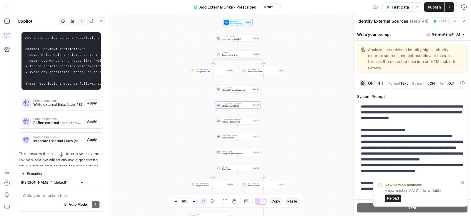
click at [92, 101] on span "Apply" at bounding box center [92, 103] width 10 height 5
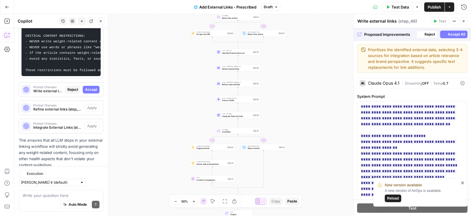
scroll to position [318, 0]
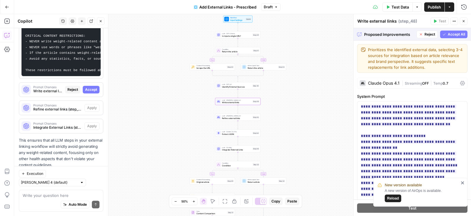
click at [89, 87] on span "Accept" at bounding box center [91, 89] width 12 height 5
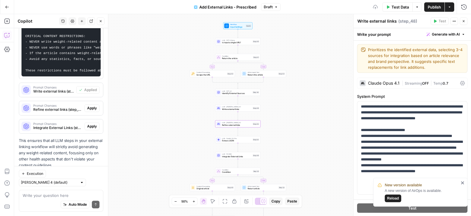
click at [95, 106] on span "Apply" at bounding box center [92, 108] width 10 height 5
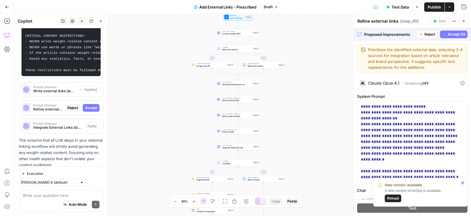
click at [446, 34] on button "Accept All" at bounding box center [453, 35] width 27 height 8
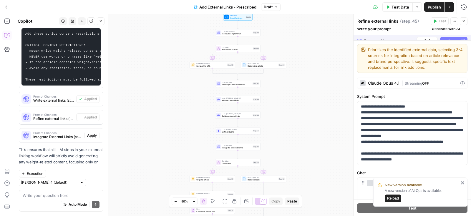
scroll to position [327, 0]
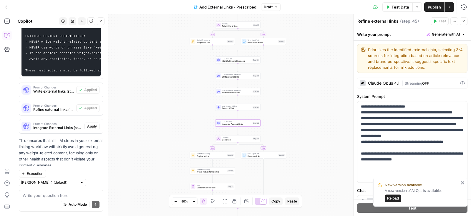
click at [86, 123] on button "Apply" at bounding box center [91, 127] width 15 height 8
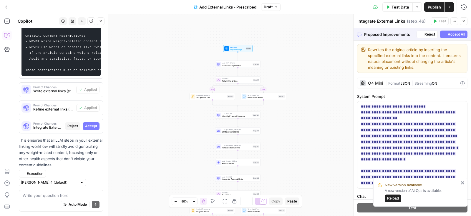
scroll to position [318, 0]
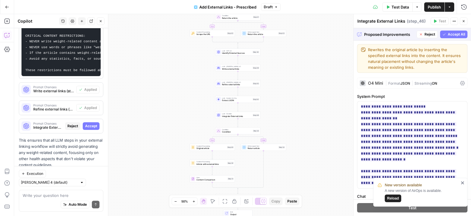
click at [446, 35] on button "Accept All" at bounding box center [453, 35] width 27 height 8
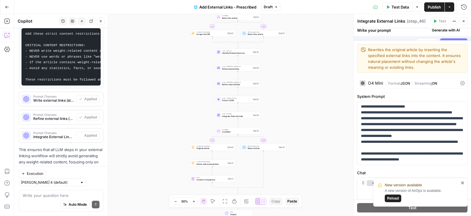
scroll to position [327, 0]
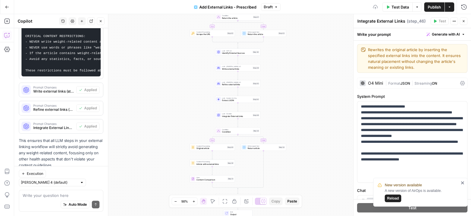
click at [429, 8] on span "Publish" at bounding box center [434, 7] width 13 height 6
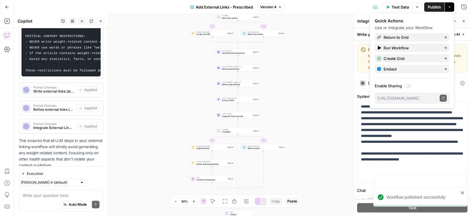
click at [8, 6] on icon "button" at bounding box center [7, 7] width 4 height 4
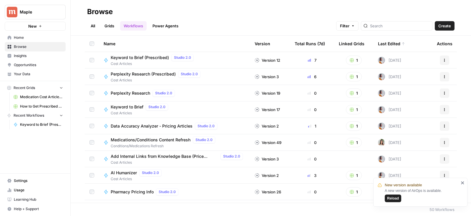
click at [398, 198] on span "Reload" at bounding box center [393, 198] width 12 height 5
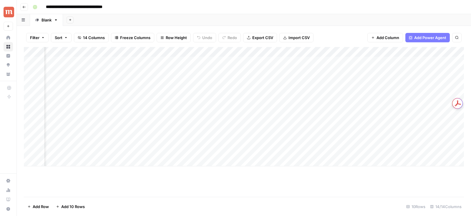
scroll to position [0, 563]
click at [126, 54] on div "Add Column" at bounding box center [244, 107] width 440 height 120
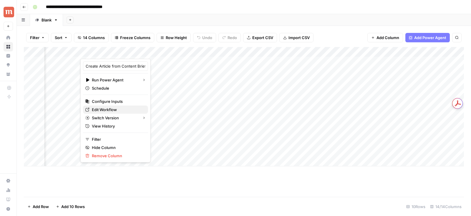
click at [108, 108] on span "Edit Workflow" at bounding box center [118, 110] width 52 height 6
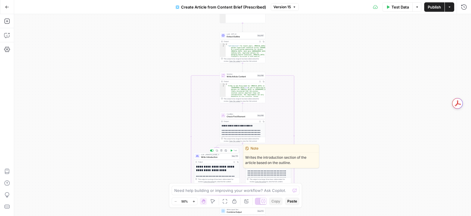
click at [224, 157] on span "Write Introduction" at bounding box center [215, 157] width 29 height 3
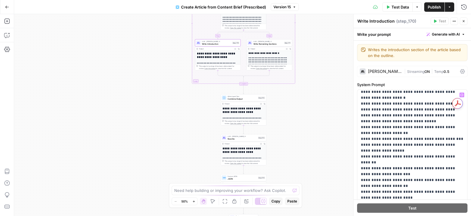
scroll to position [116, 0]
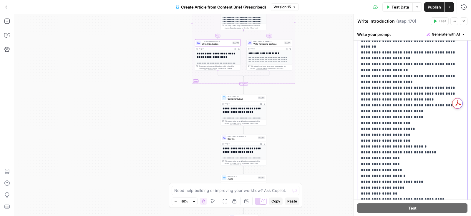
drag, startPoint x: 359, startPoint y: 121, endPoint x: 409, endPoint y: 127, distance: 50.1
click at [409, 127] on div "**********" at bounding box center [412, 94] width 110 height 240
drag, startPoint x: 361, startPoint y: 92, endPoint x: 443, endPoint y: 153, distance: 102.3
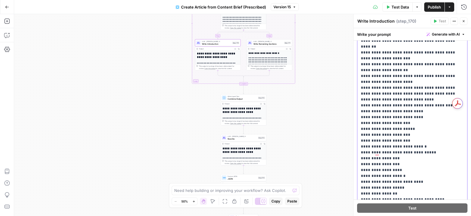
copy p "**********"
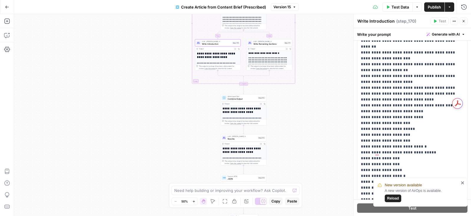
click at [391, 198] on span "Reload" at bounding box center [393, 198] width 12 height 5
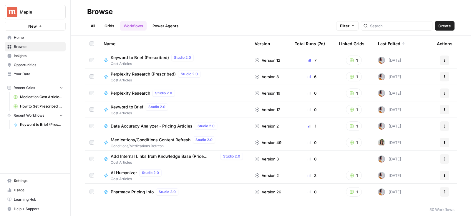
click at [30, 12] on span "Maple" at bounding box center [38, 12] width 36 height 6
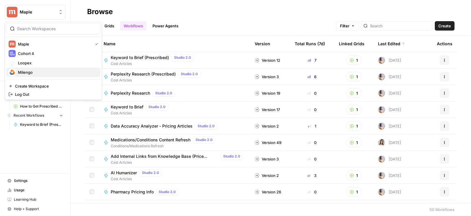
click at [41, 72] on span "Milengo" at bounding box center [57, 72] width 78 height 6
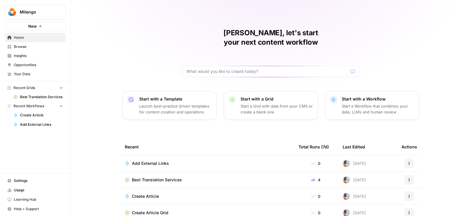
click at [149, 177] on span "Best Translation Services" at bounding box center [157, 180] width 50 height 6
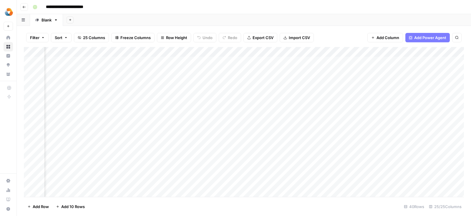
scroll to position [0, 391]
click at [162, 72] on div "Add Column" at bounding box center [244, 122] width 440 height 150
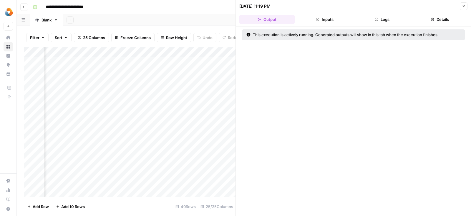
click at [383, 22] on button "Logs" at bounding box center [382, 19] width 55 height 9
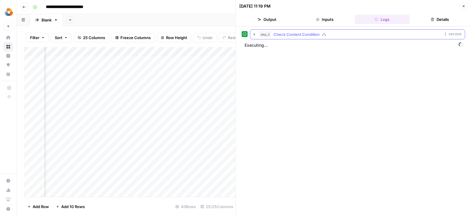
click at [250, 36] on button "step_2 Check Content Condition 1 second" at bounding box center [357, 34] width 215 height 9
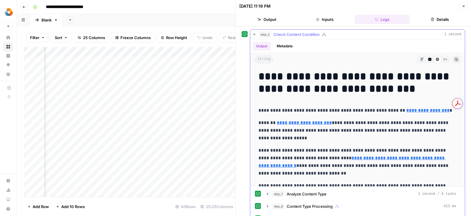
click at [251, 36] on button "step_2 Check Content Condition 1 second" at bounding box center [357, 34] width 215 height 9
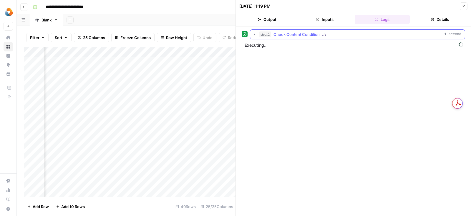
click at [252, 36] on icon "button" at bounding box center [254, 34] width 5 height 5
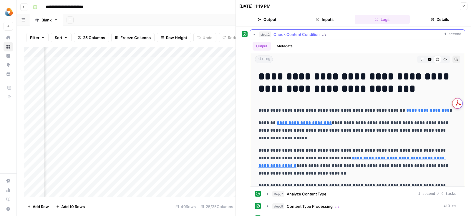
click at [253, 37] on button "step_2 Check Content Condition 1 second" at bounding box center [357, 34] width 215 height 9
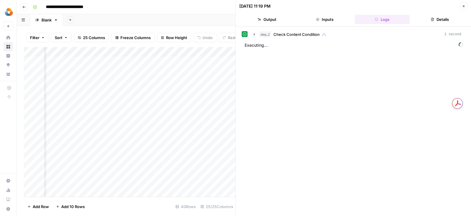
click at [462, 6] on icon "button" at bounding box center [464, 6] width 4 height 4
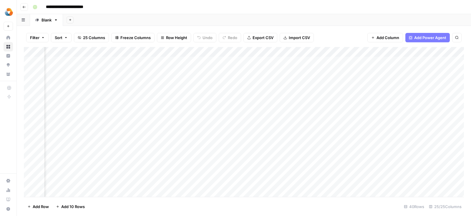
scroll to position [0, 400]
click at [99, 73] on div "Add Column" at bounding box center [244, 122] width 440 height 150
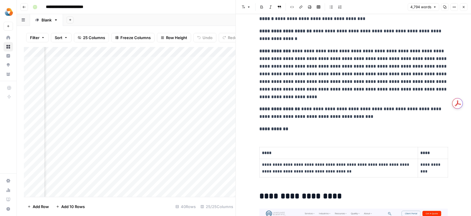
scroll to position [0, 738]
click at [464, 7] on icon "button" at bounding box center [464, 7] width 2 height 2
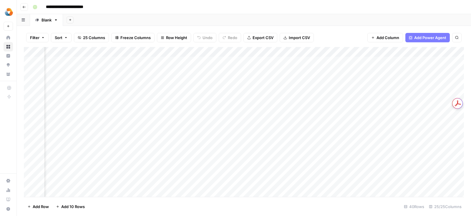
scroll to position [0, 392]
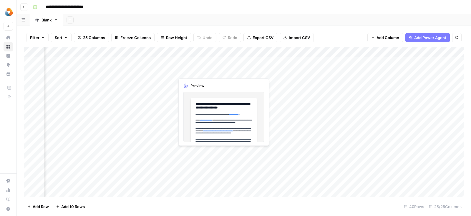
click at [222, 72] on div "Add Column" at bounding box center [244, 122] width 440 height 150
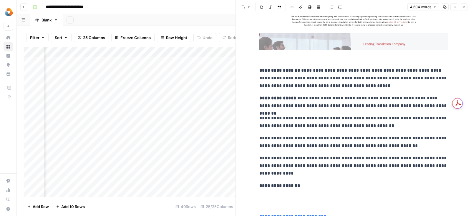
scroll to position [5180, 0]
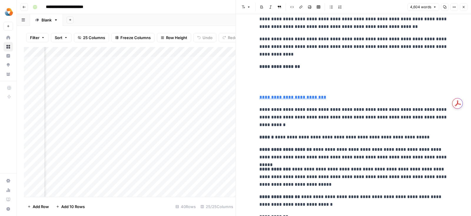
click at [283, 78] on p "**********" at bounding box center [353, 82] width 188 height 38
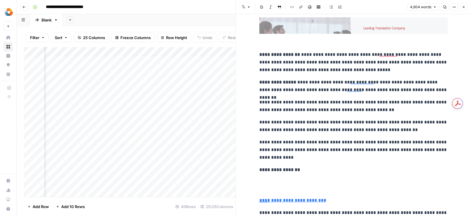
scroll to position [0, 0]
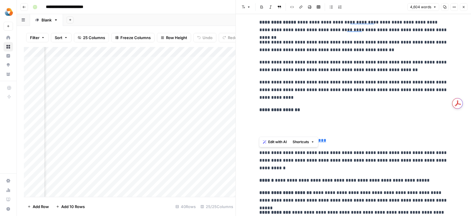
drag, startPoint x: 259, startPoint y: 108, endPoint x: 324, endPoint y: 134, distance: 69.4
click at [324, 134] on p "**********" at bounding box center [353, 125] width 188 height 38
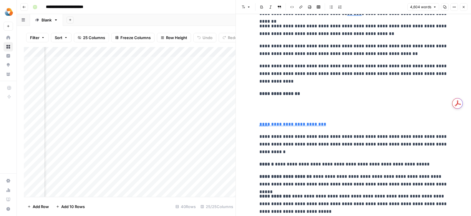
click at [463, 7] on icon "button" at bounding box center [464, 7] width 2 height 2
